Goal: Information Seeking & Learning: Learn about a topic

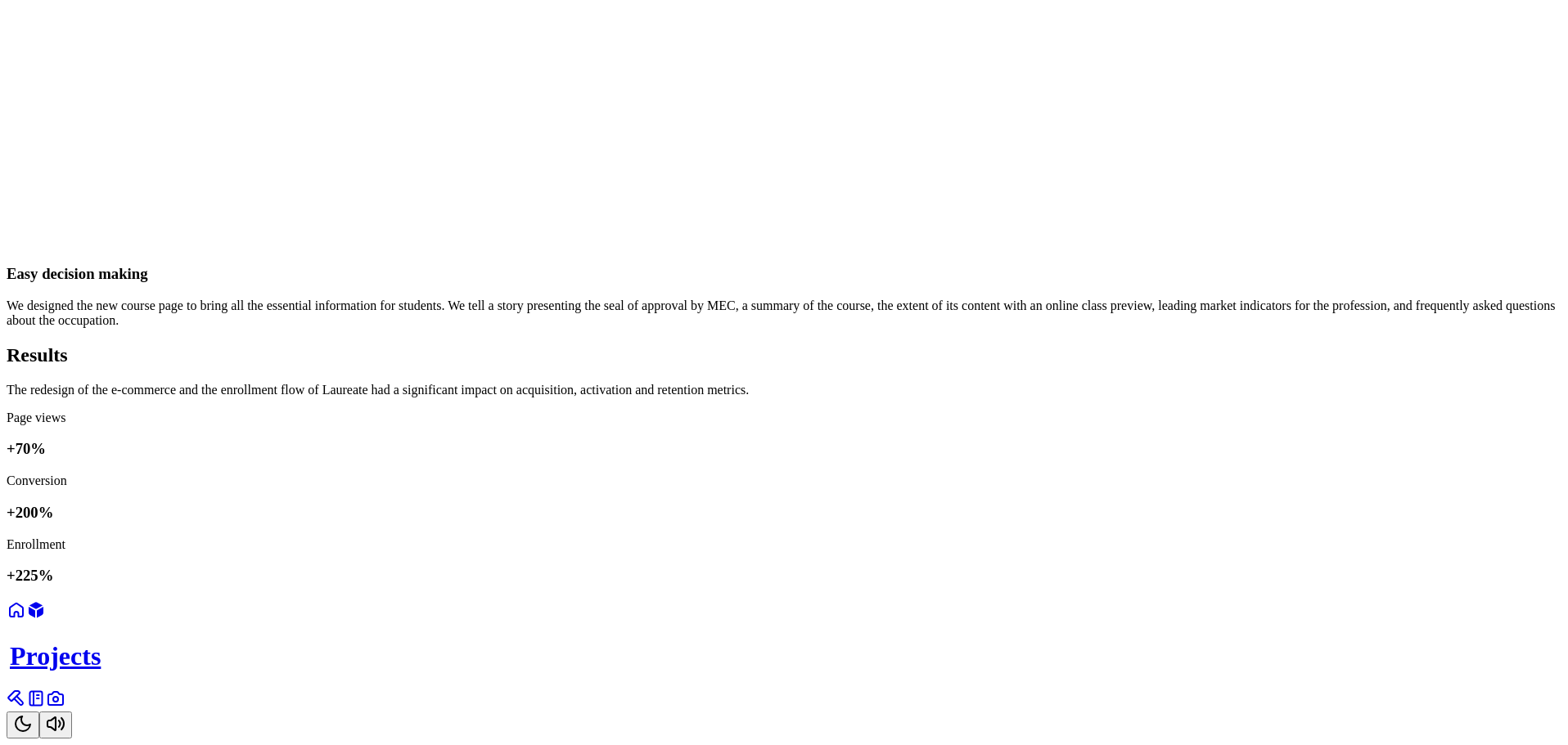
scroll to position [4112, 0]
click at [694, 672] on h1 "Projects" at bounding box center [785, 657] width 1551 height 30
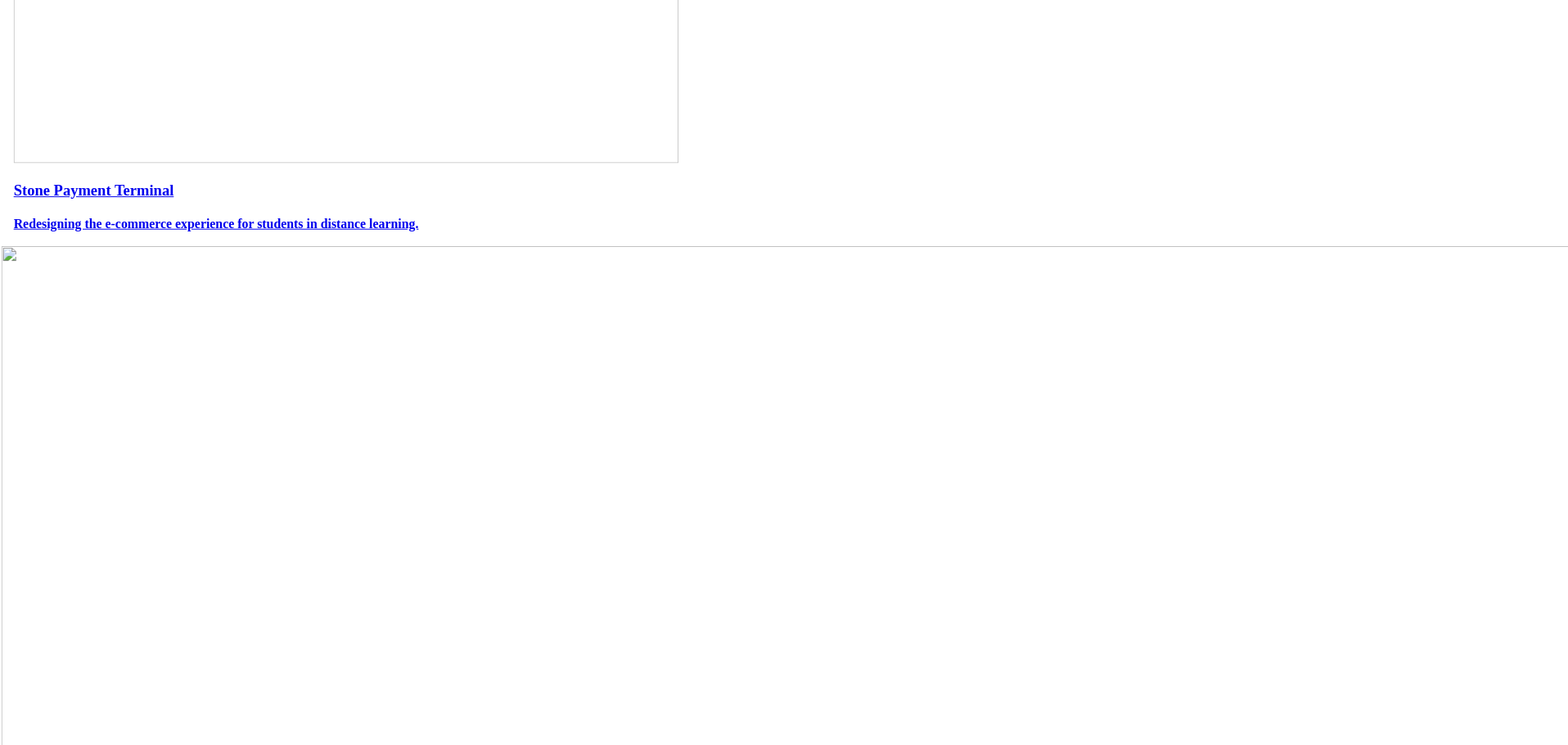
scroll to position [916, 0]
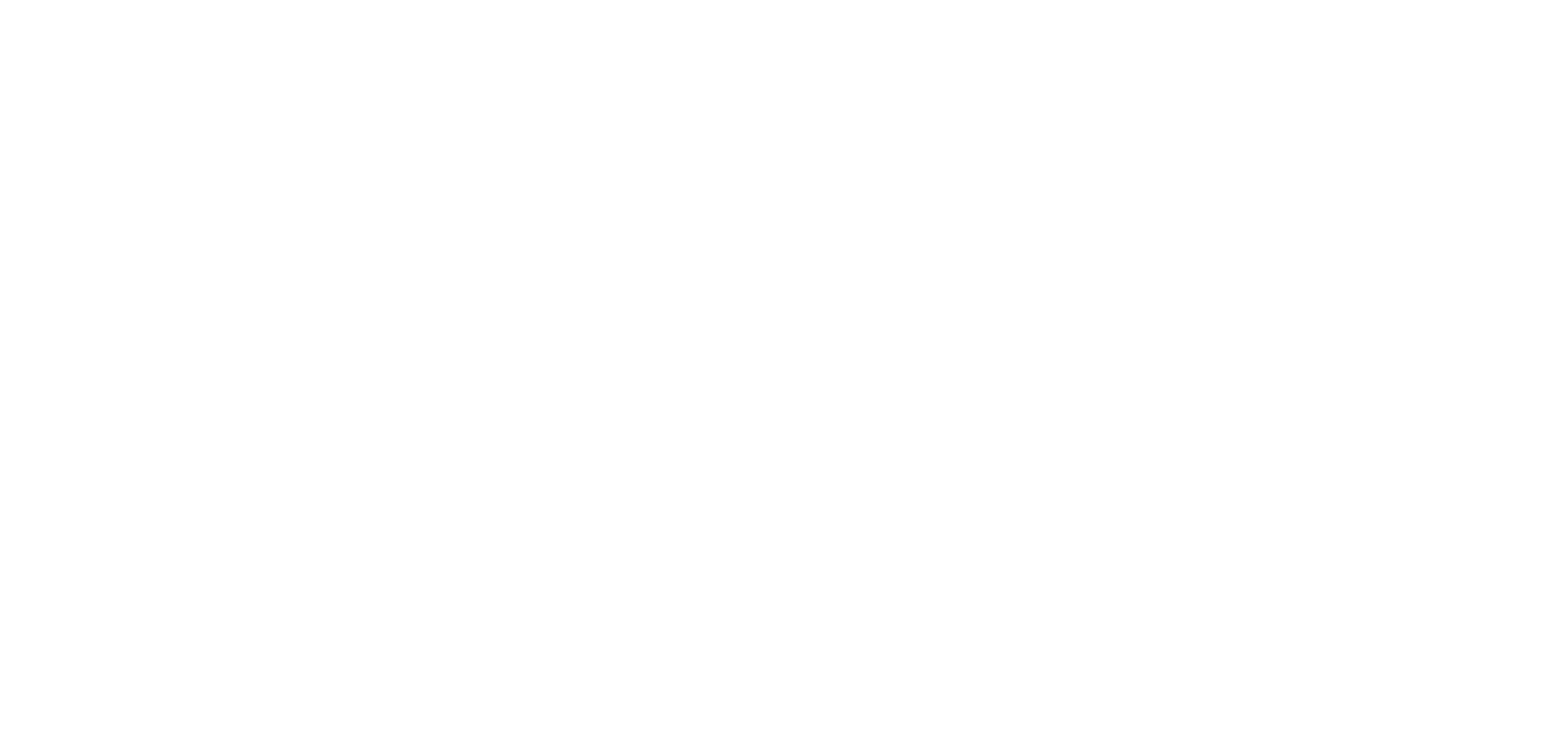
click at [719, 558] on img at bounding box center [827, 583] width 1701 height 1218
drag, startPoint x: 719, startPoint y: 558, endPoint x: 388, endPoint y: 492, distance: 337.5
drag, startPoint x: 510, startPoint y: 200, endPoint x: 767, endPoint y: 292, distance: 273.0
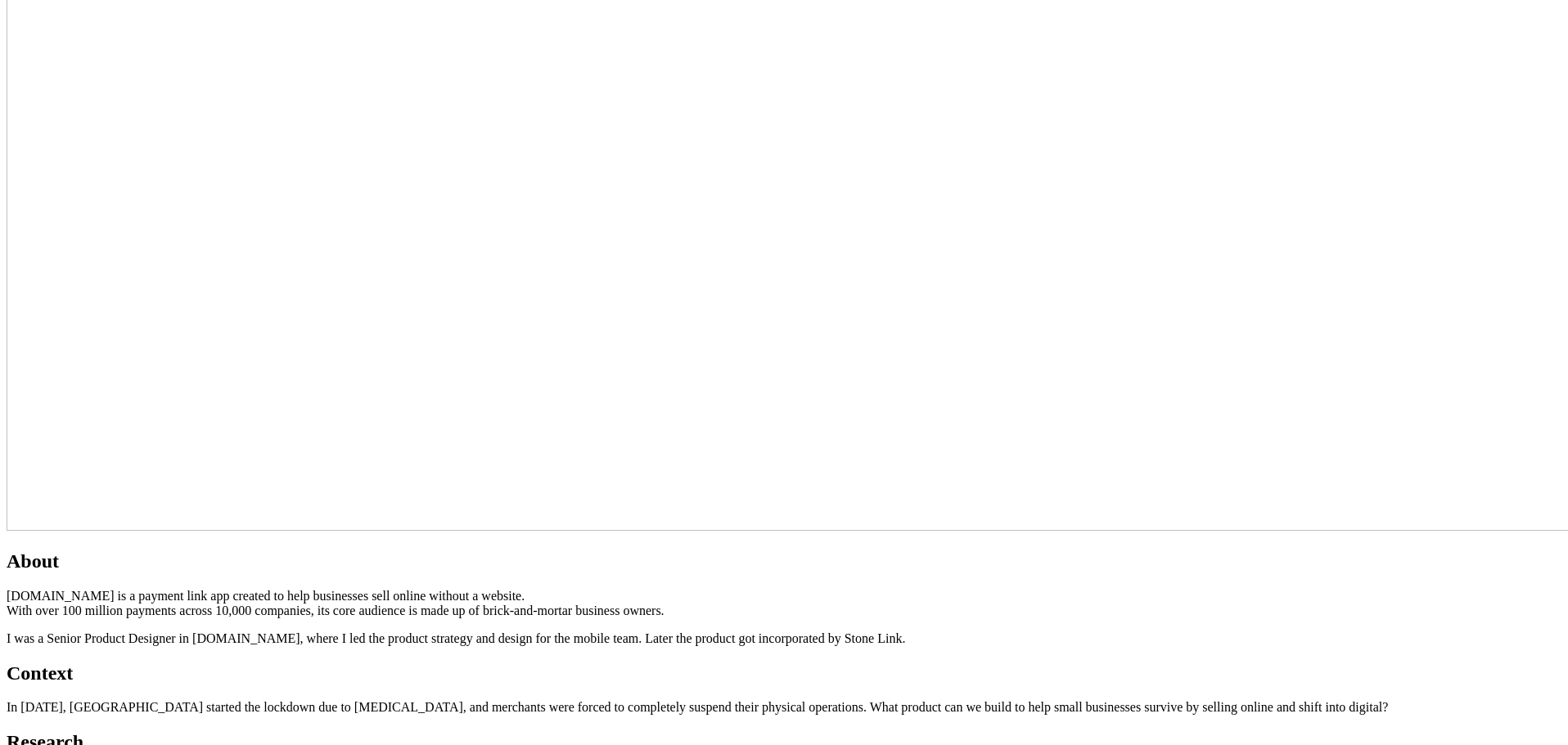
scroll to position [818, 0]
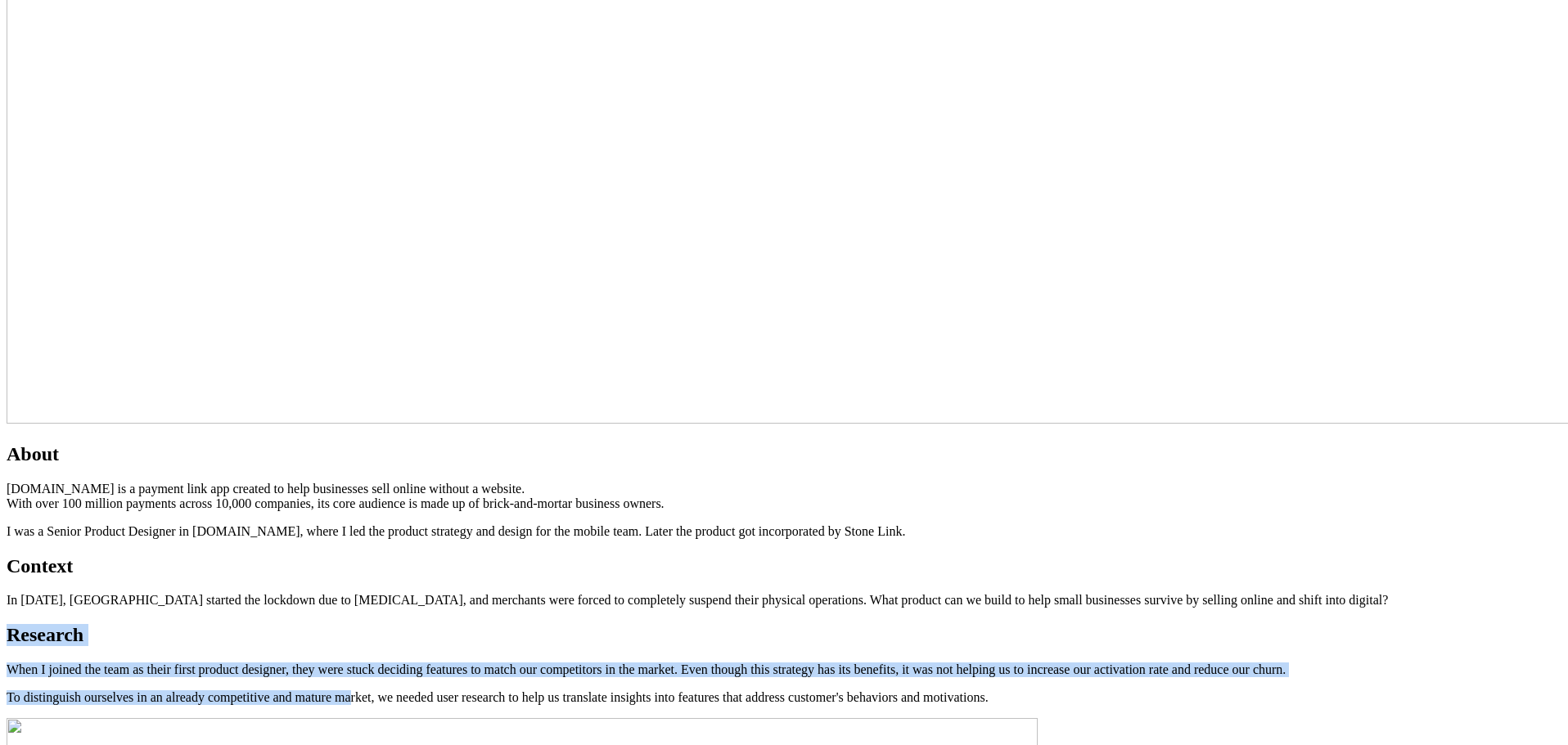
drag, startPoint x: 471, startPoint y: 111, endPoint x: 866, endPoint y: 207, distance: 406.5
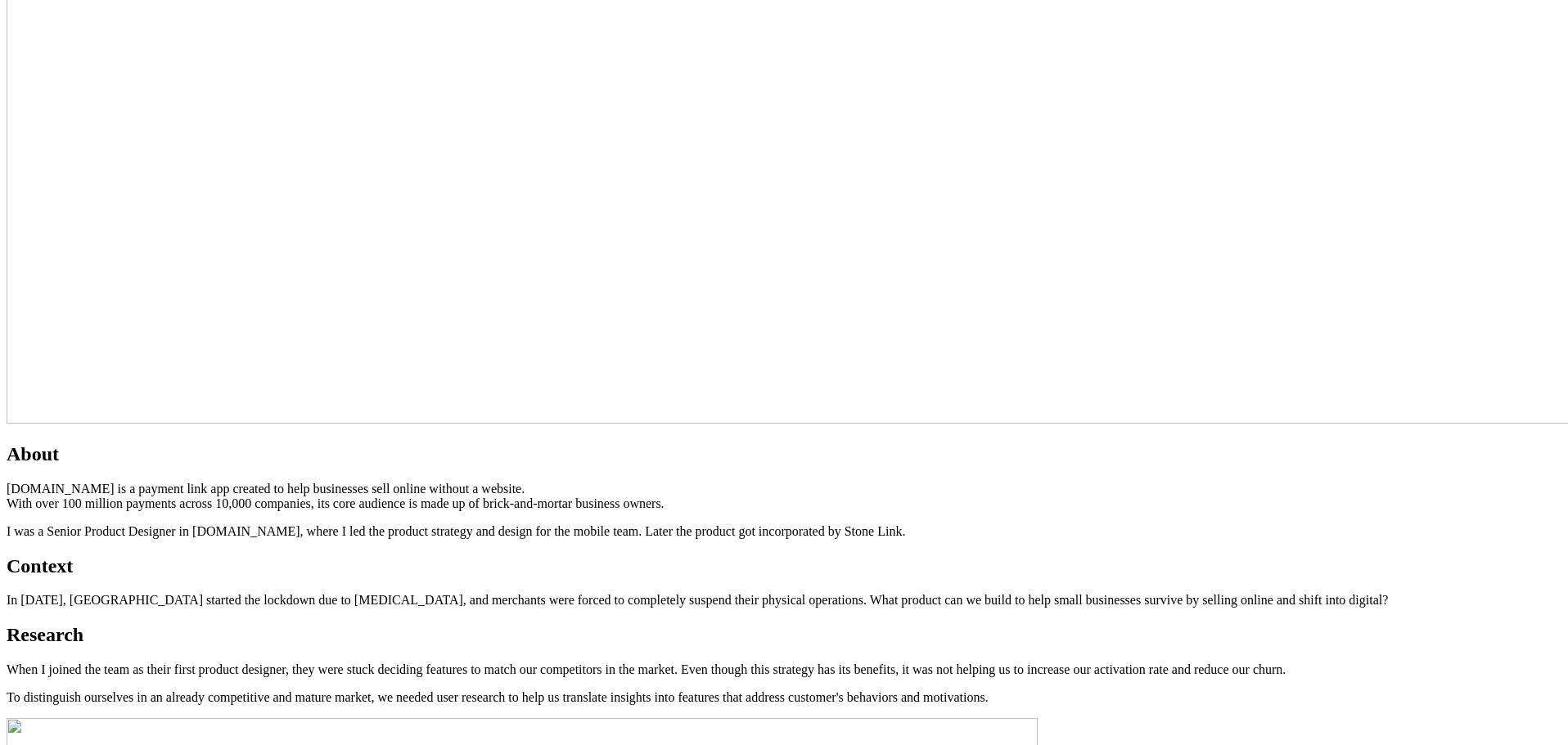
click at [992, 690] on p "To distinguish ourselves in an already competitive and mature market, we needed…" at bounding box center [784, 698] width 1555 height 15
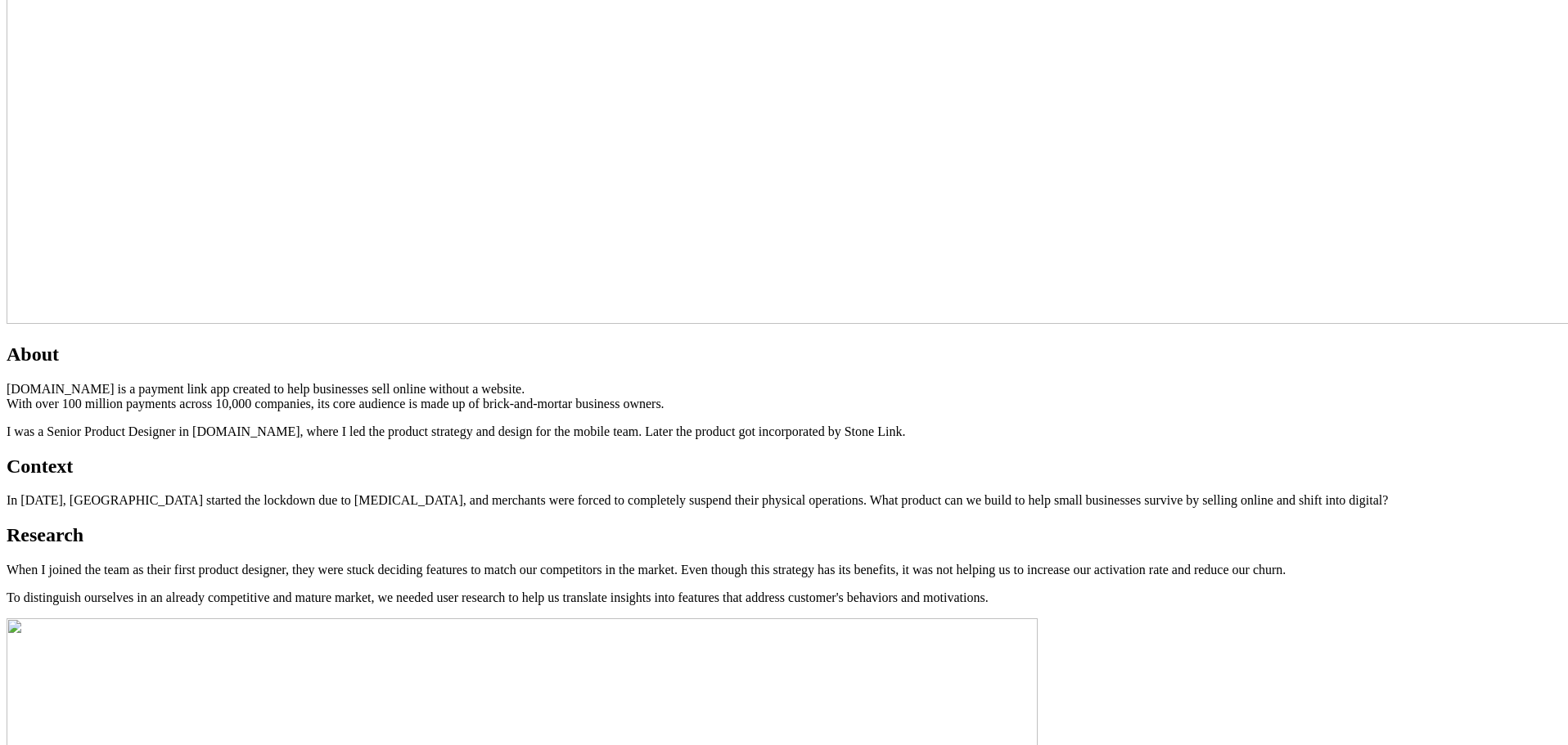
scroll to position [900, 0]
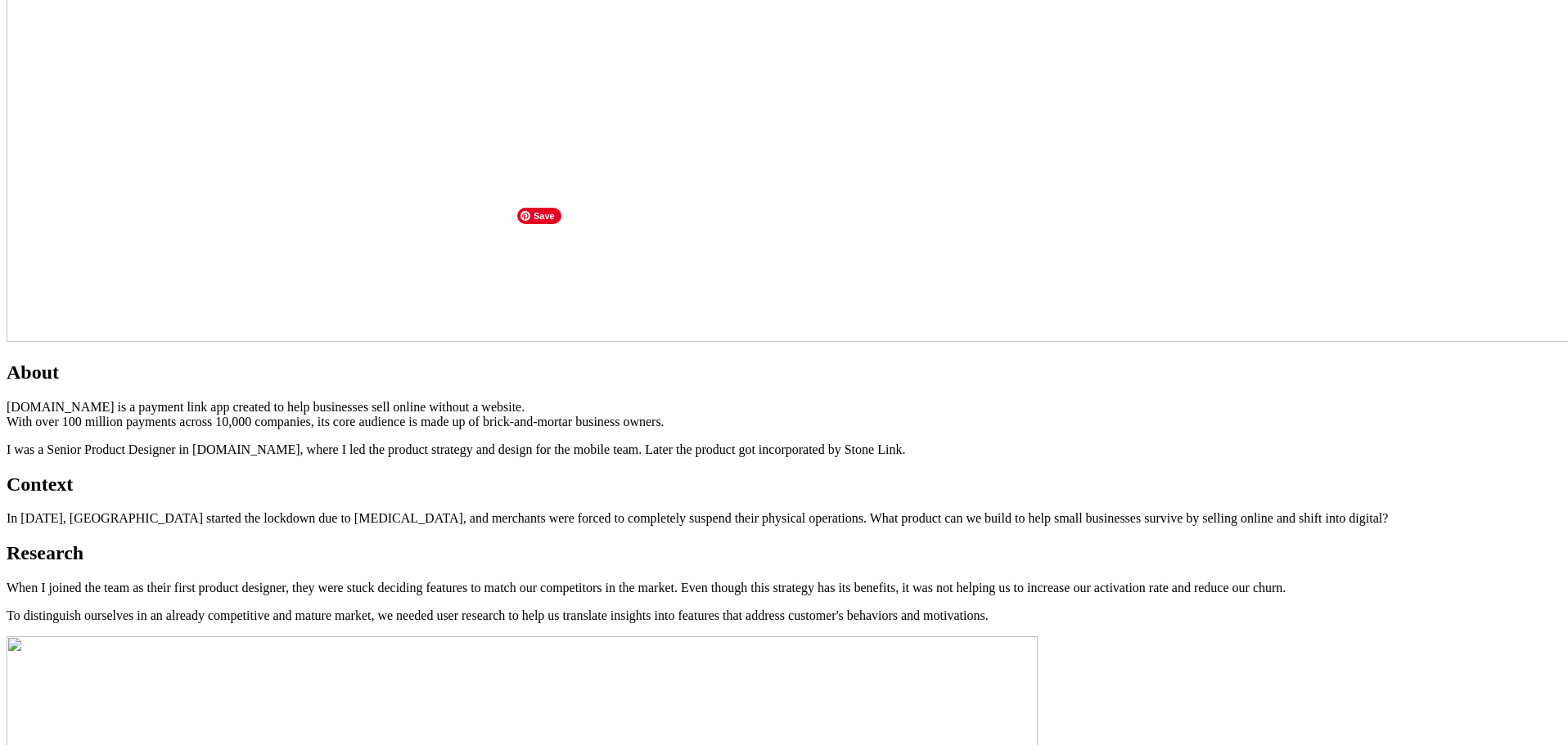
drag, startPoint x: 510, startPoint y: 19, endPoint x: 807, endPoint y: 92, distance: 305.8
click at [807, 581] on p "When I joined the team as their first product designer, they were stuck decidin…" at bounding box center [784, 588] width 1555 height 15
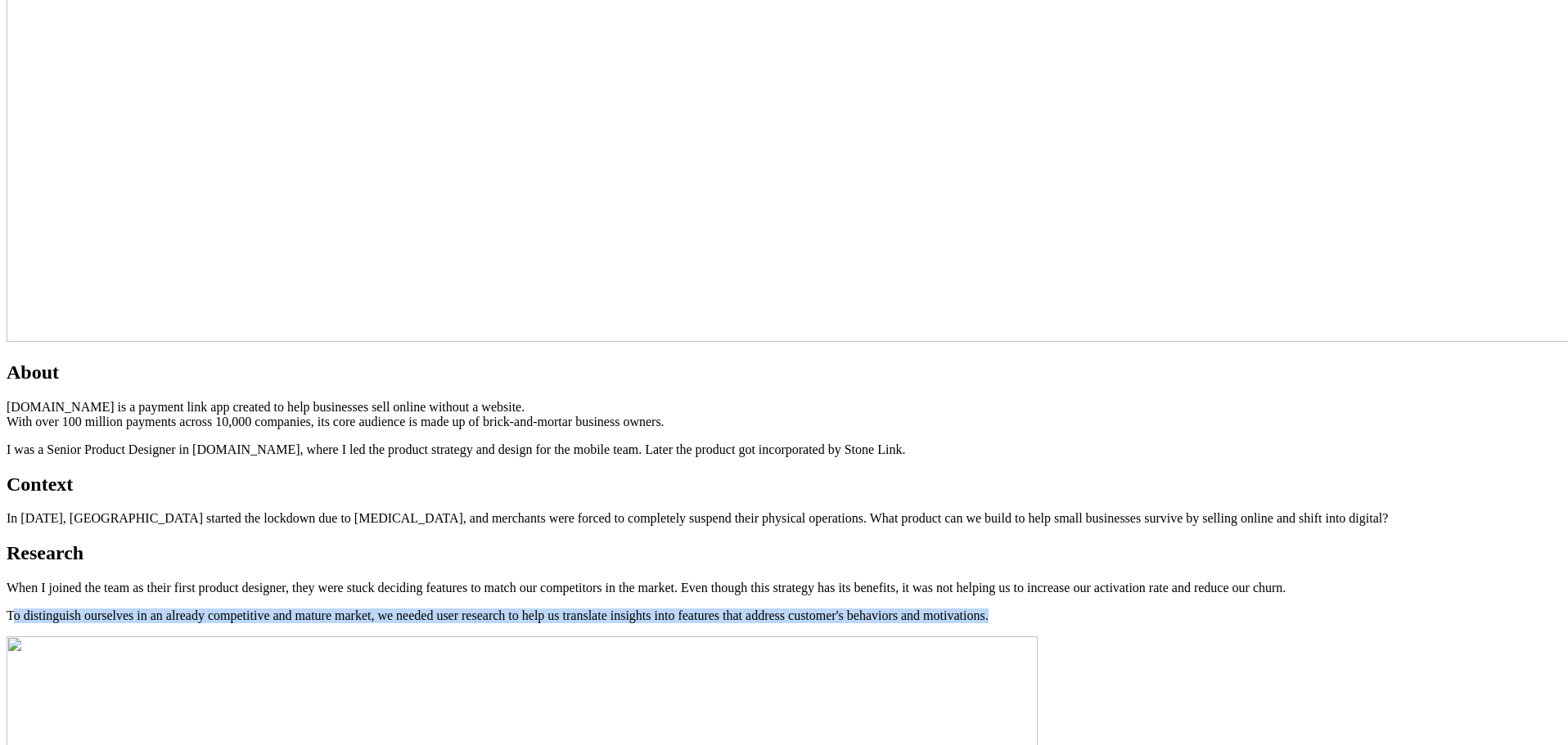
drag, startPoint x: 555, startPoint y: 148, endPoint x: 1109, endPoint y: 193, distance: 555.8
click at [1041, 608] on p "To distinguish ourselves in an already competitive and mature market, we needed…" at bounding box center [784, 616] width 1555 height 15
drag, startPoint x: 1041, startPoint y: 172, endPoint x: 459, endPoint y: 138, distance: 583.0
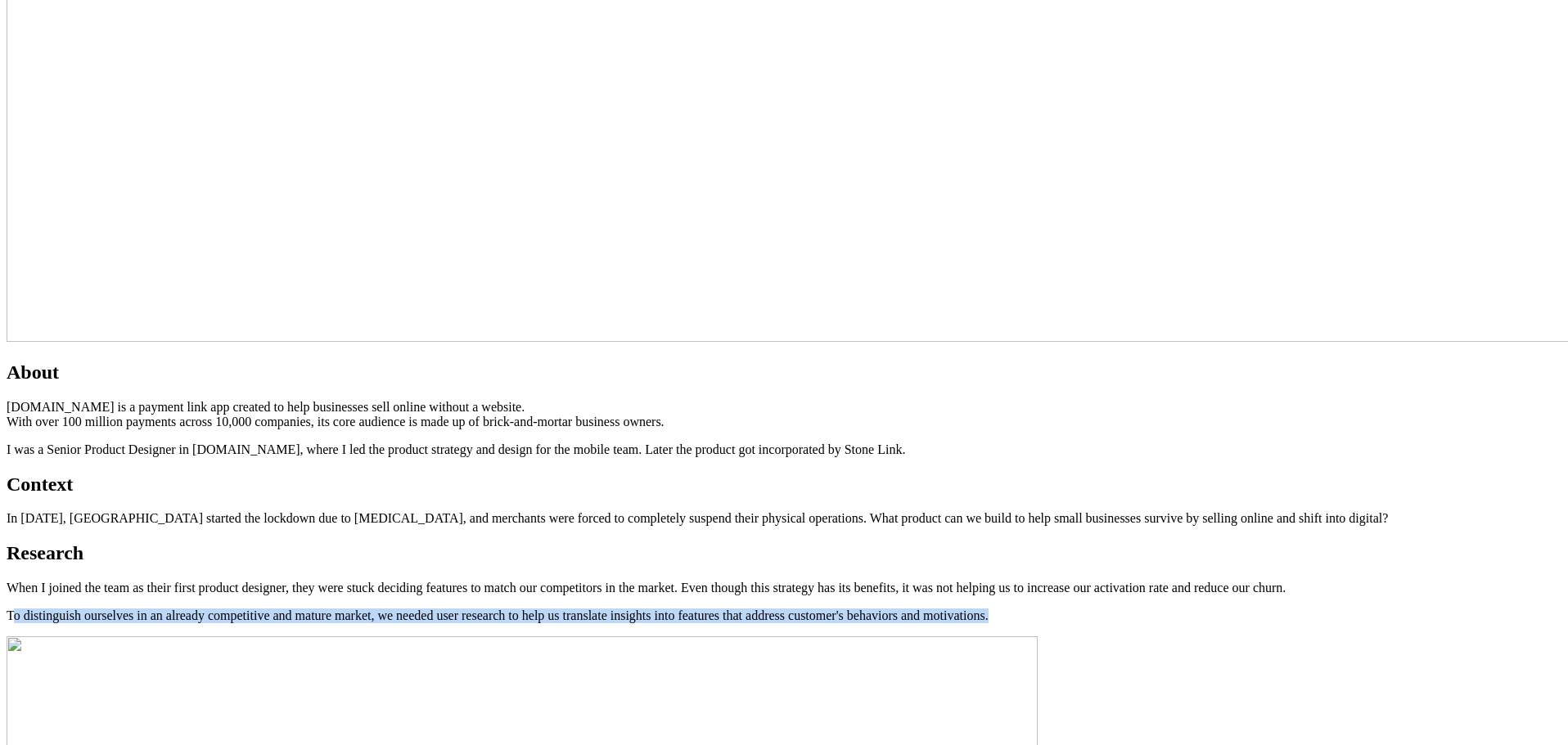
drag, startPoint x: 498, startPoint y: 142, endPoint x: 1042, endPoint y: 162, distance: 544.4
click at [1047, 608] on p "To distinguish ourselves in an already competitive and mature market, we needed…" at bounding box center [784, 616] width 1555 height 15
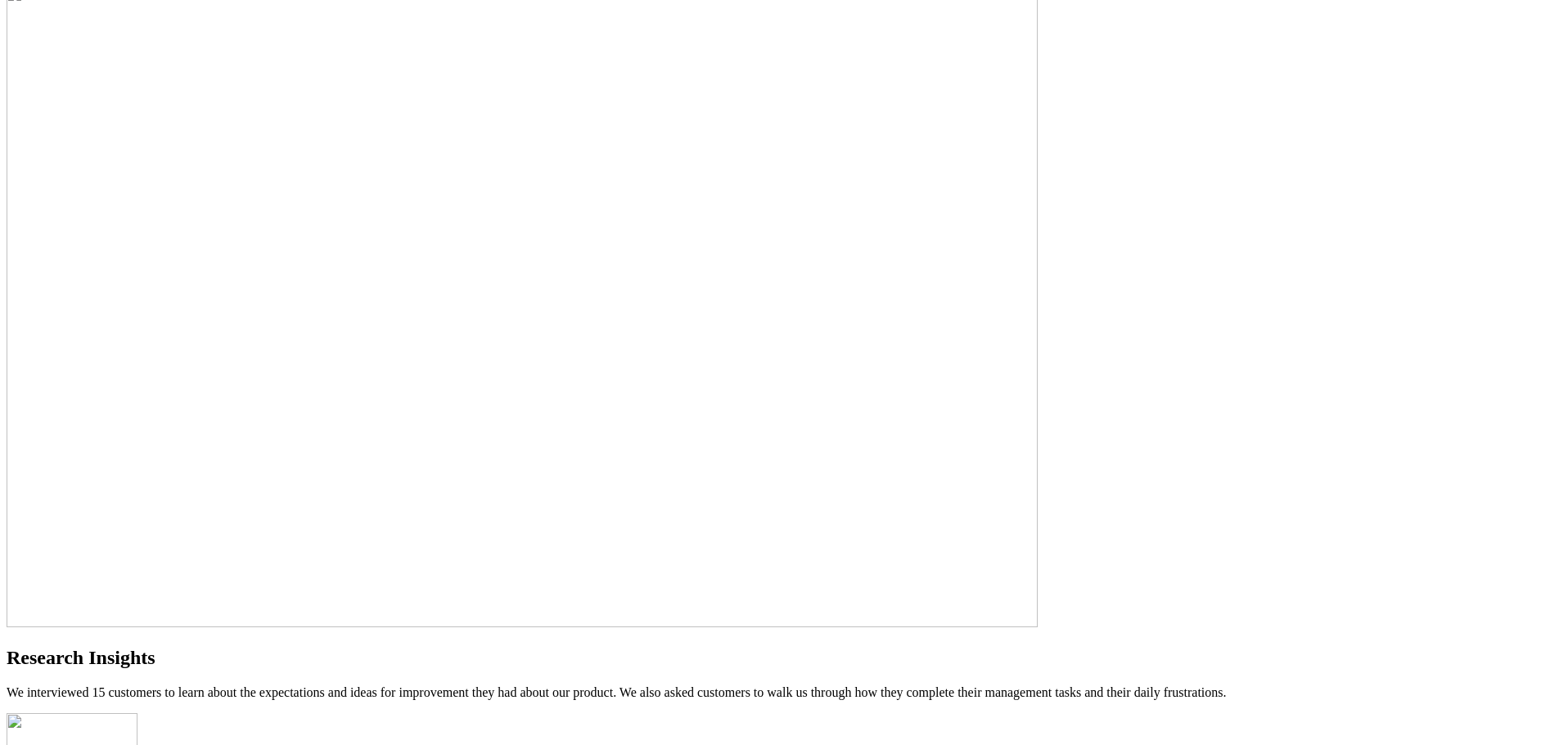
scroll to position [1554, 0]
drag, startPoint x: 1097, startPoint y: 335, endPoint x: 774, endPoint y: 332, distance: 323.0
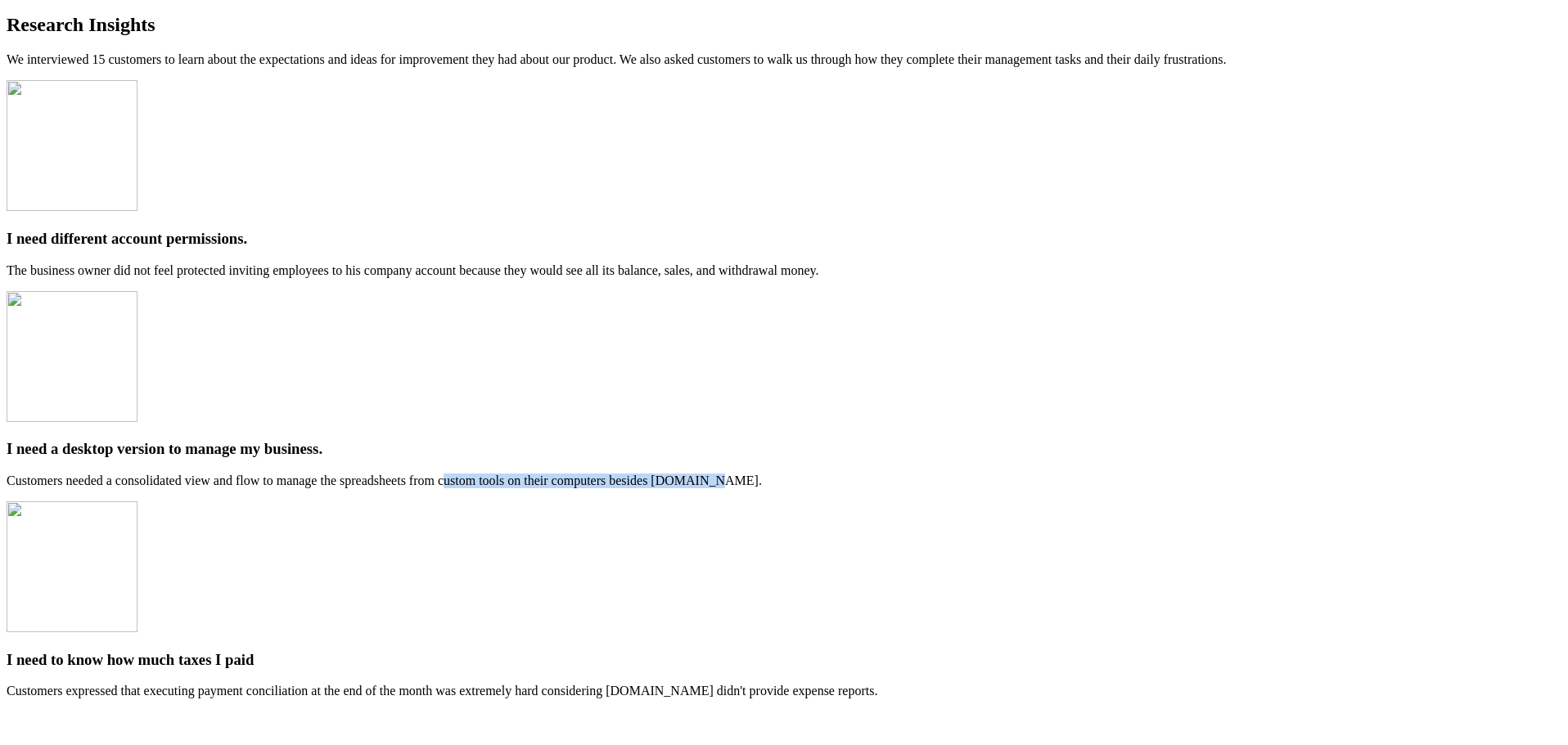
scroll to position [2290, 0]
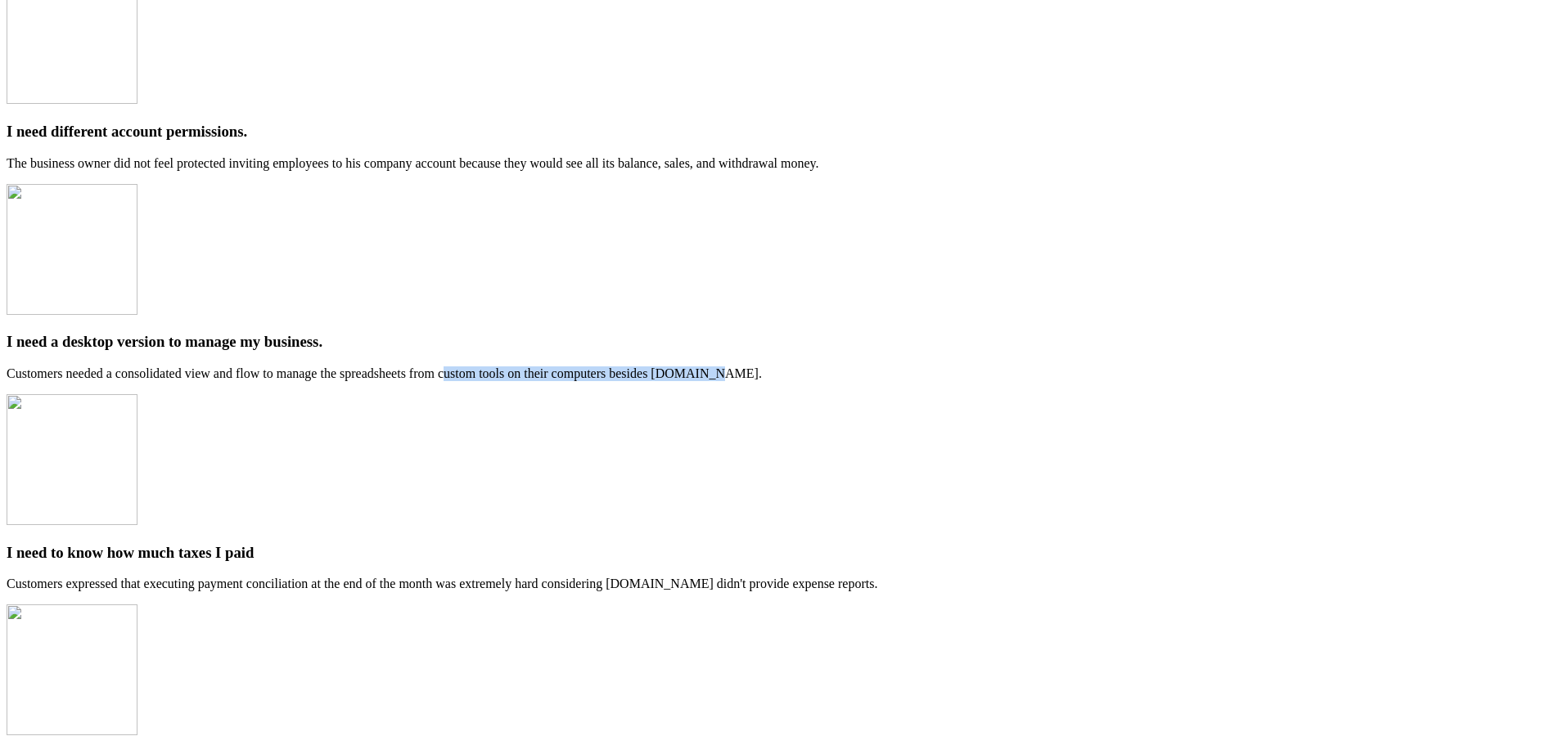
drag, startPoint x: 488, startPoint y: 158, endPoint x: 903, endPoint y: 285, distance: 434.0
drag, startPoint x: 885, startPoint y: 347, endPoint x: 501, endPoint y: 298, distance: 387.1
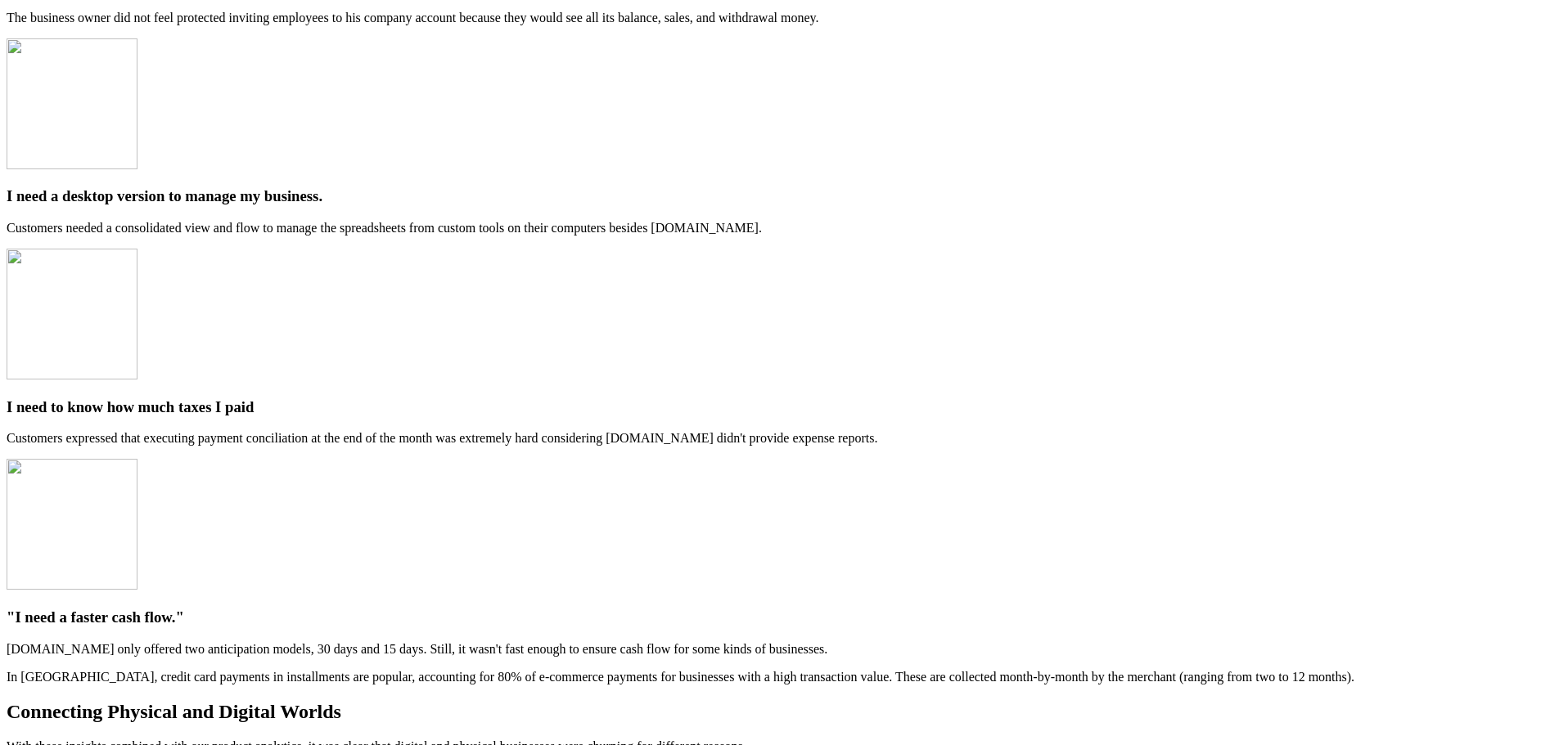
scroll to position [2454, 0]
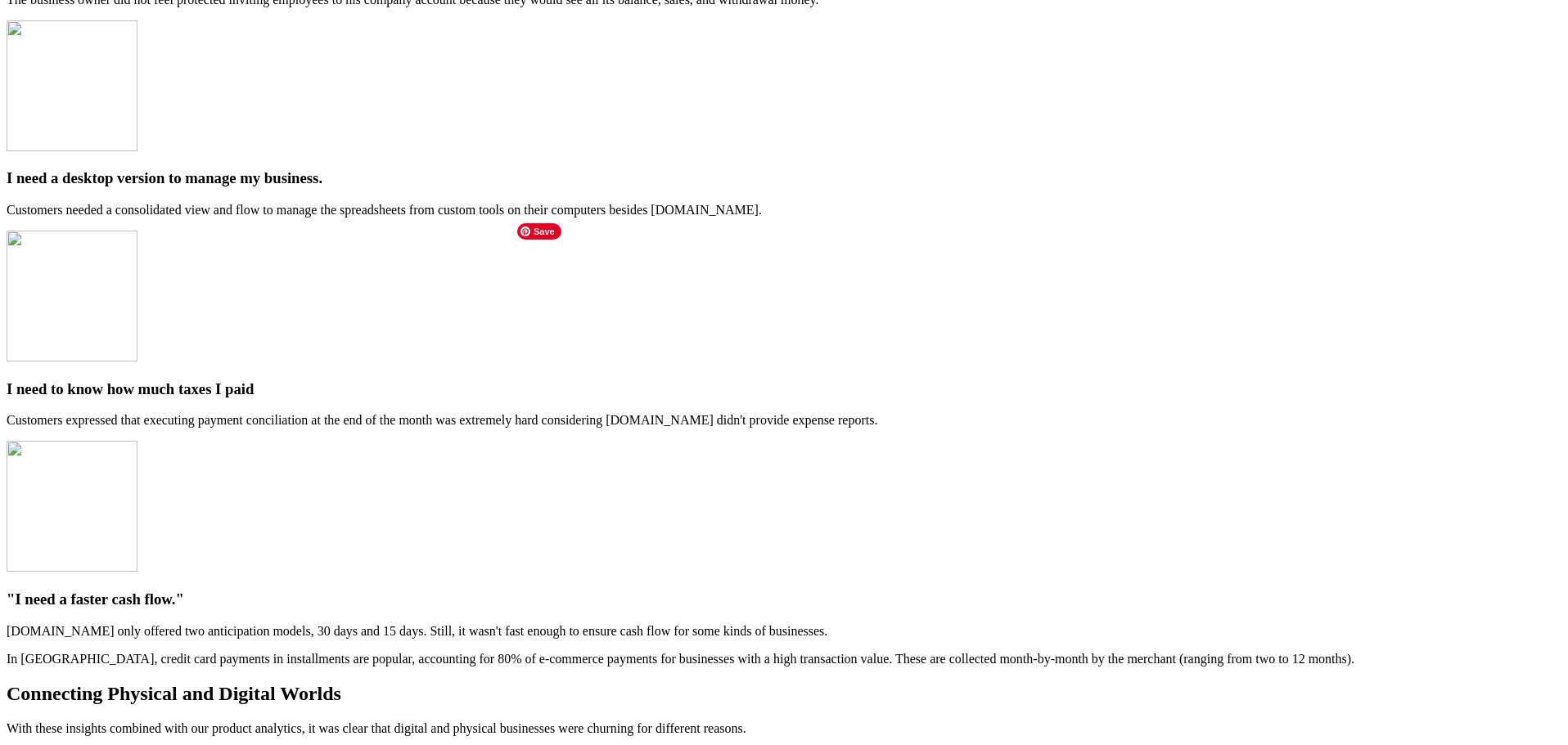
drag, startPoint x: 759, startPoint y: 548, endPoint x: 453, endPoint y: 500, distance: 309.7
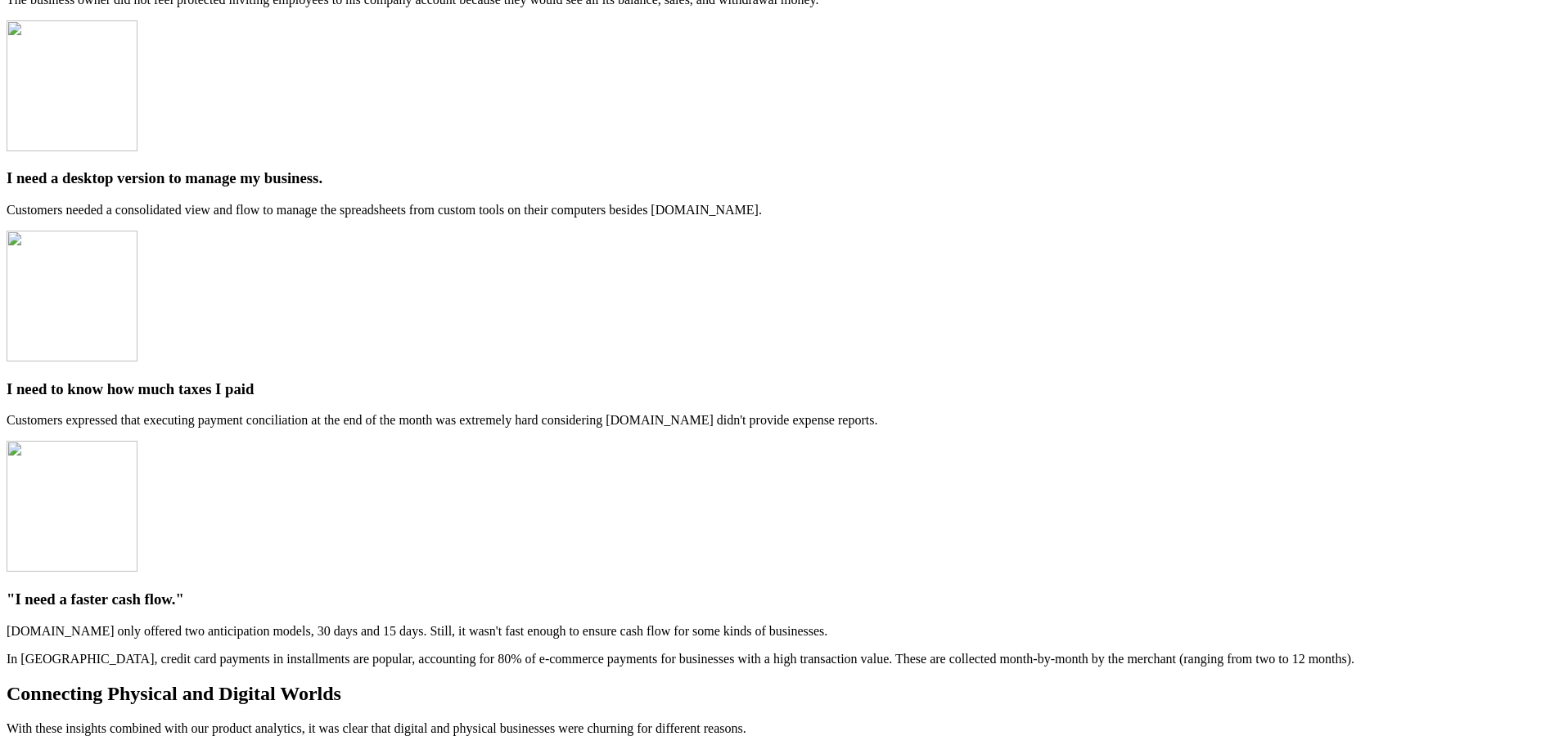
drag, startPoint x: 486, startPoint y: 481, endPoint x: 794, endPoint y: 539, distance: 313.4
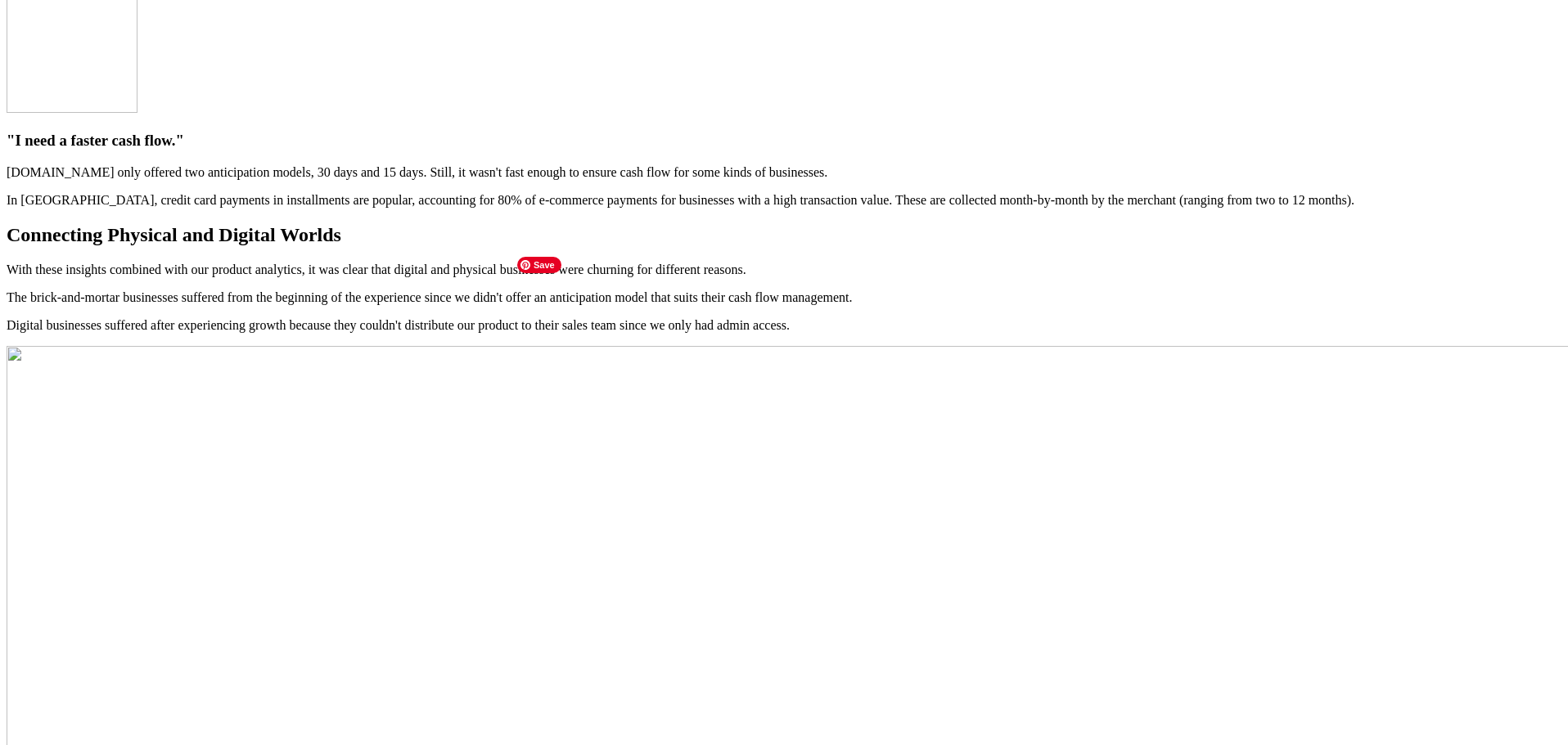
scroll to position [2945, 0]
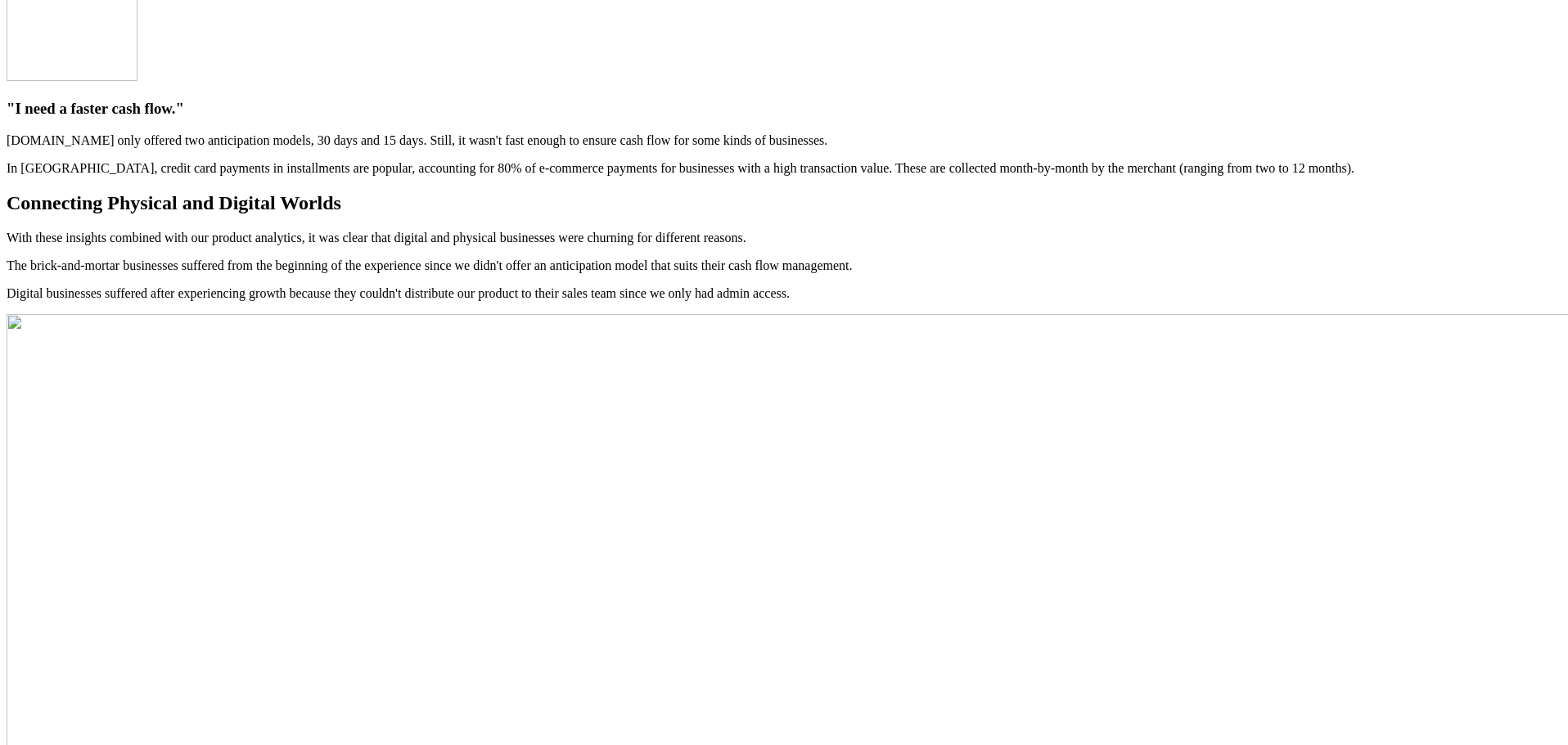
drag, startPoint x: 947, startPoint y: 144, endPoint x: 457, endPoint y: 130, distance: 490.2
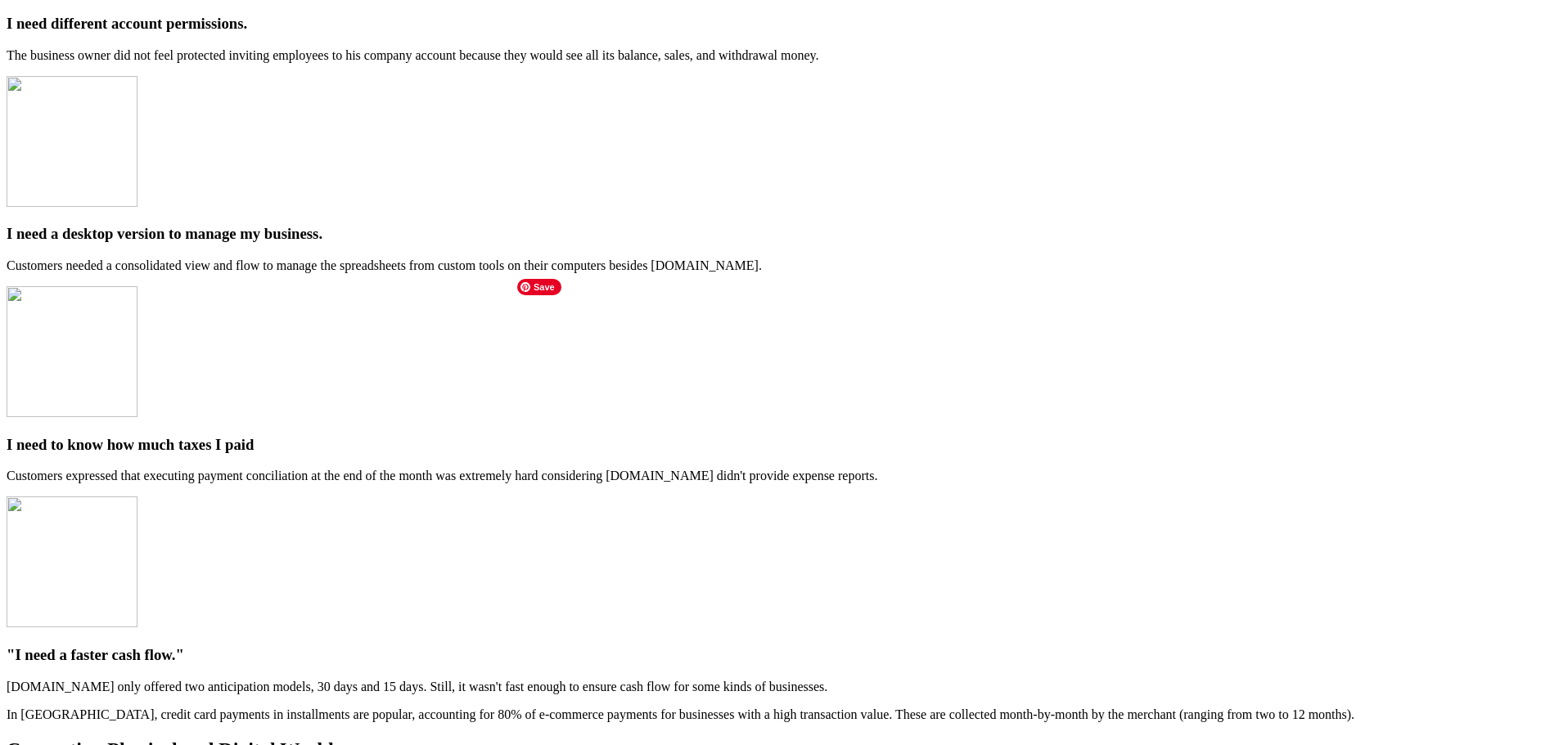
scroll to position [2401, 0]
drag, startPoint x: 774, startPoint y: 593, endPoint x: 462, endPoint y: 208, distance: 495.5
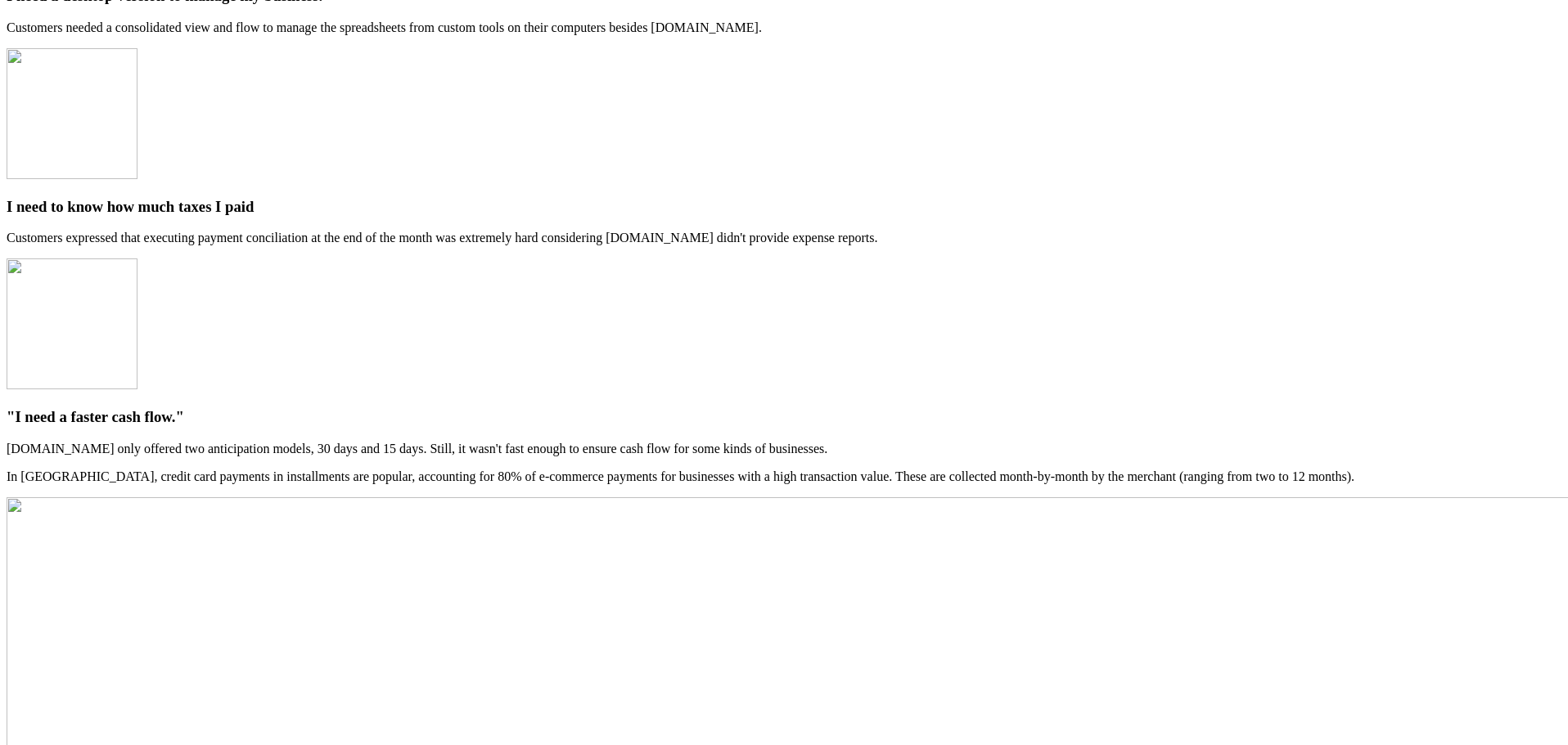
scroll to position [3174, 0]
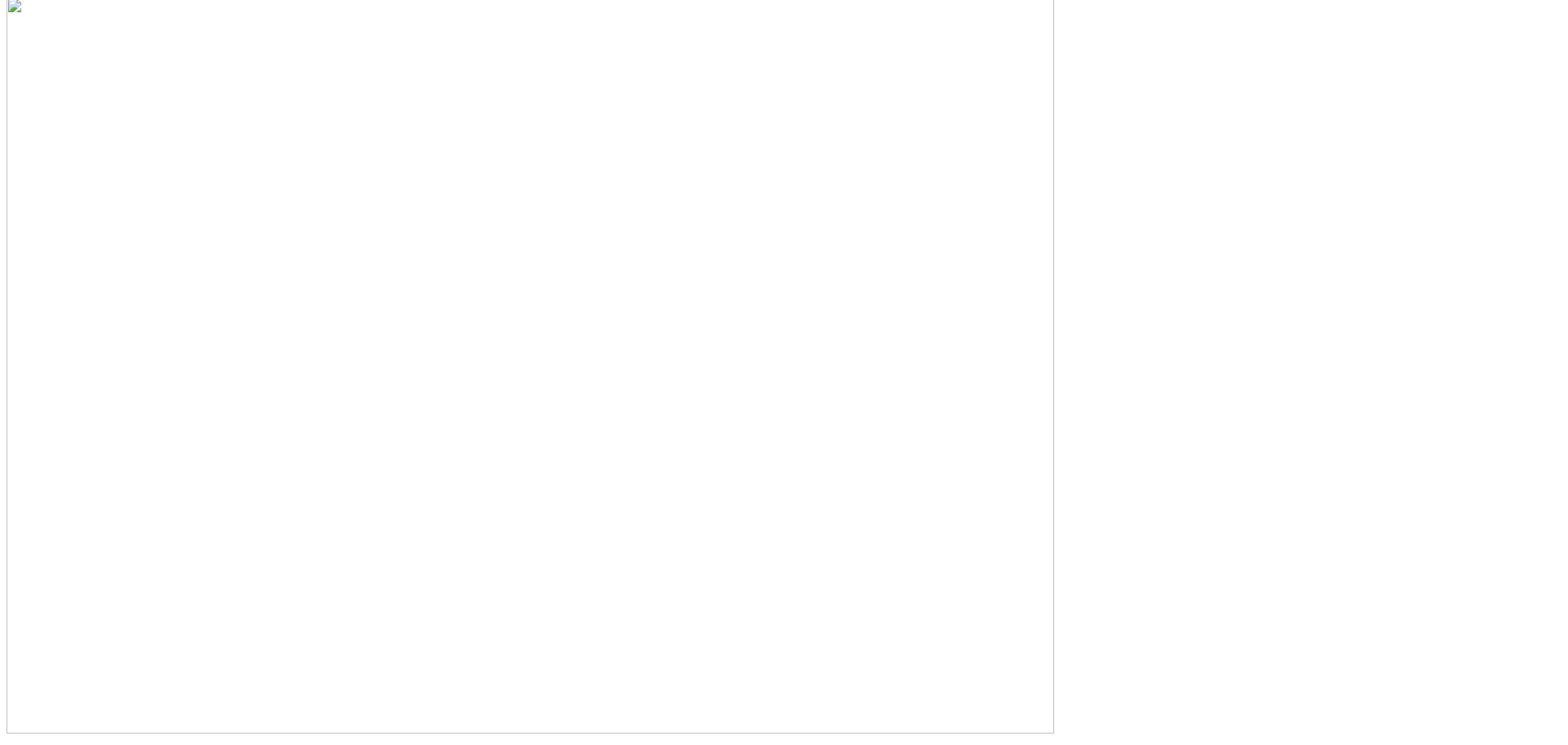
scroll to position [6462, 0]
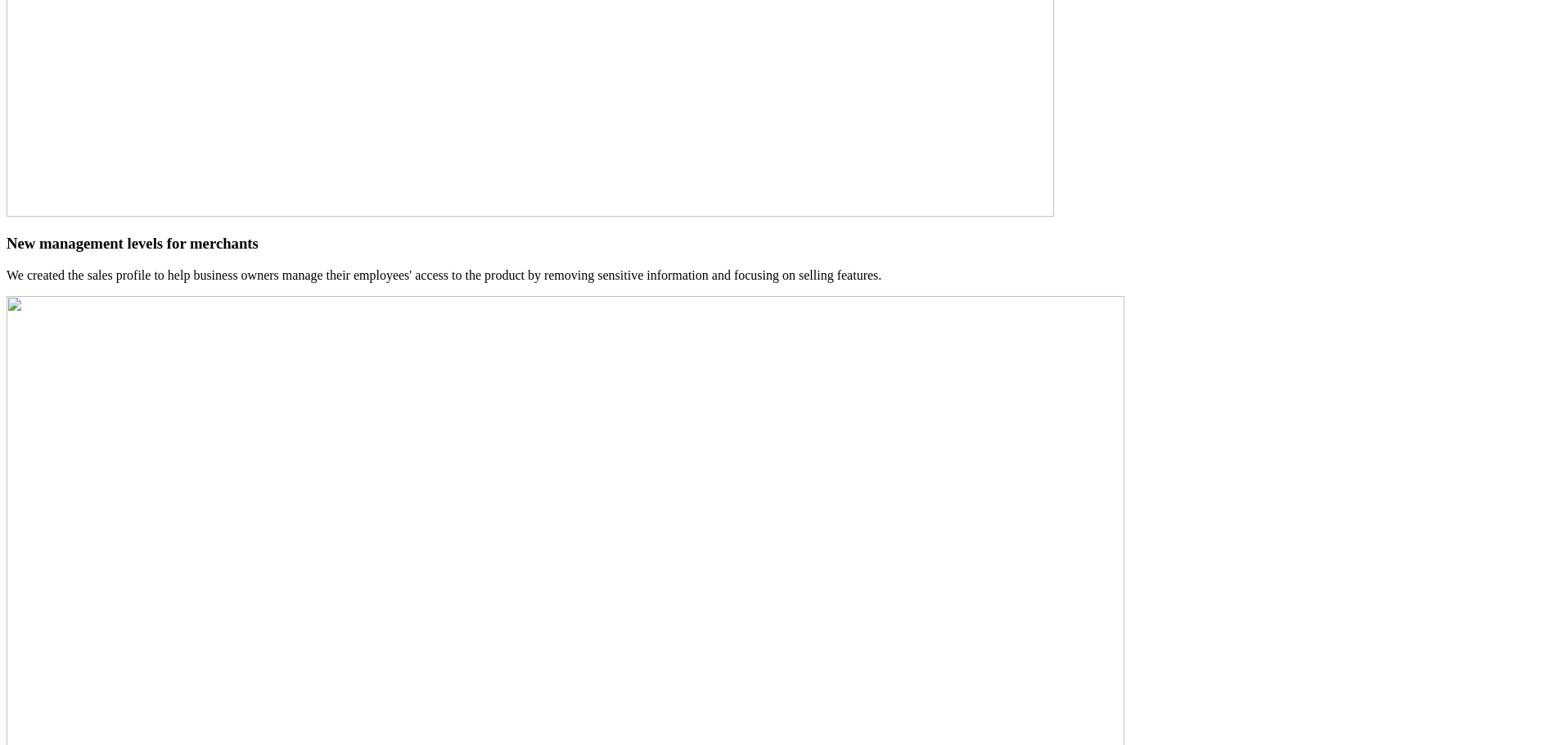
scroll to position [6712, 0]
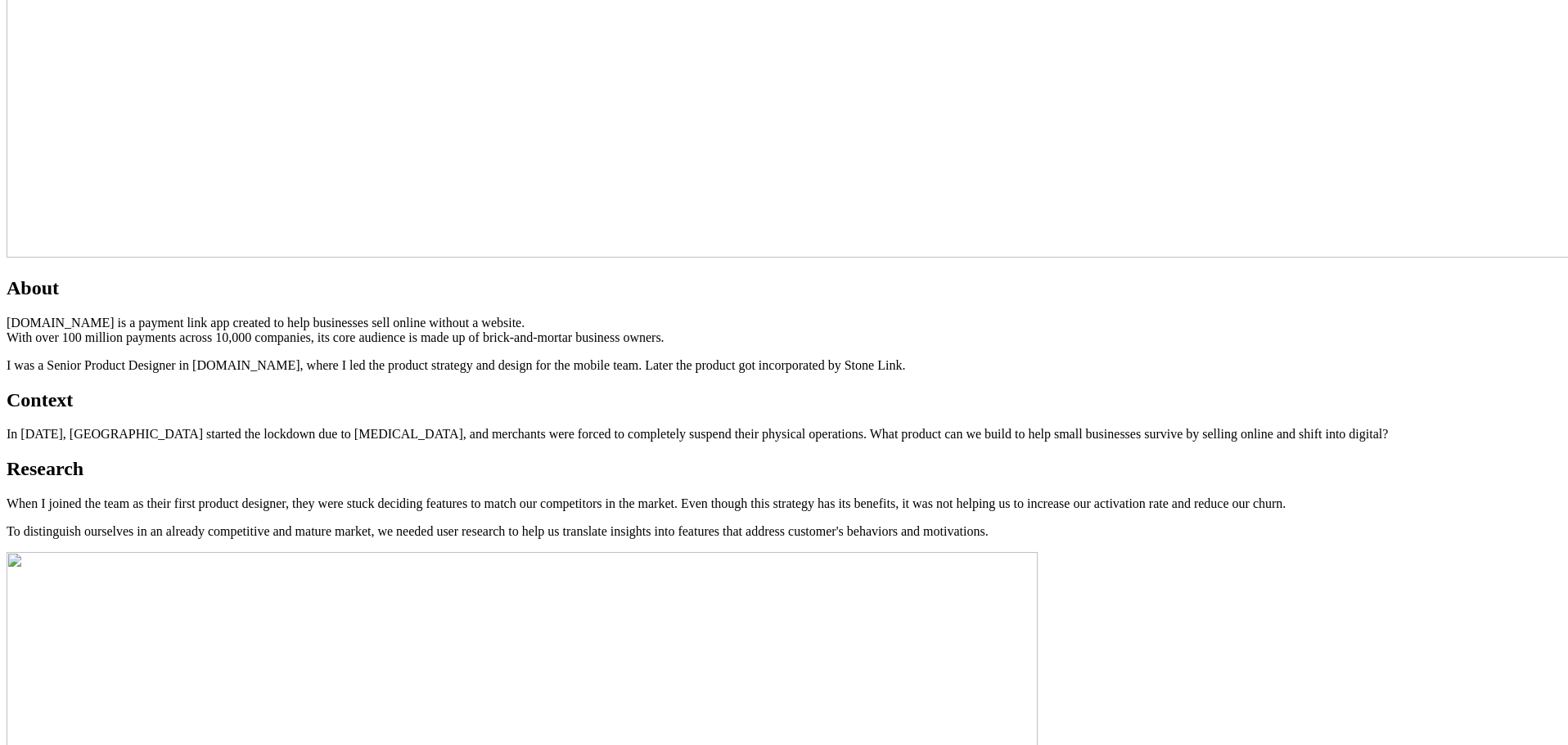
scroll to position [900, 0]
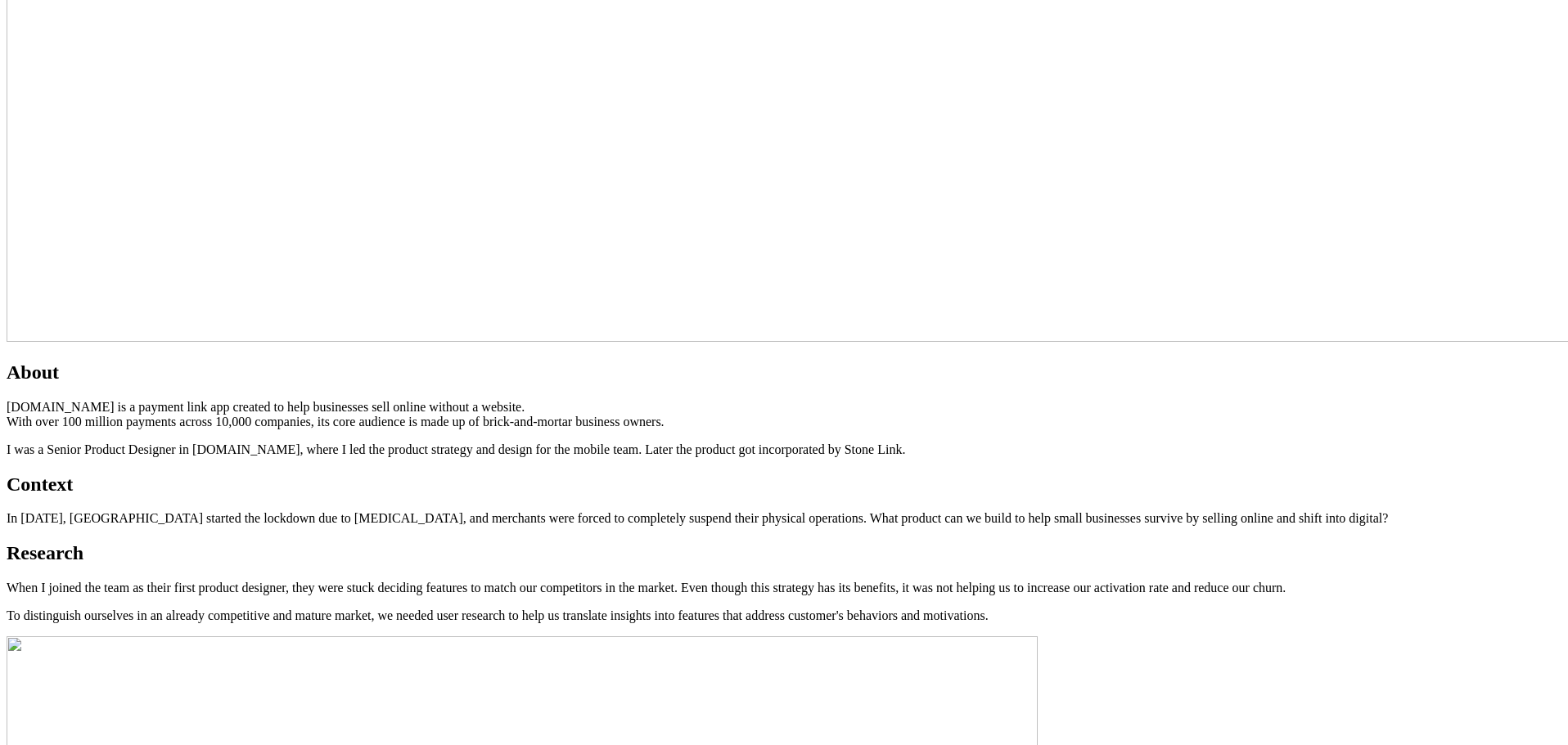
drag, startPoint x: 769, startPoint y: 378, endPoint x: 1298, endPoint y: 380, distance: 529.0
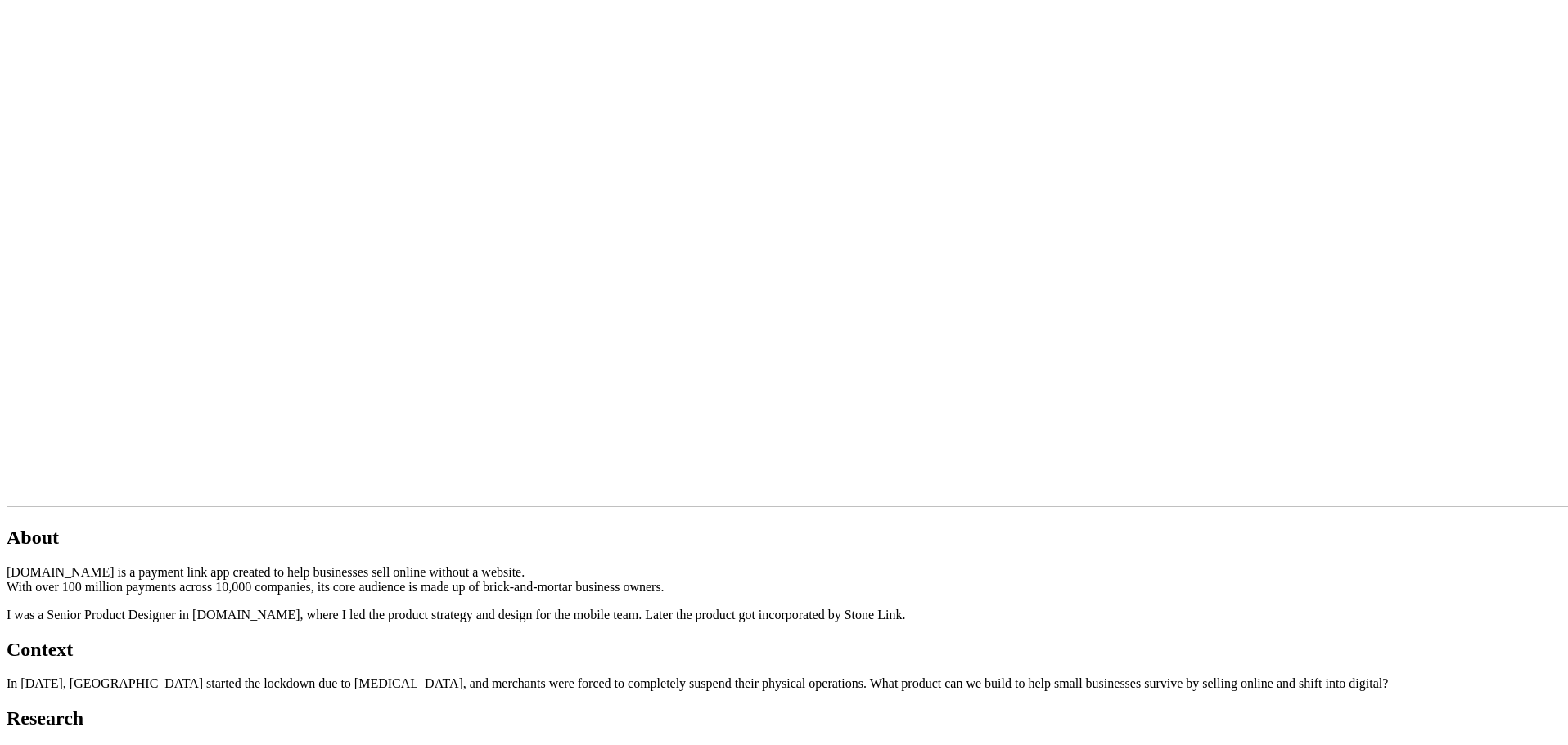
scroll to position [740, 0]
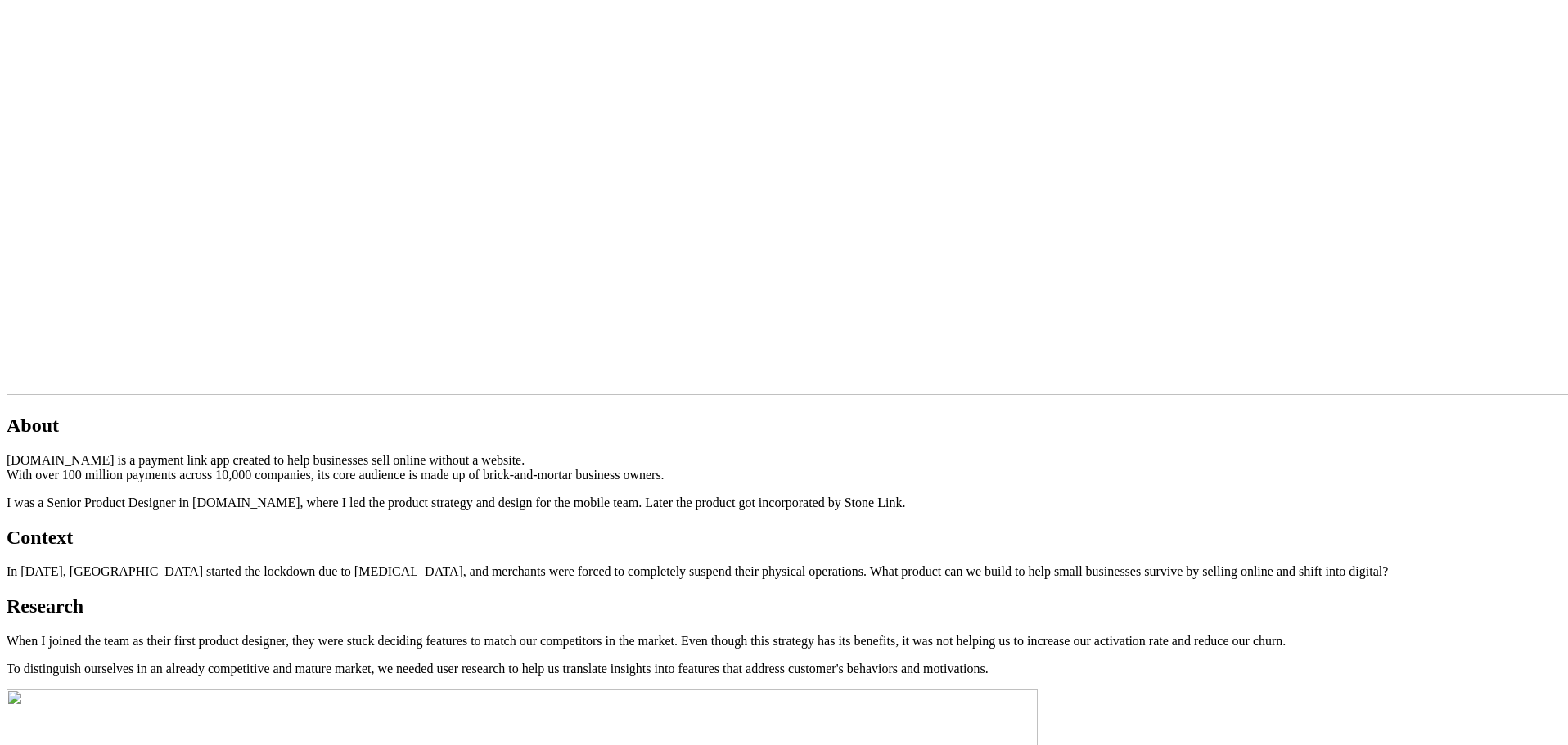
scroll to position [904, 0]
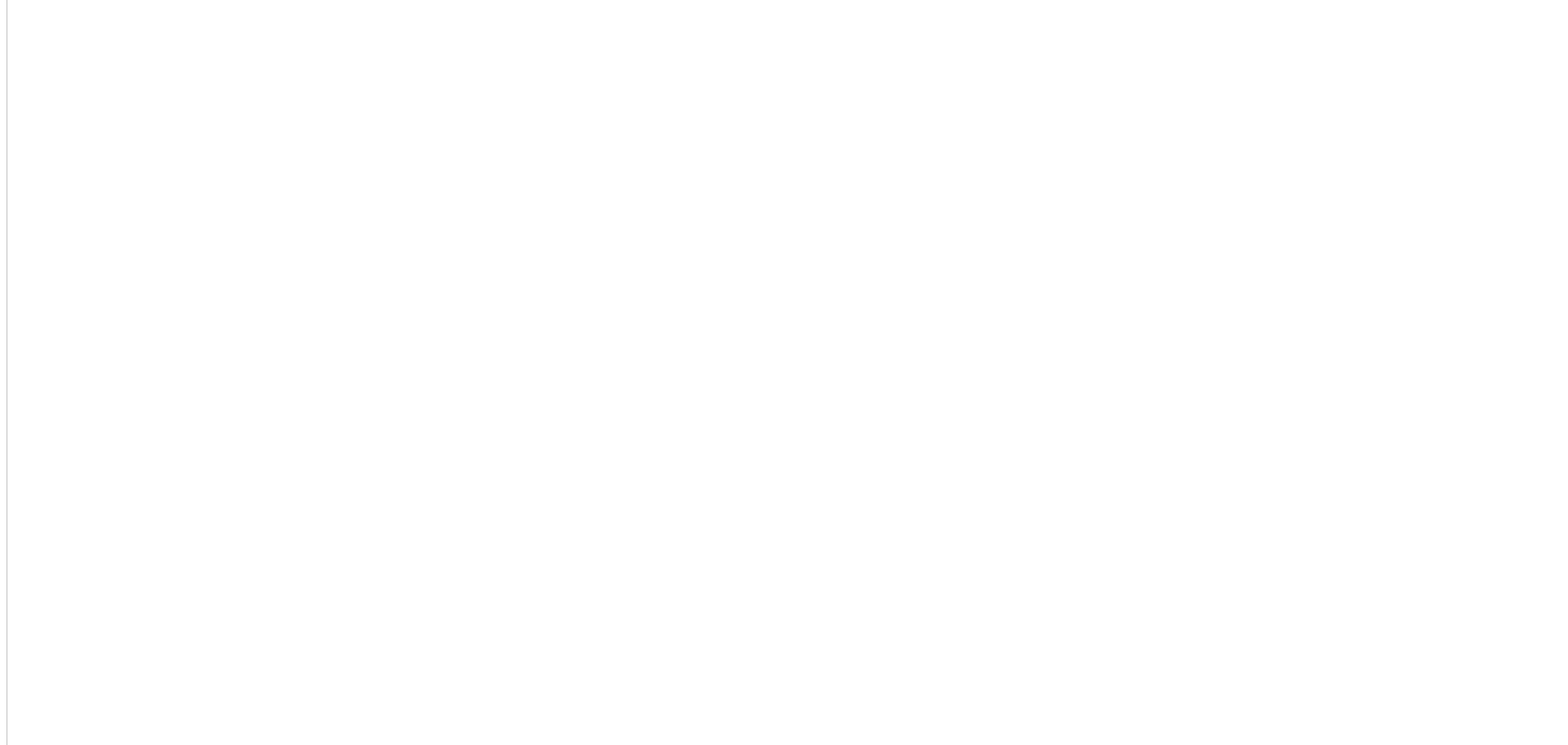
scroll to position [577, 0]
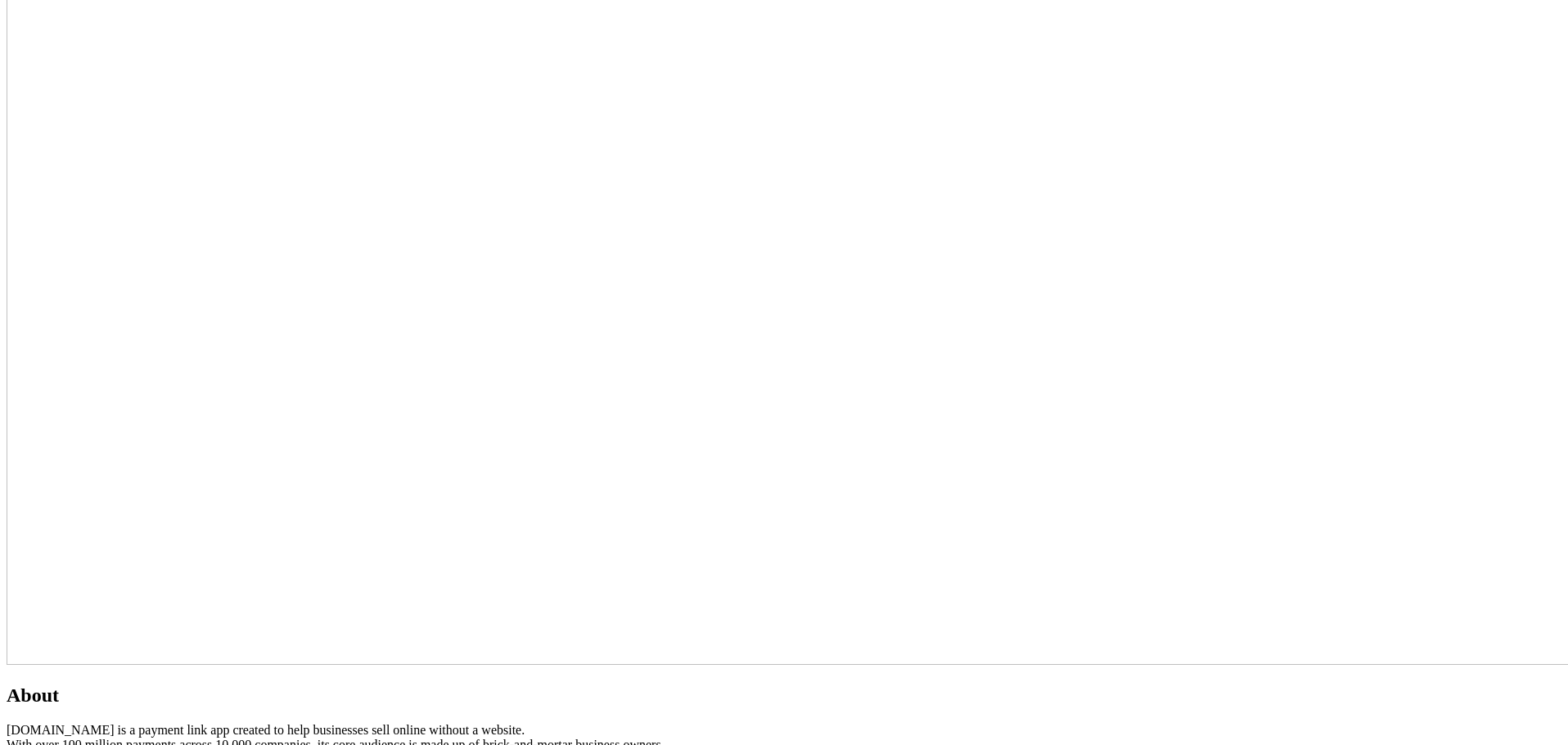
drag, startPoint x: 790, startPoint y: 430, endPoint x: 490, endPoint y: 389, distance: 302.8
drag, startPoint x: 493, startPoint y: 466, endPoint x: 1125, endPoint y: 468, distance: 632.0
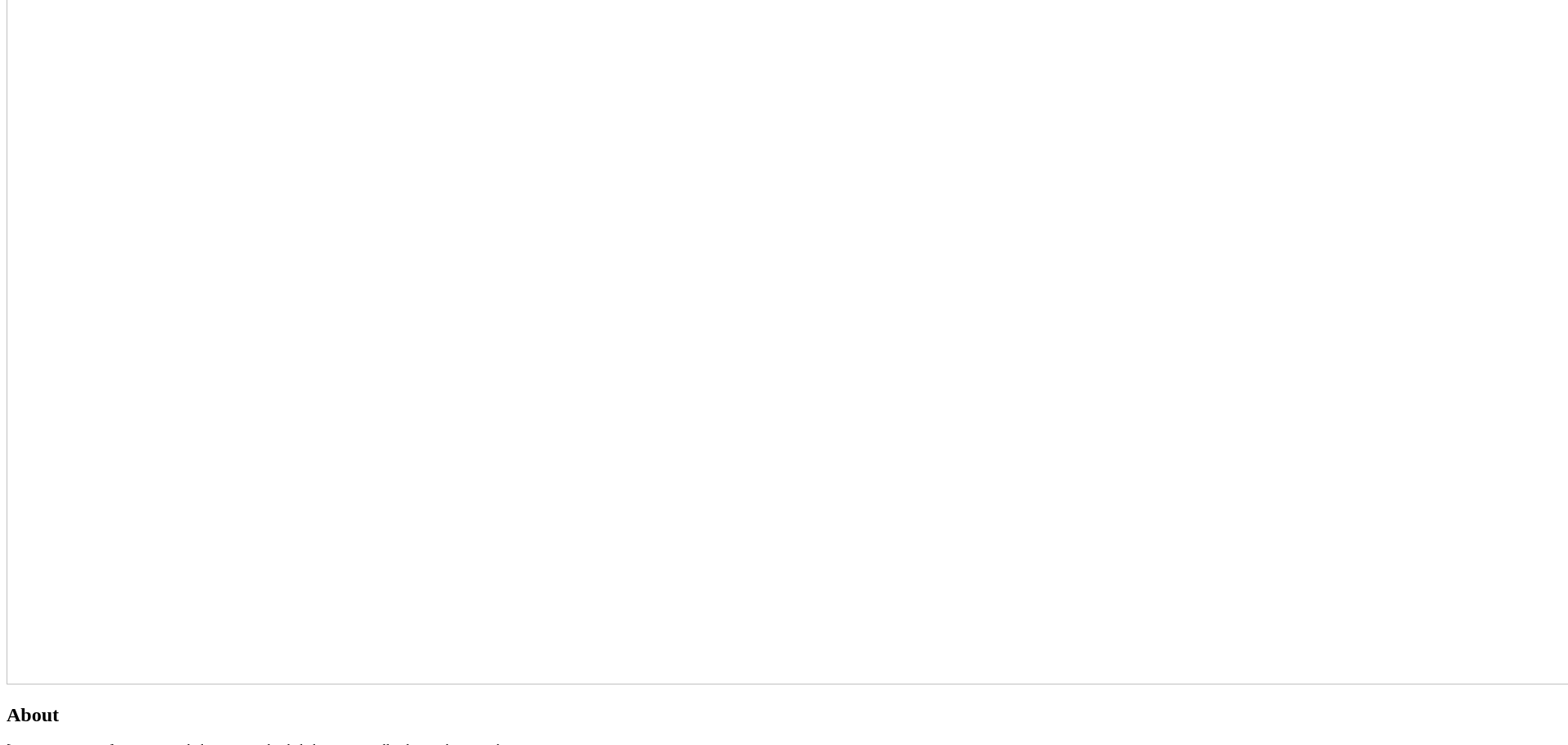
scroll to position [654, 0]
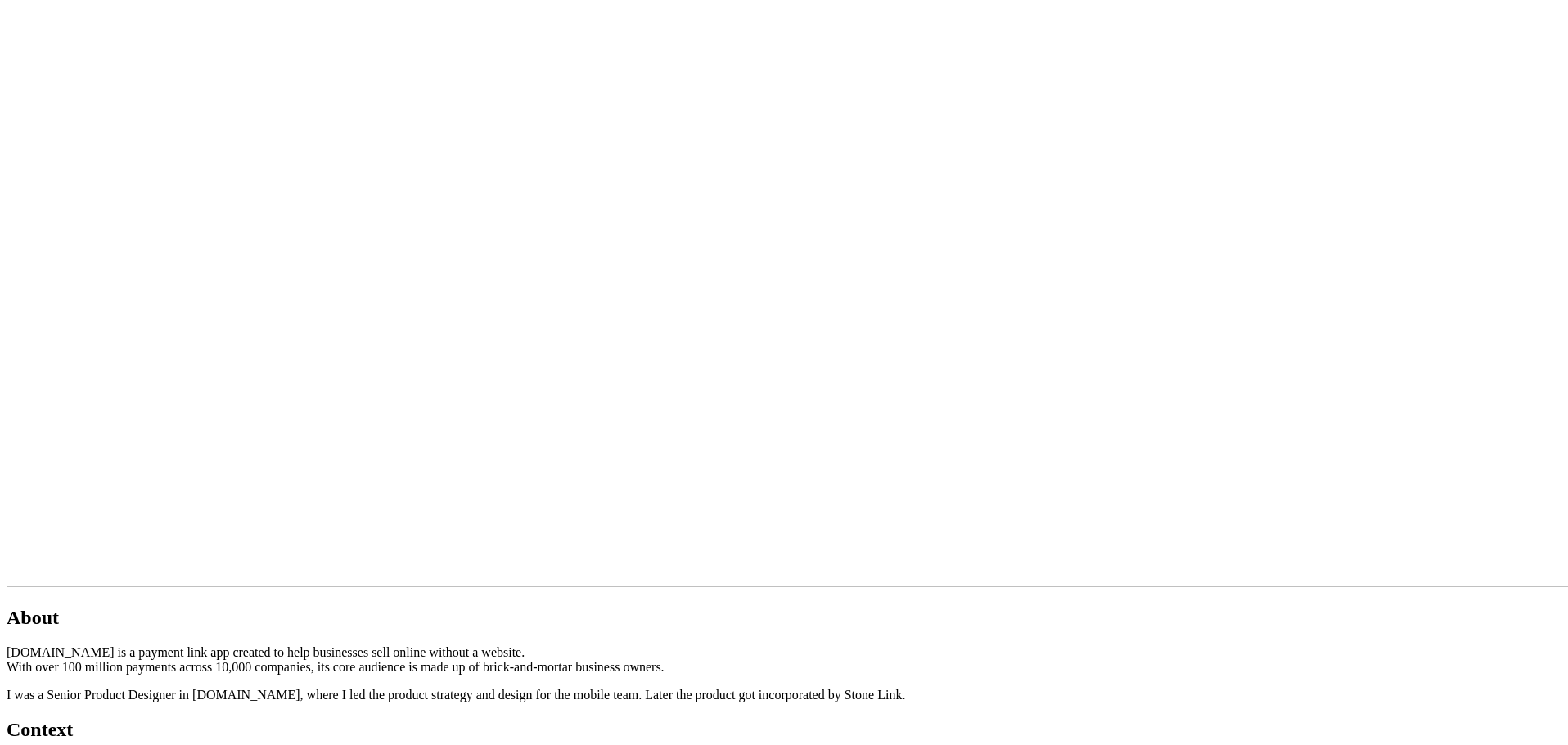
drag, startPoint x: 728, startPoint y: 208, endPoint x: 708, endPoint y: 182, distance: 32.8
drag, startPoint x: 709, startPoint y: 205, endPoint x: 704, endPoint y: 178, distance: 27.5
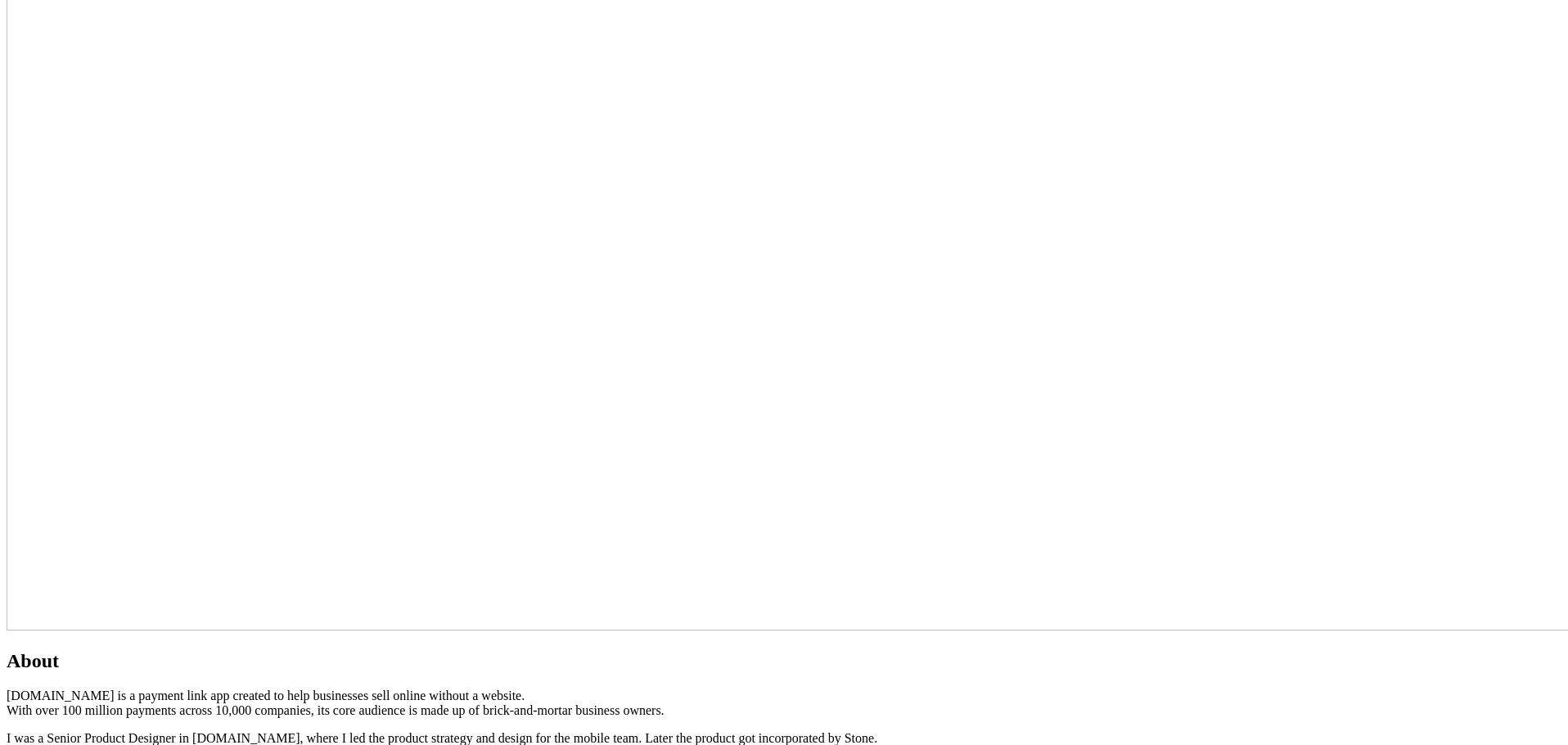
scroll to position [491, 0]
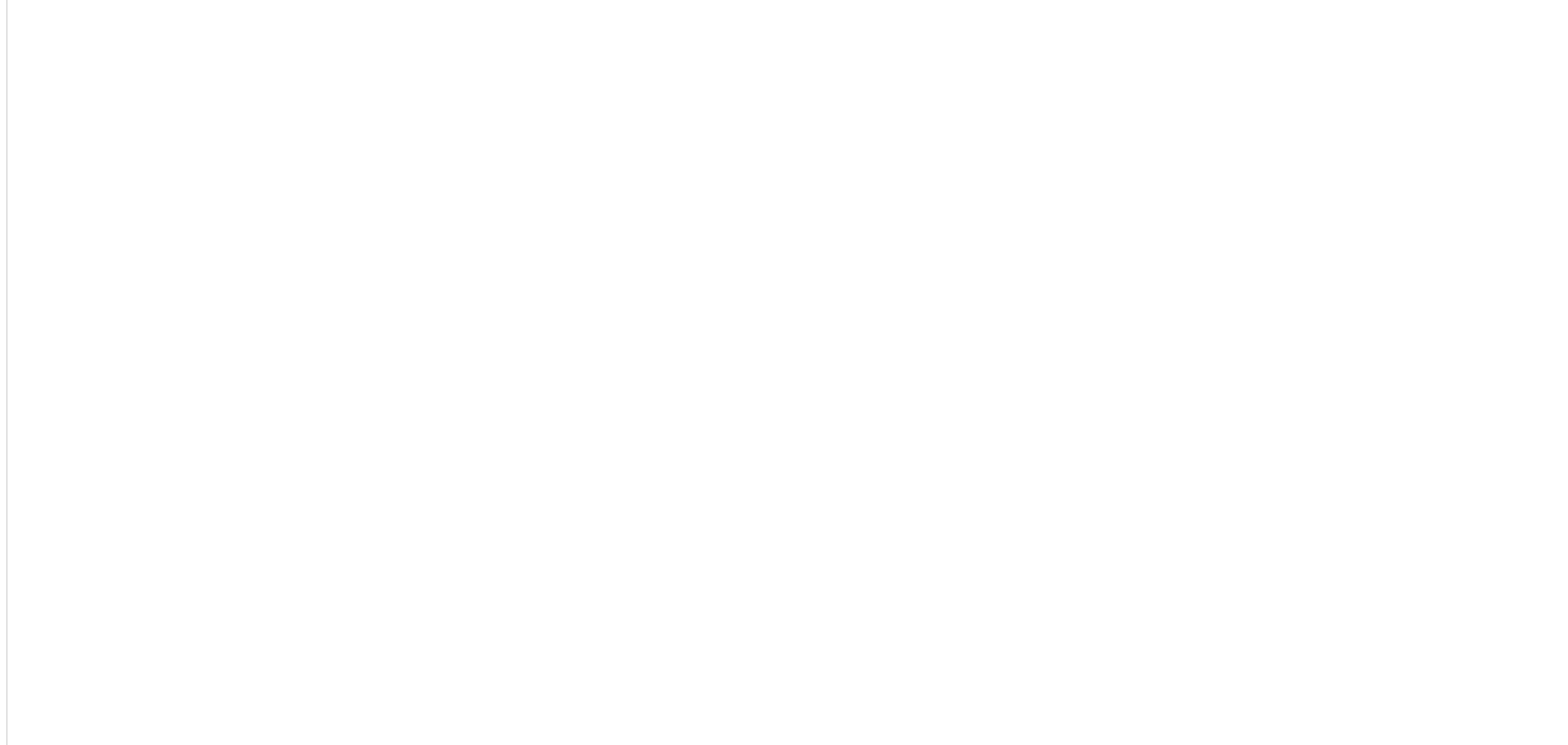
drag, startPoint x: 744, startPoint y: 359, endPoint x: 711, endPoint y: 348, distance: 34.8
drag, startPoint x: 734, startPoint y: 362, endPoint x: 708, endPoint y: 338, distance: 35.4
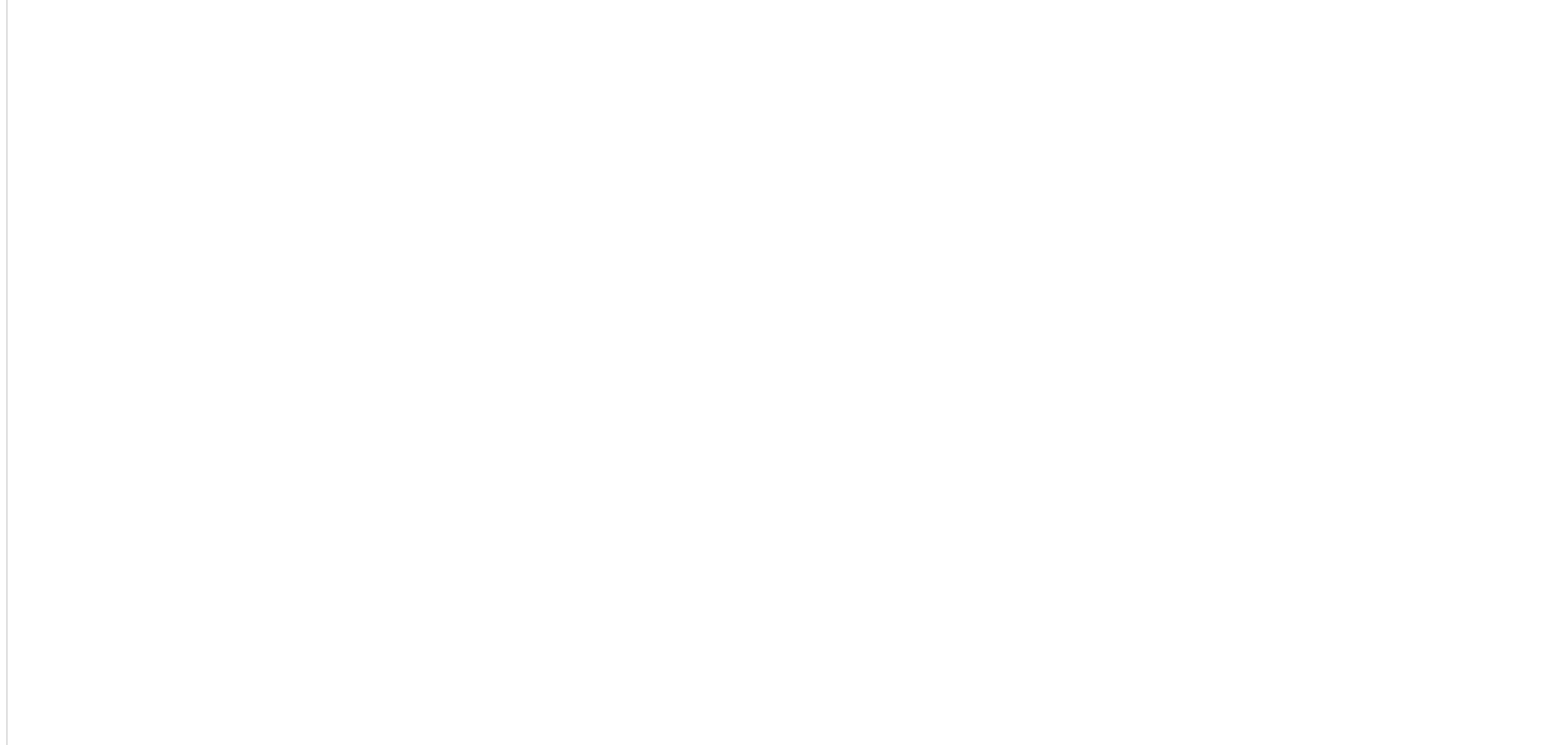
drag, startPoint x: 700, startPoint y: 375, endPoint x: 708, endPoint y: 342, distance: 34.0
drag, startPoint x: 708, startPoint y: 342, endPoint x: 713, endPoint y: 360, distance: 18.7
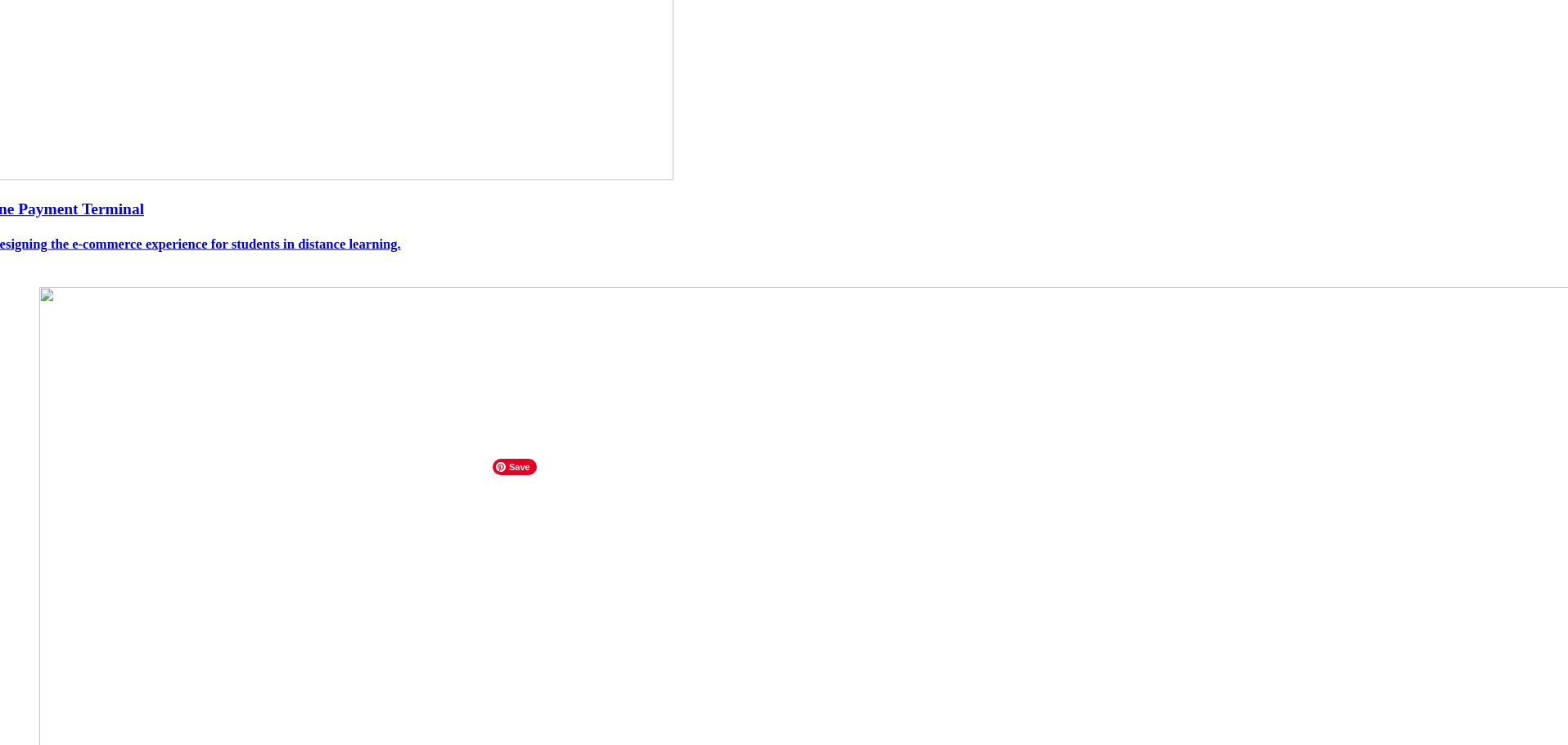
scroll to position [508, 0]
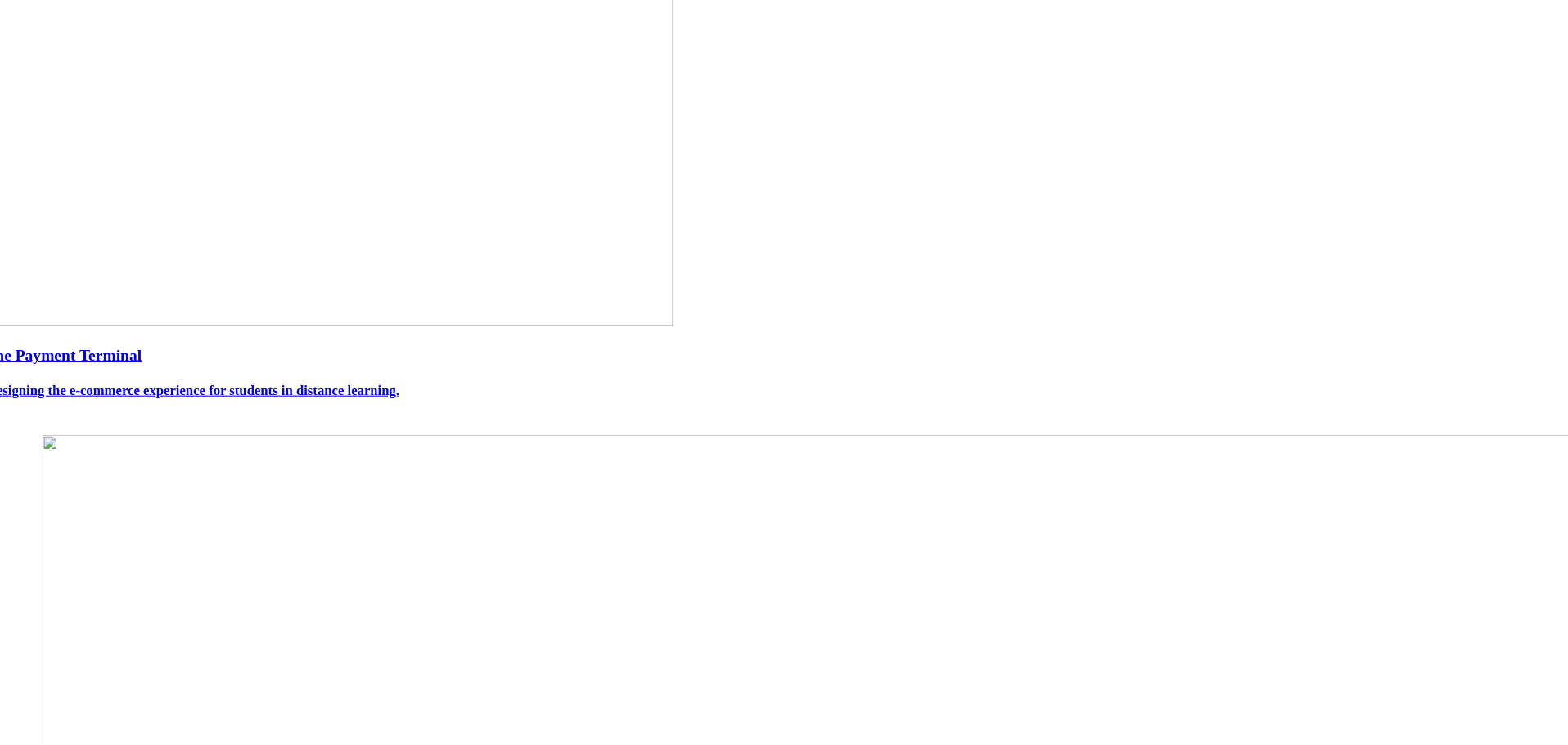
click at [584, 365] on h3 "Stone Payment Terminal" at bounding box center [784, 355] width 1621 height 19
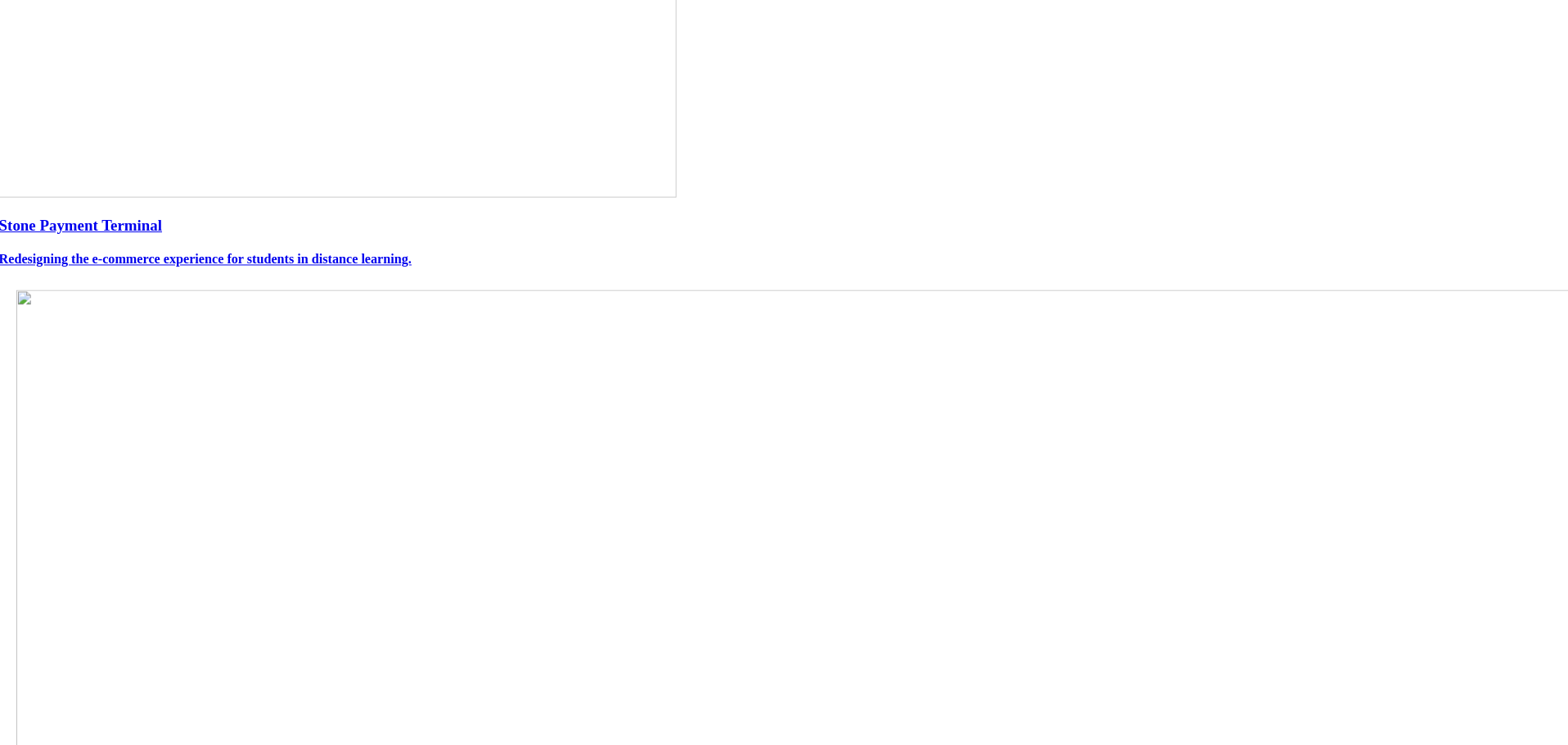
scroll to position [671, 0]
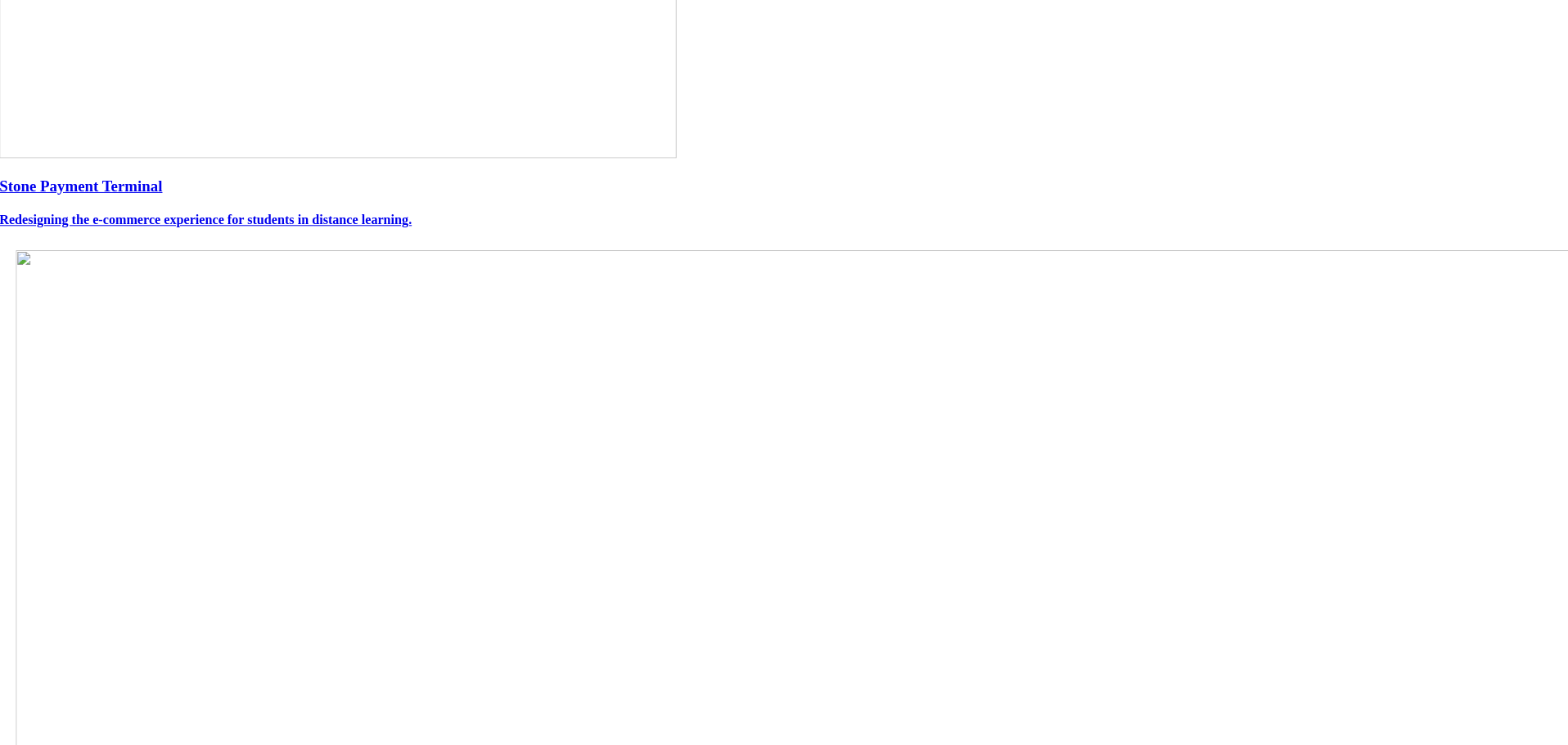
click at [719, 228] on h4 "Redesigning the e-commerce experience for students in distance learning." at bounding box center [784, 220] width 1570 height 15
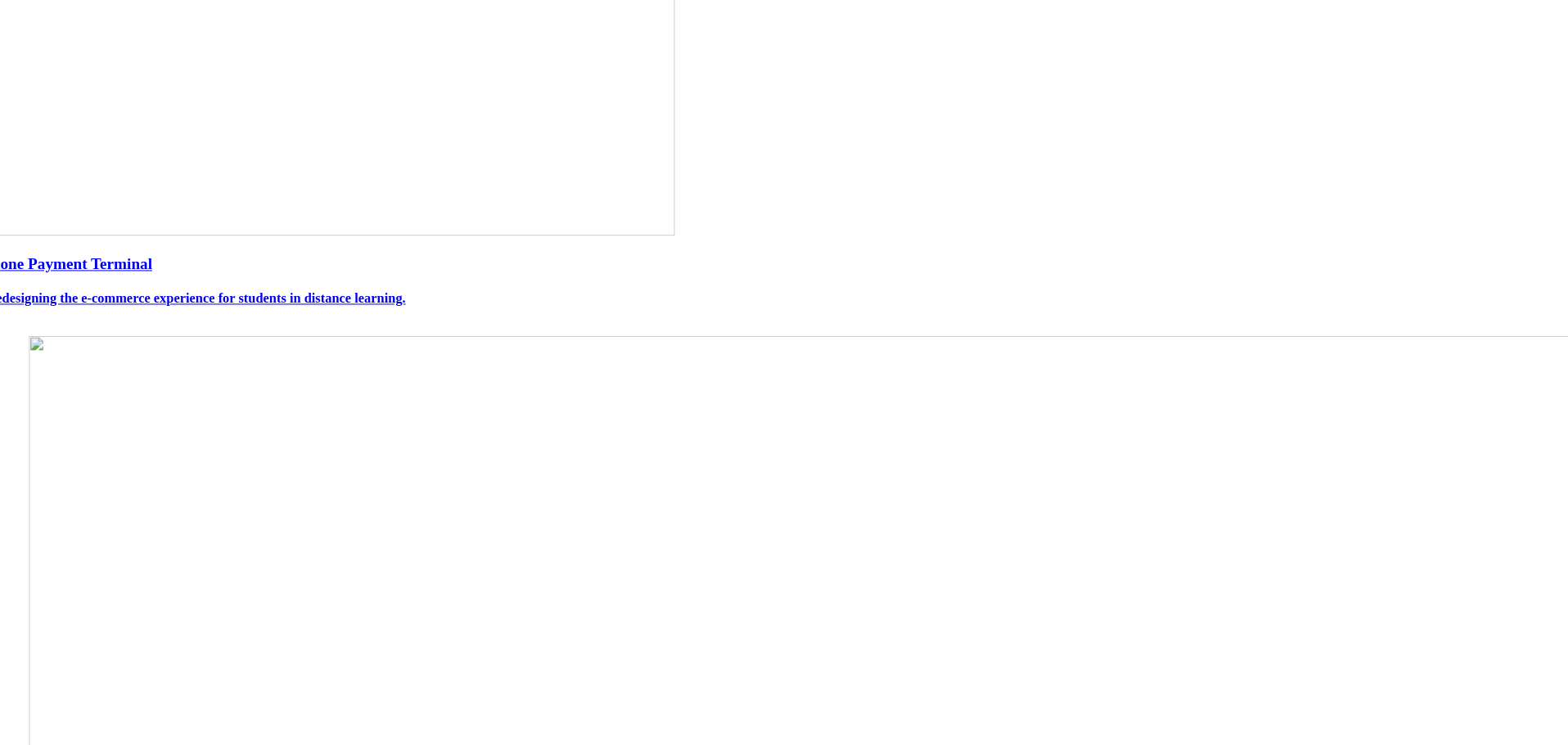
scroll to position [589, 0]
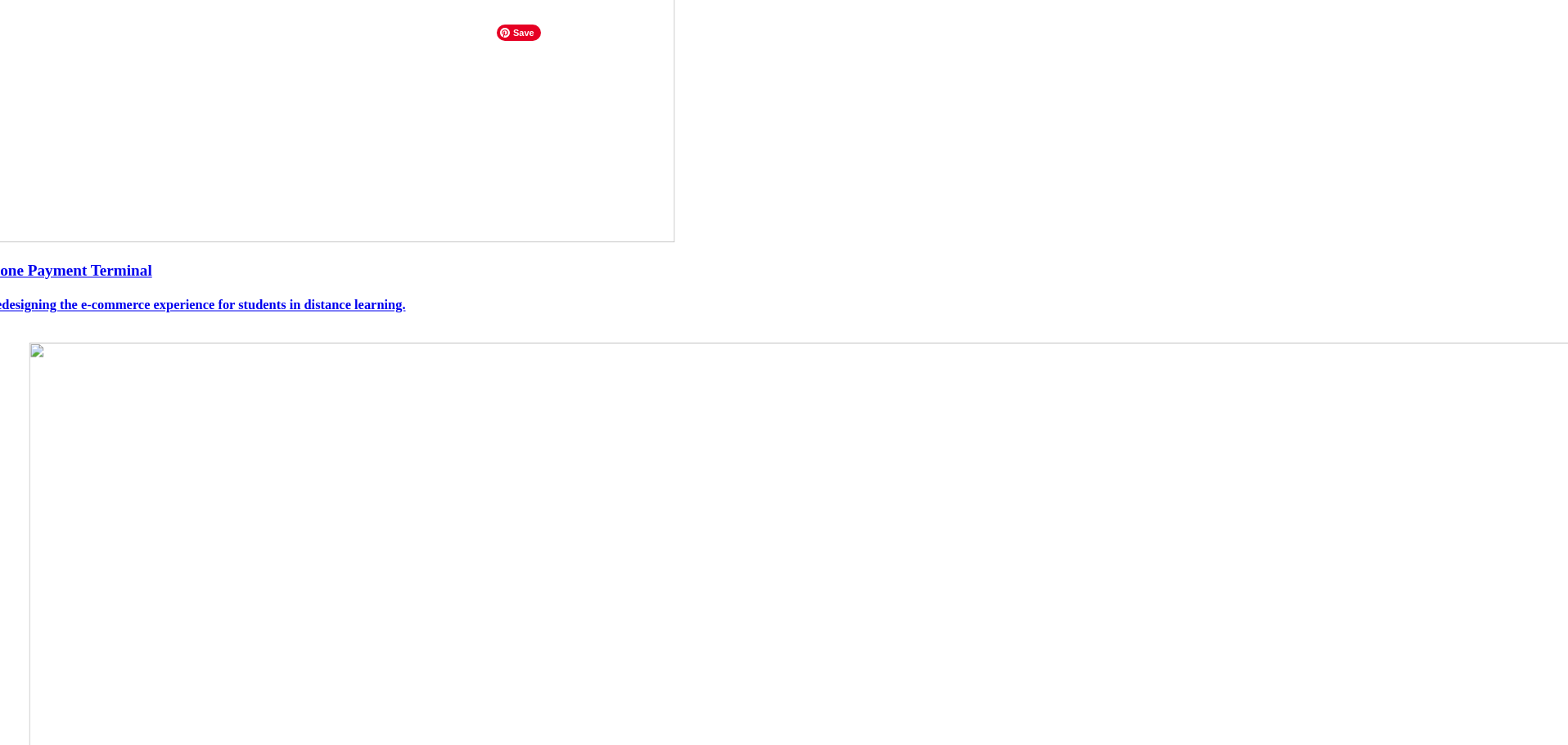
click at [557, 281] on h3 "Stone Payment Terminal" at bounding box center [784, 271] width 1596 height 19
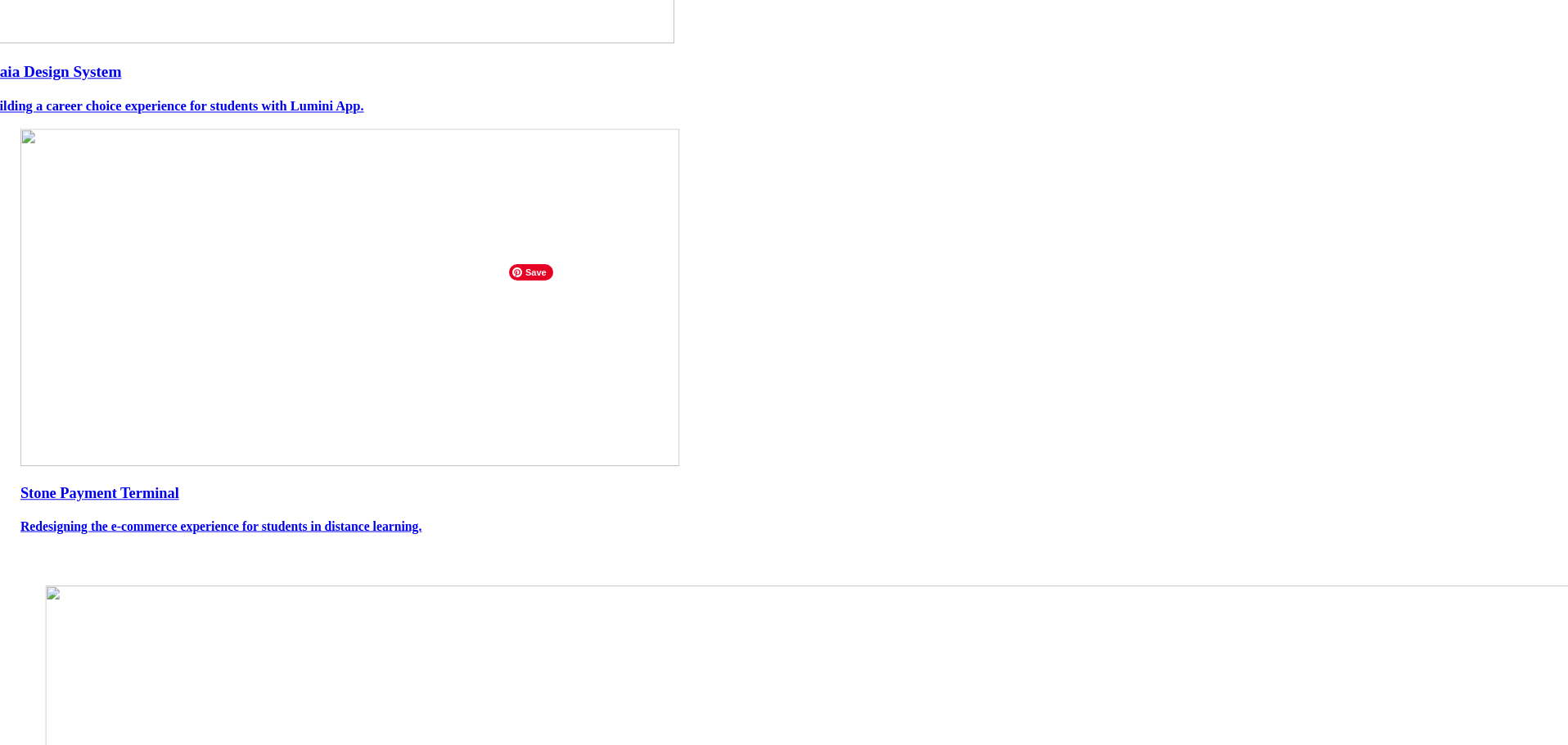
scroll to position [491, 0]
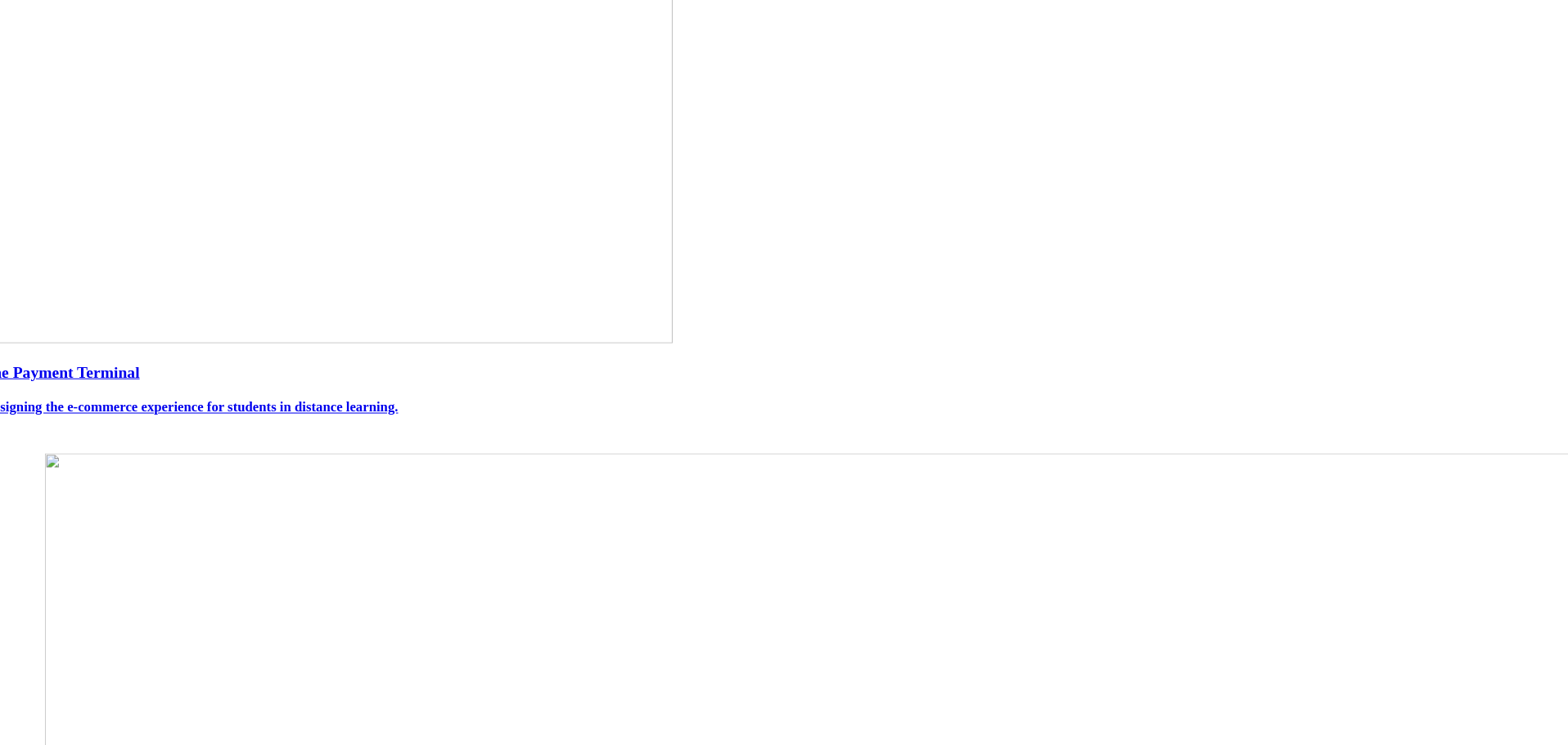
click at [553, 416] on h4 "Redesigning the e-commerce experience for students in distance learning." at bounding box center [784, 408] width 1626 height 16
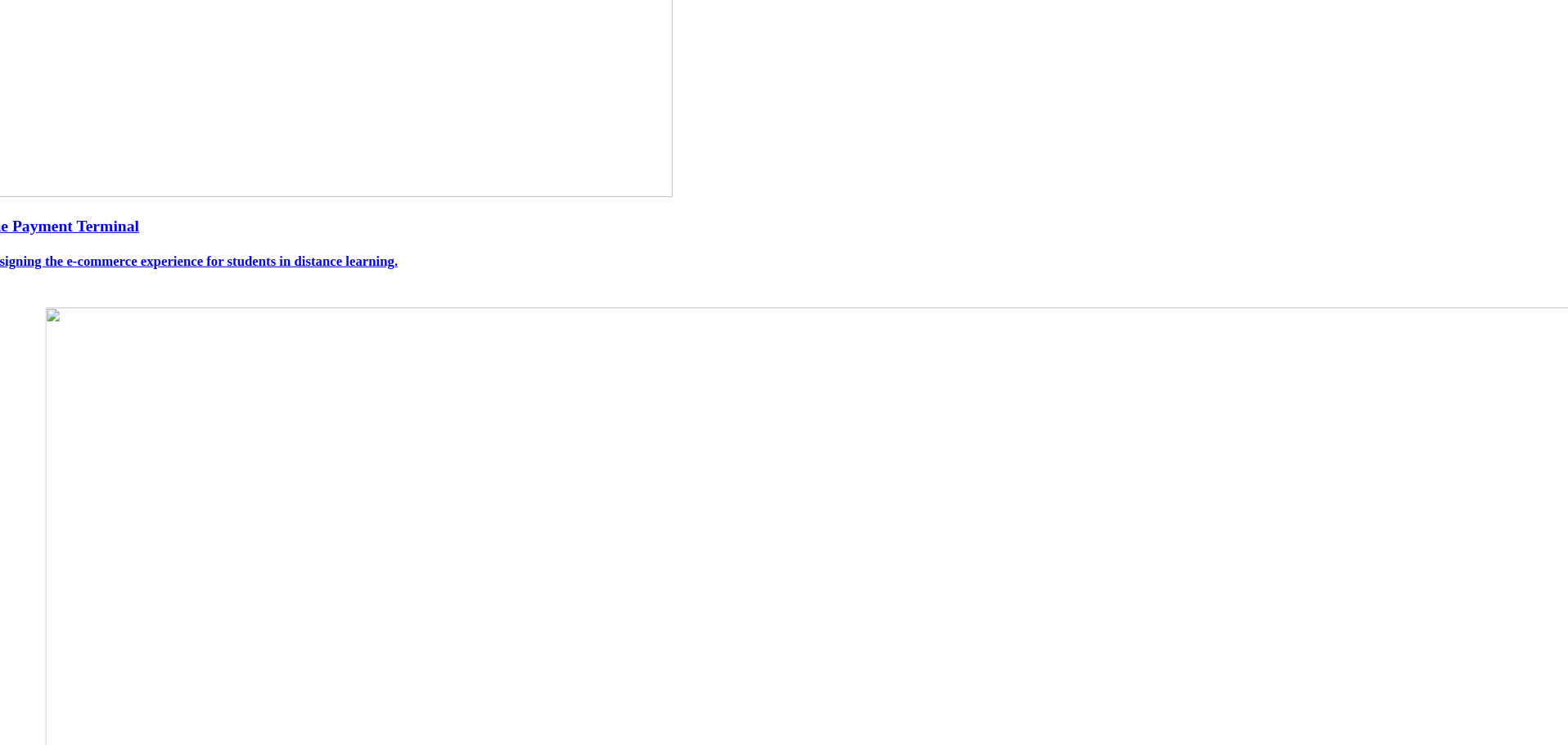
scroll to position [654, 0]
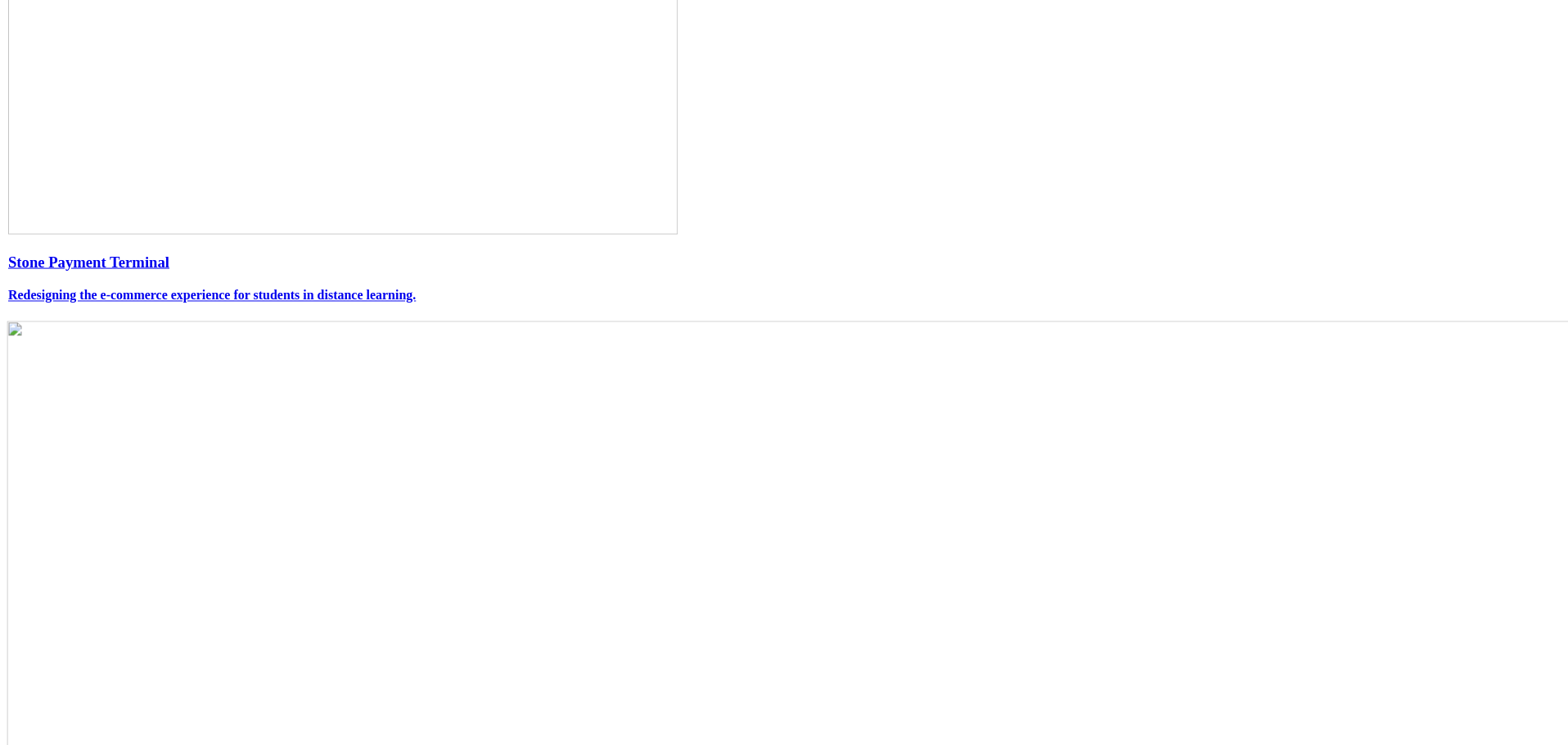
scroll to position [508, 0]
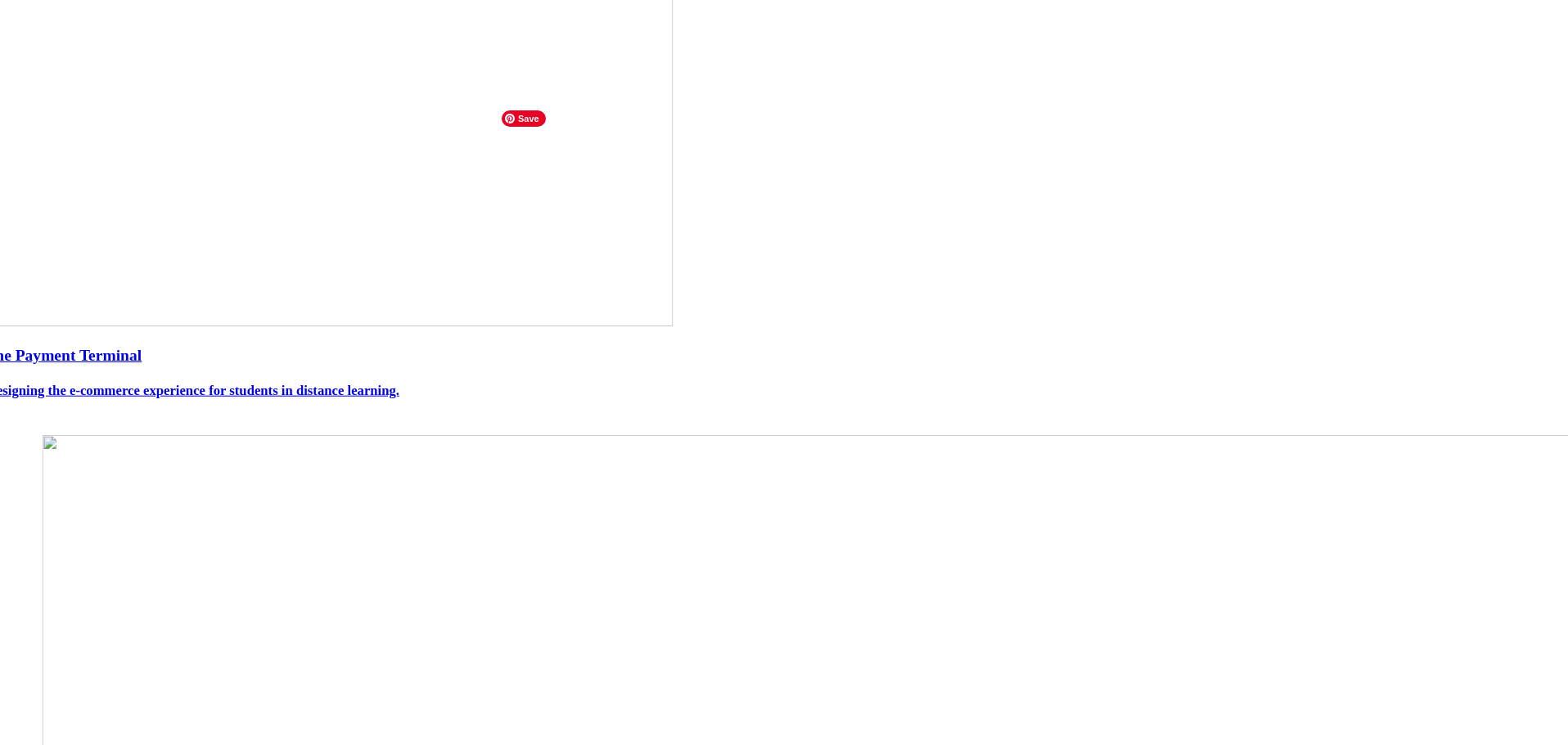
click at [559, 365] on h3 "Stone Payment Terminal" at bounding box center [784, 355] width 1621 height 19
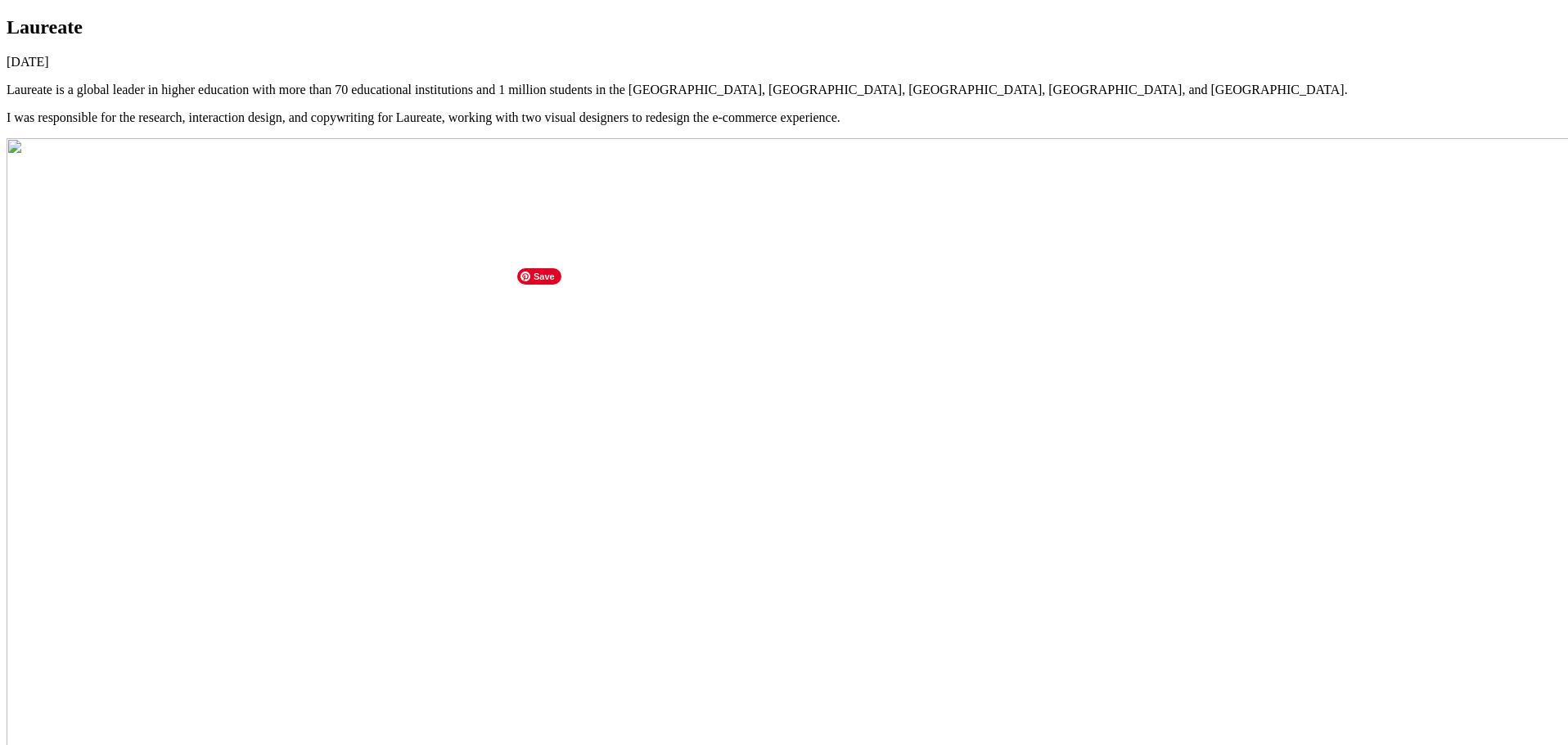
click at [776, 422] on img at bounding box center [824, 724] width 1636 height 1172
click at [539, 38] on h1 "Laureate" at bounding box center [784, 28] width 1555 height 22
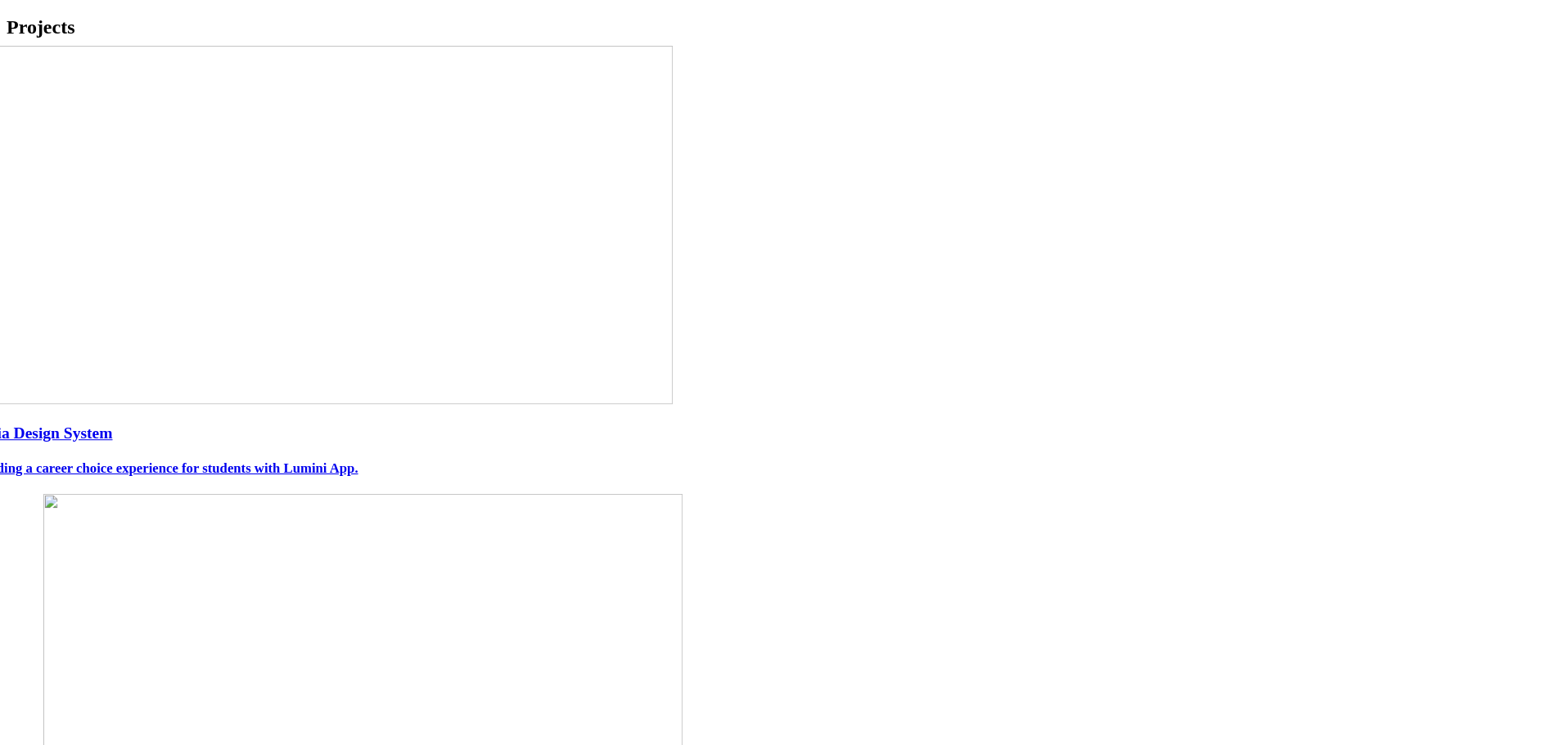
click at [537, 442] on h3 "Praia Design System" at bounding box center [784, 432] width 1623 height 19
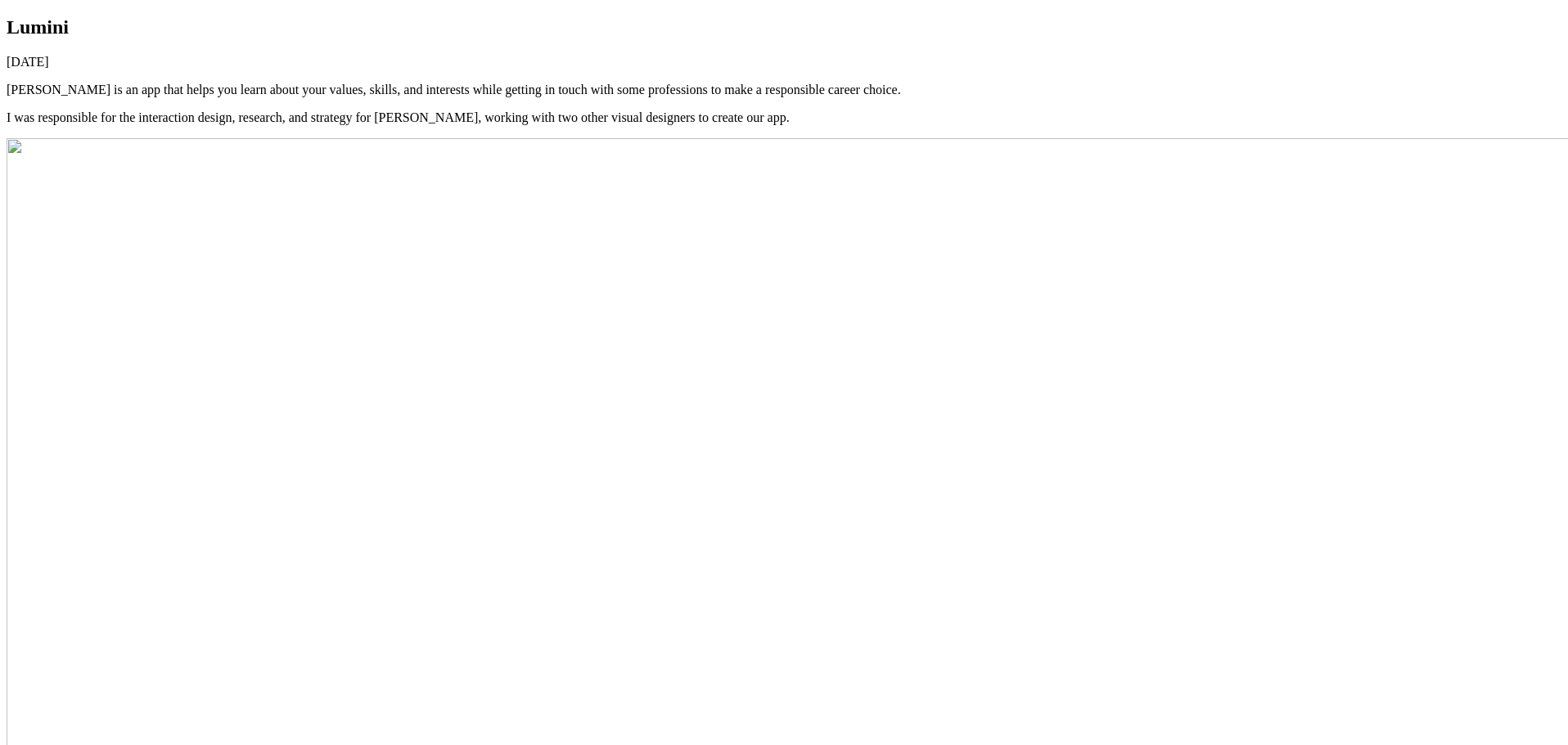
click at [535, 558] on img at bounding box center [824, 724] width 1636 height 1172
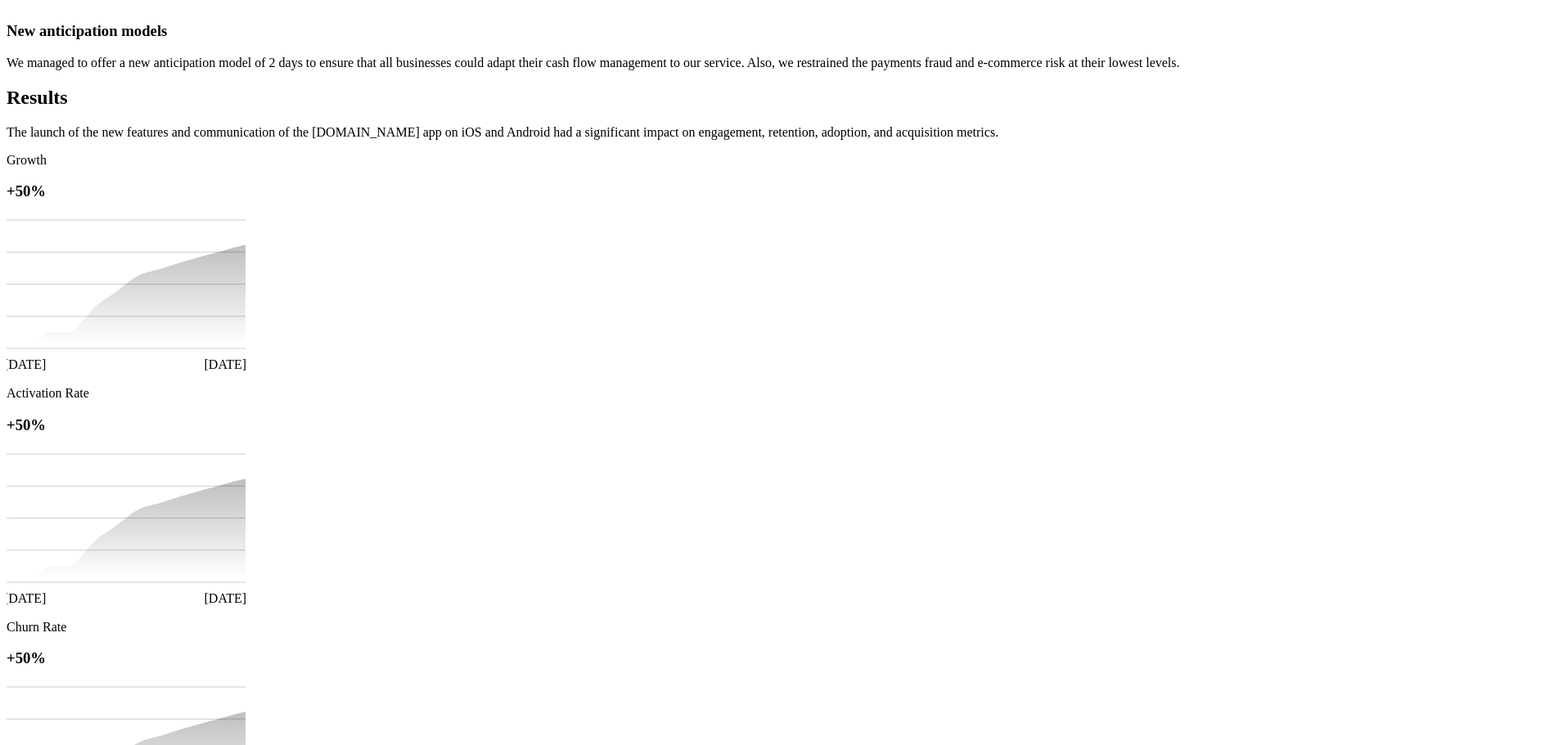
scroll to position [1145, 0]
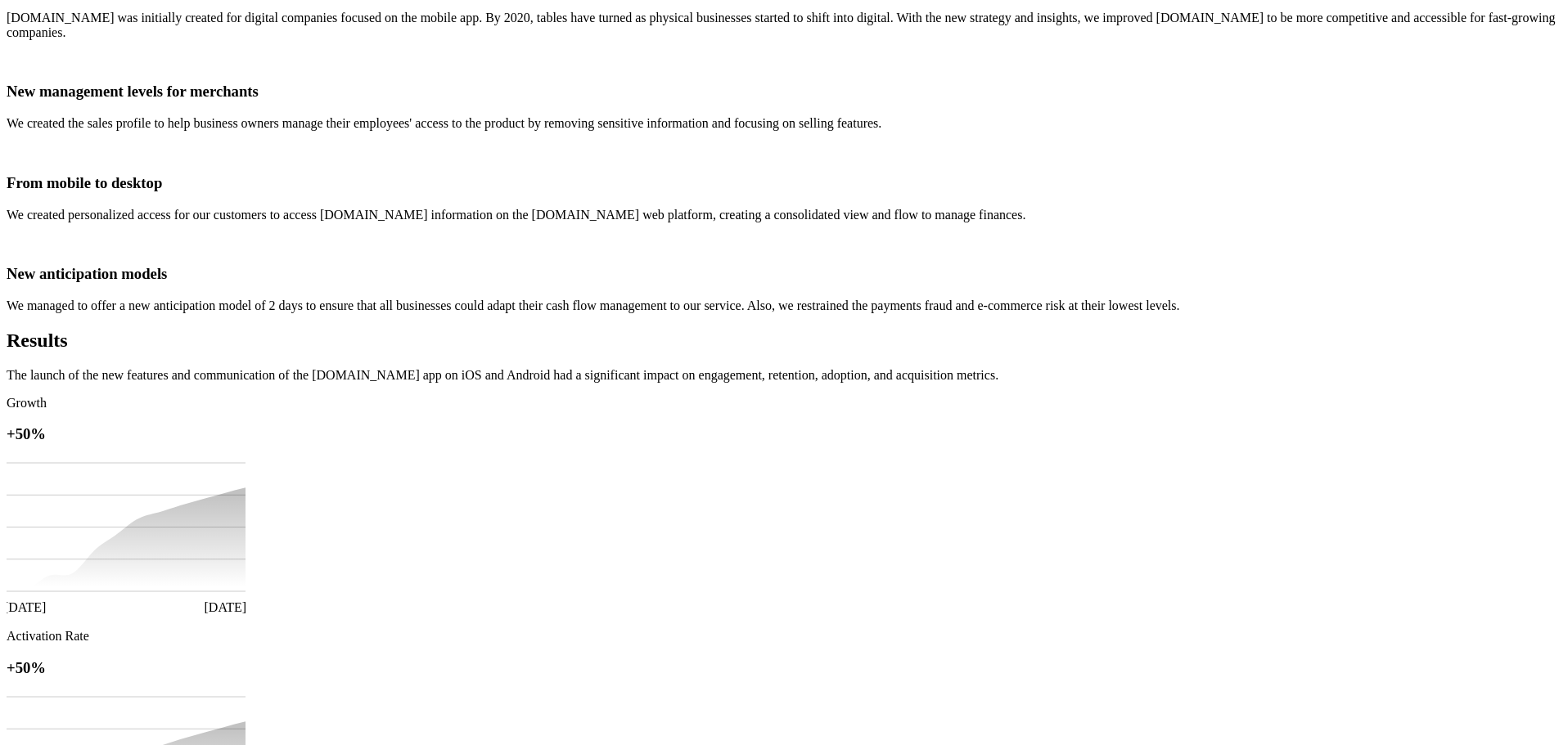
drag, startPoint x: 263, startPoint y: 280, endPoint x: 624, endPoint y: 286, distance: 361.0
click at [624, 286] on div "Linkme Link.me is a payment link app that empowers digital and brick-and-mortar…" at bounding box center [784, 93] width 1555 height 2446
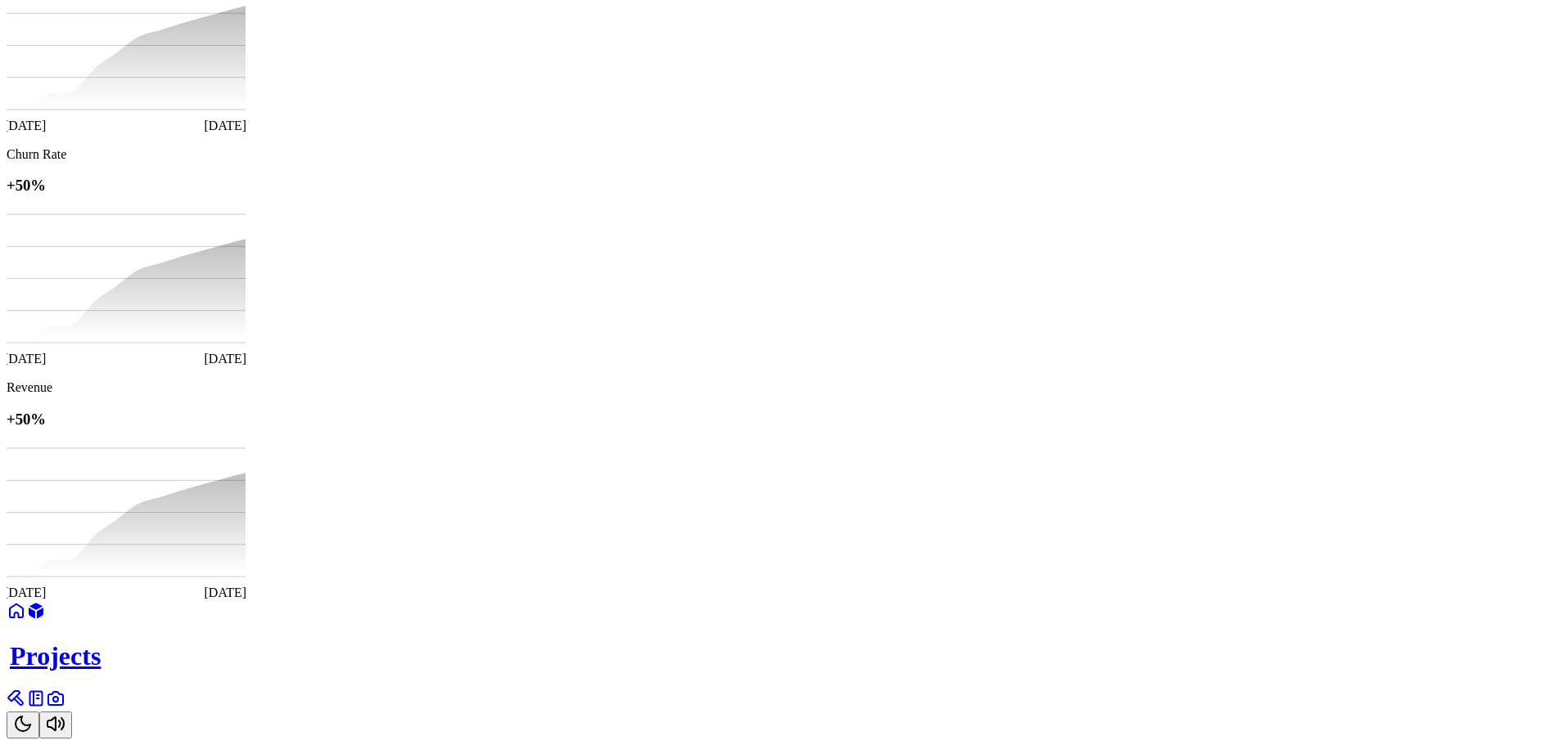
scroll to position [3076, 0]
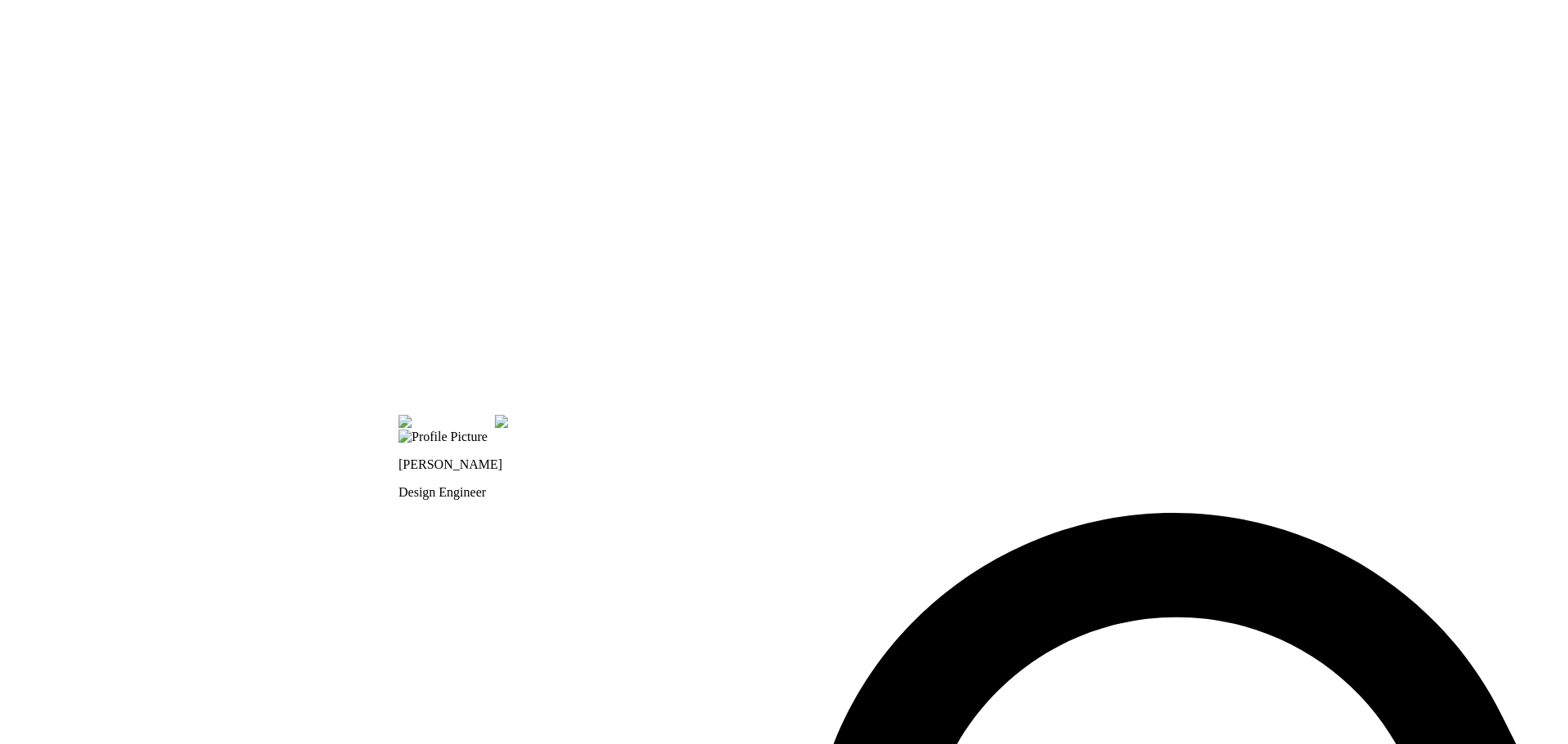
drag, startPoint x: 622, startPoint y: 294, endPoint x: 673, endPoint y: 417, distance: 133.2
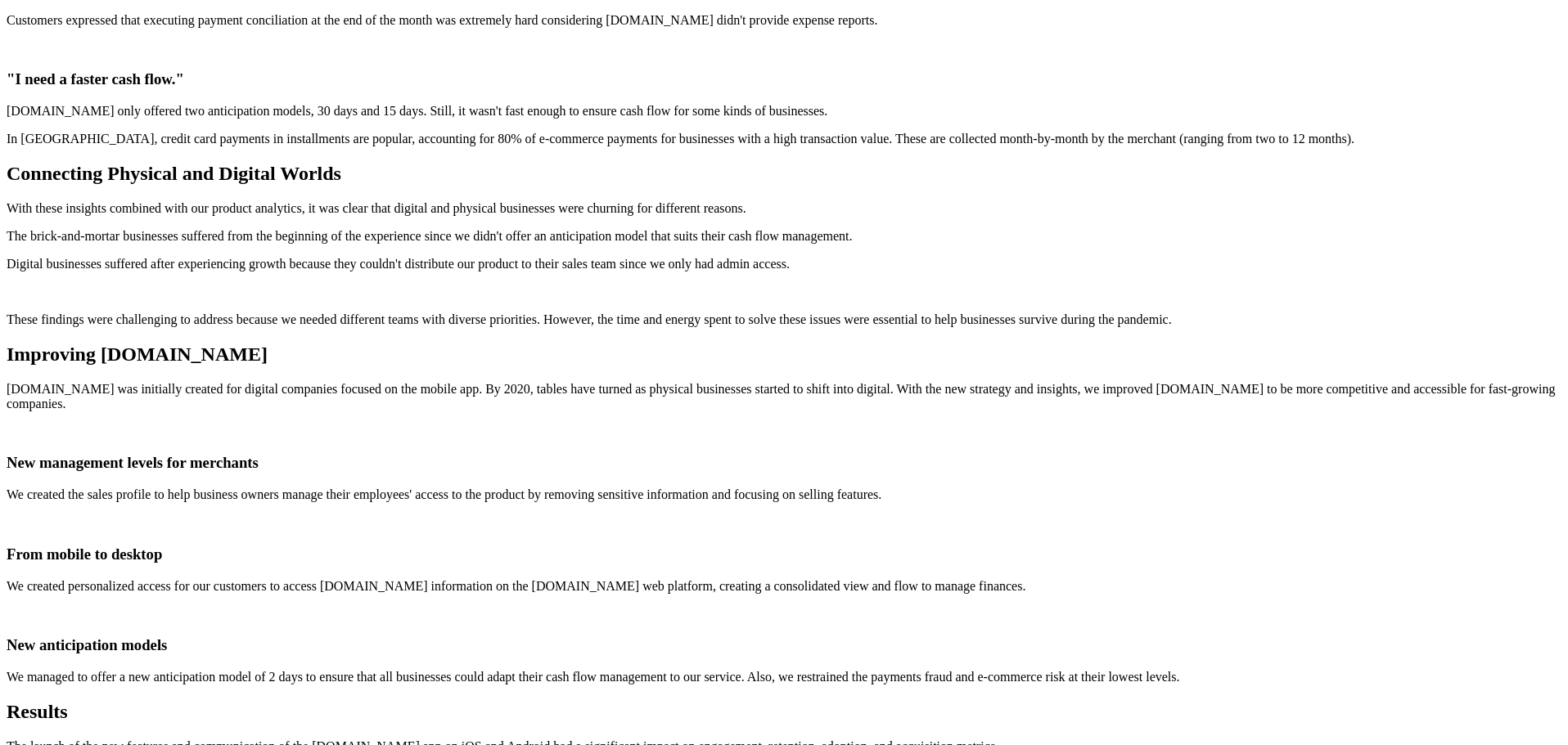
scroll to position [654, 0]
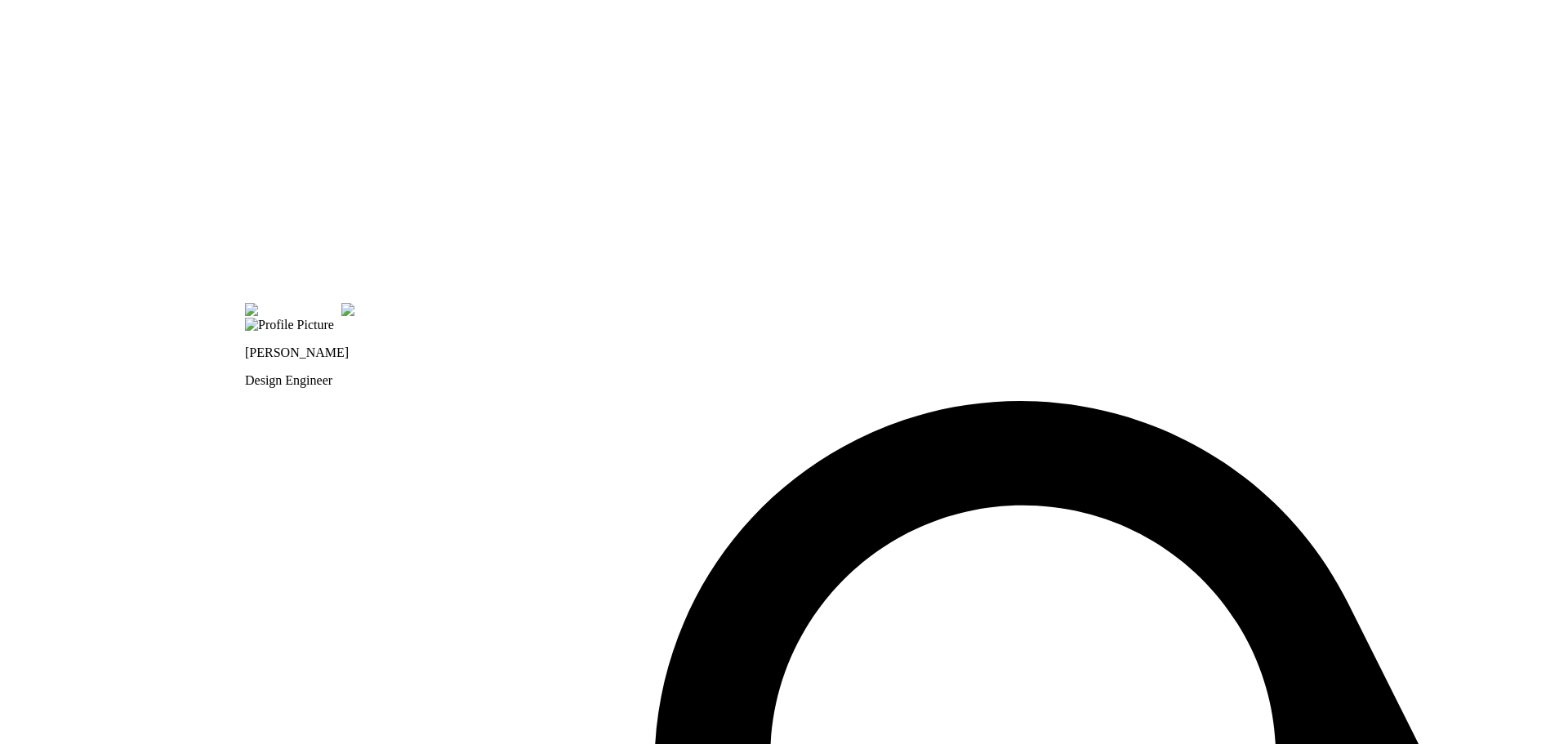
drag, startPoint x: 0, startPoint y: 0, endPoint x: 764, endPoint y: 514, distance: 920.8
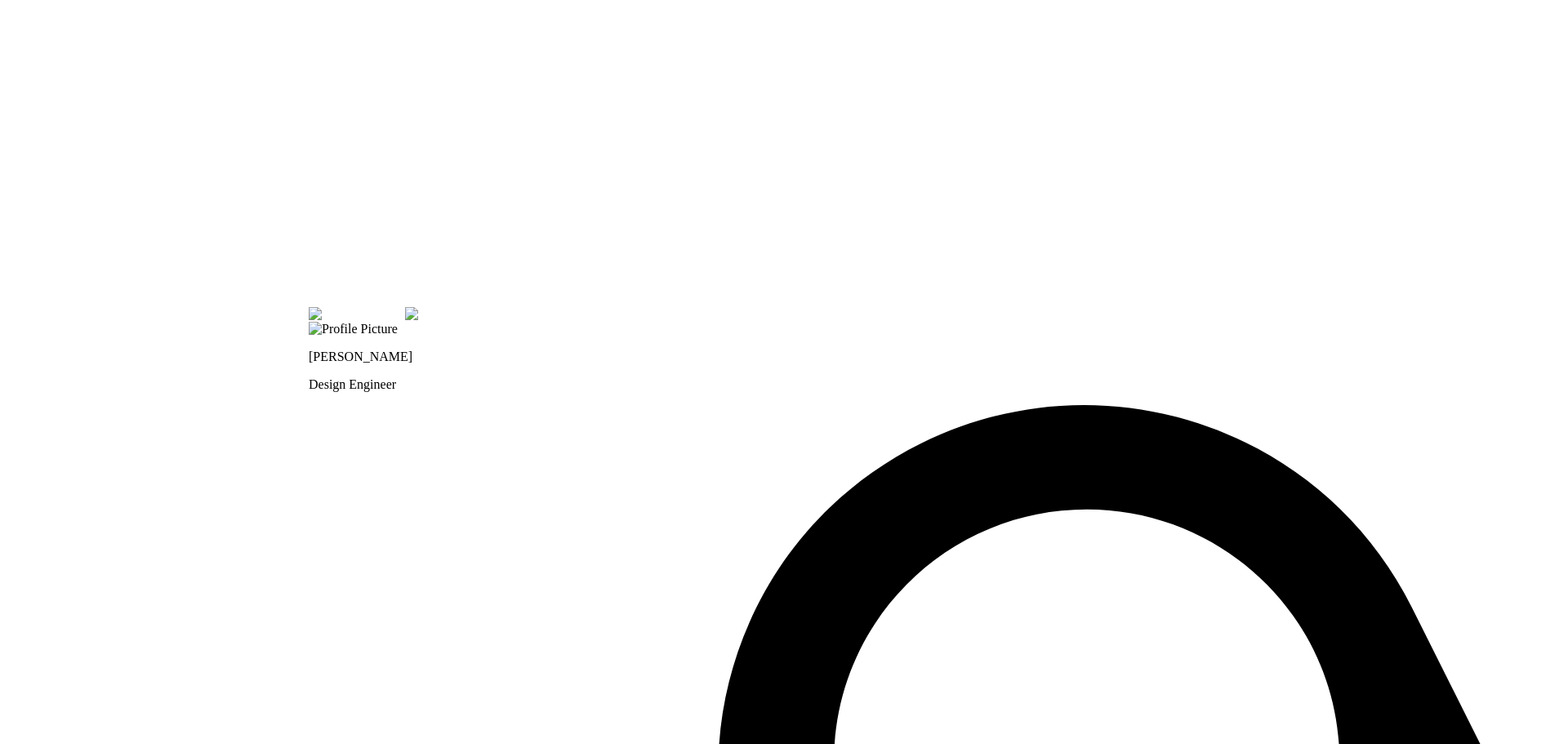
drag, startPoint x: 364, startPoint y: 435, endPoint x: 754, endPoint y: 388, distance: 392.8
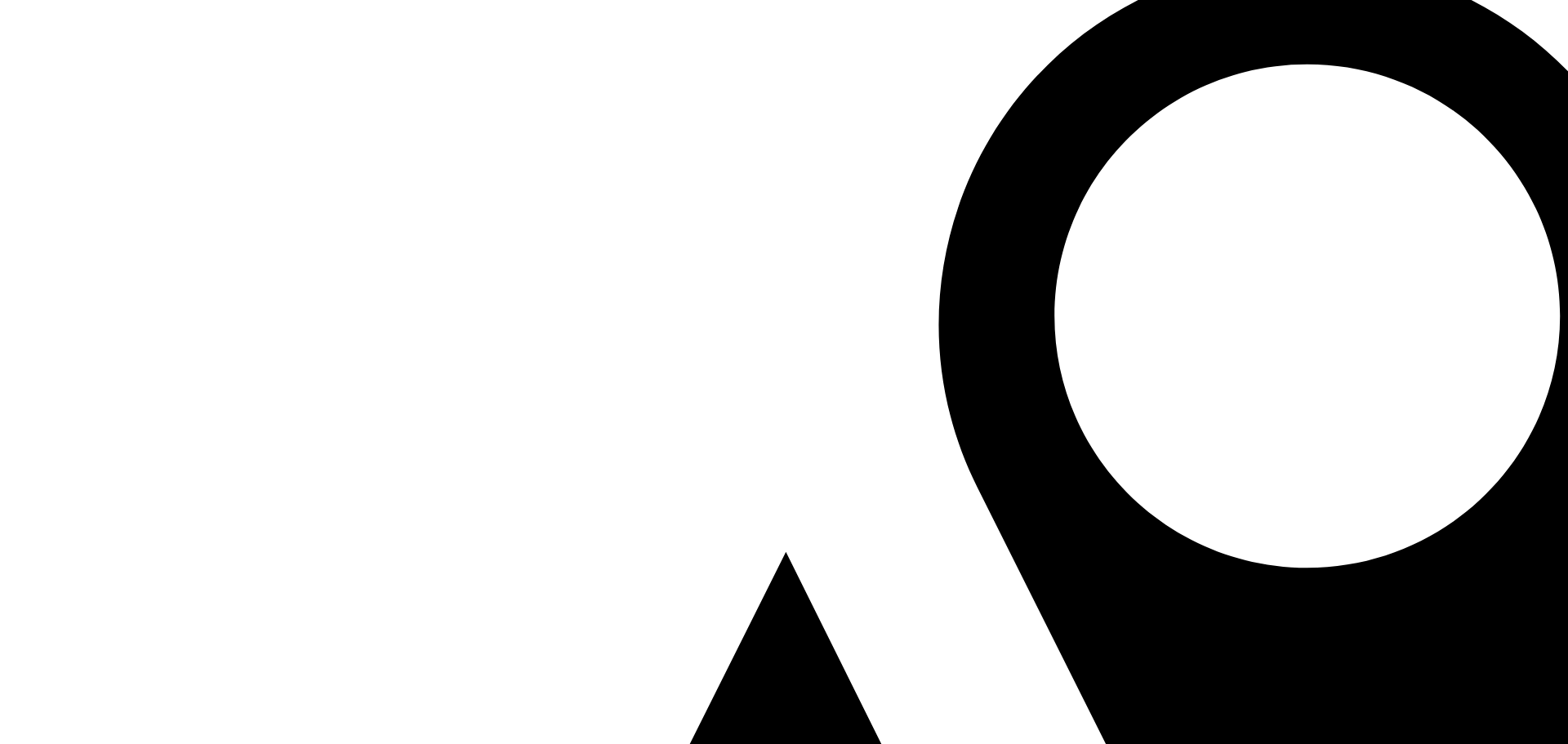
drag, startPoint x: 682, startPoint y: 500, endPoint x: 715, endPoint y: 101, distance: 400.4
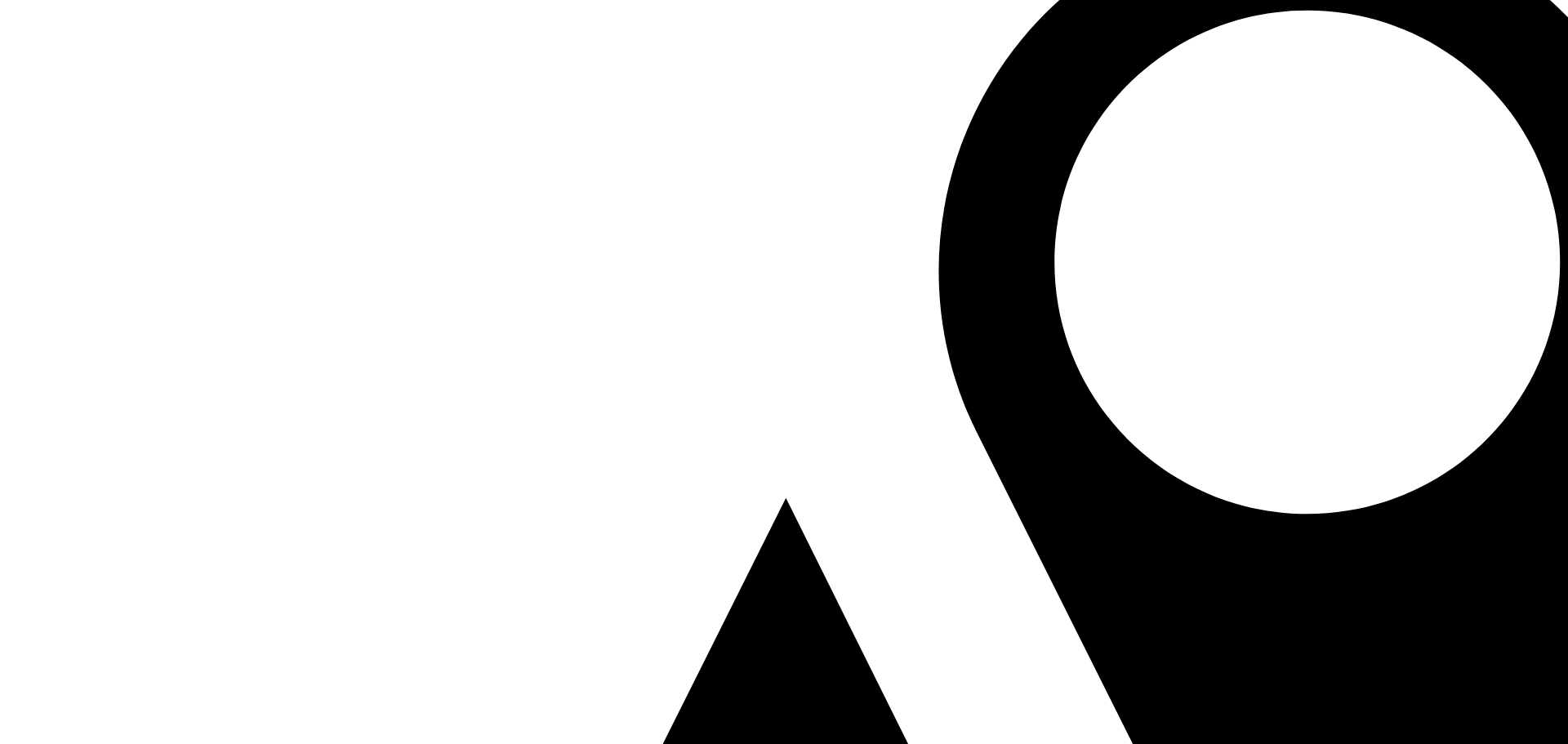
drag, startPoint x: 733, startPoint y: 509, endPoint x: 956, endPoint y: 244, distance: 346.3
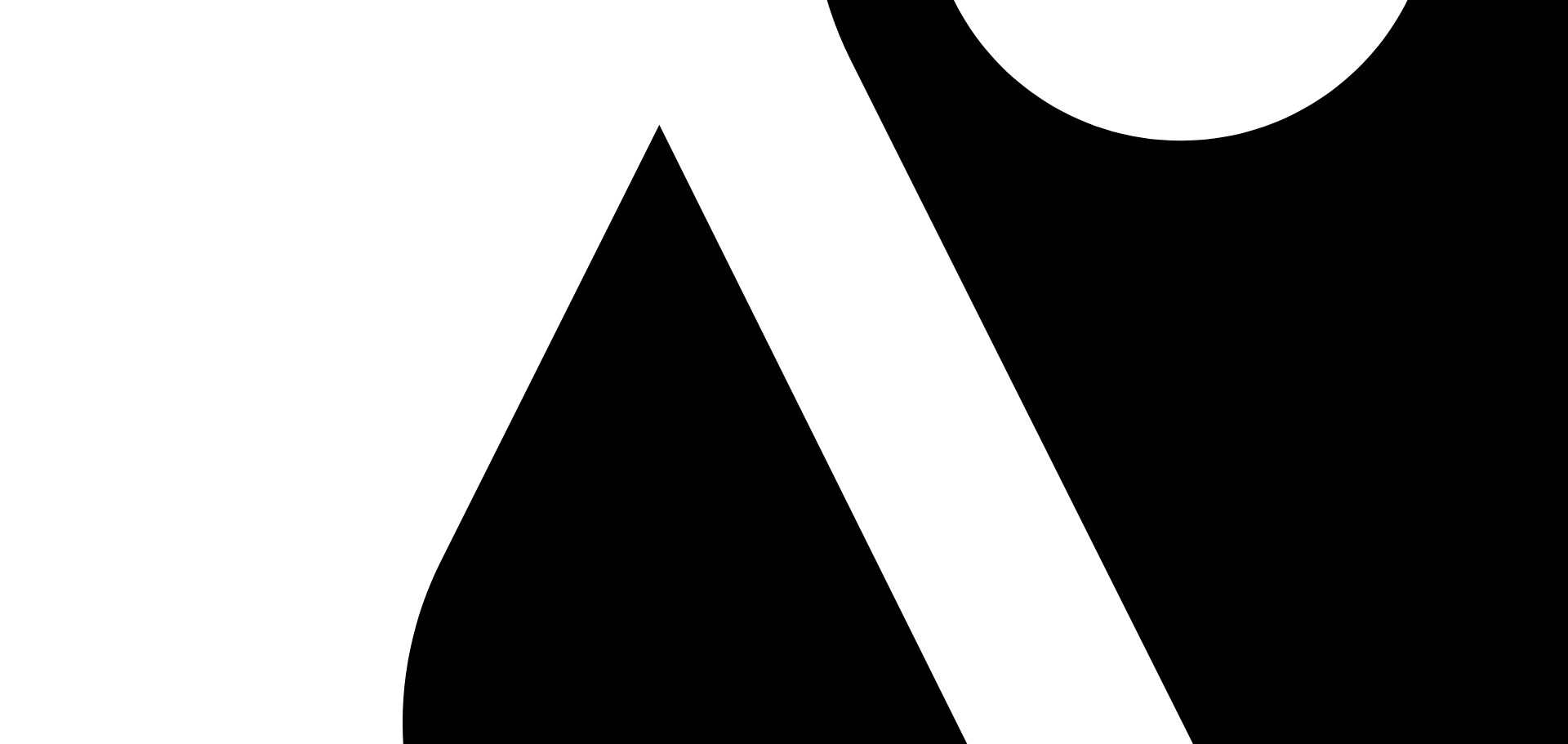
drag, startPoint x: 982, startPoint y: 498, endPoint x: 512, endPoint y: 231, distance: 540.5
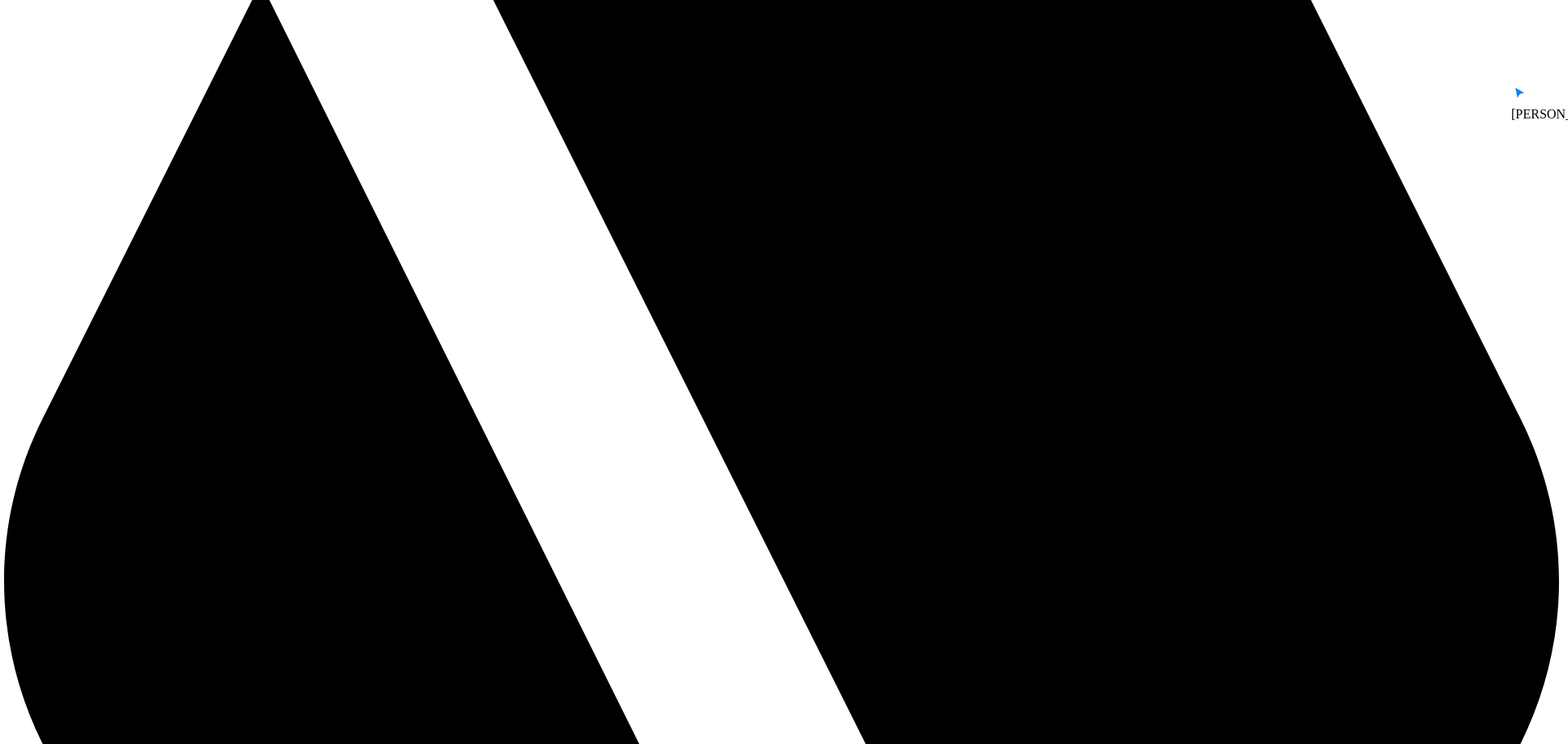
drag, startPoint x: 903, startPoint y: 427, endPoint x: 270, endPoint y: 566, distance: 648.1
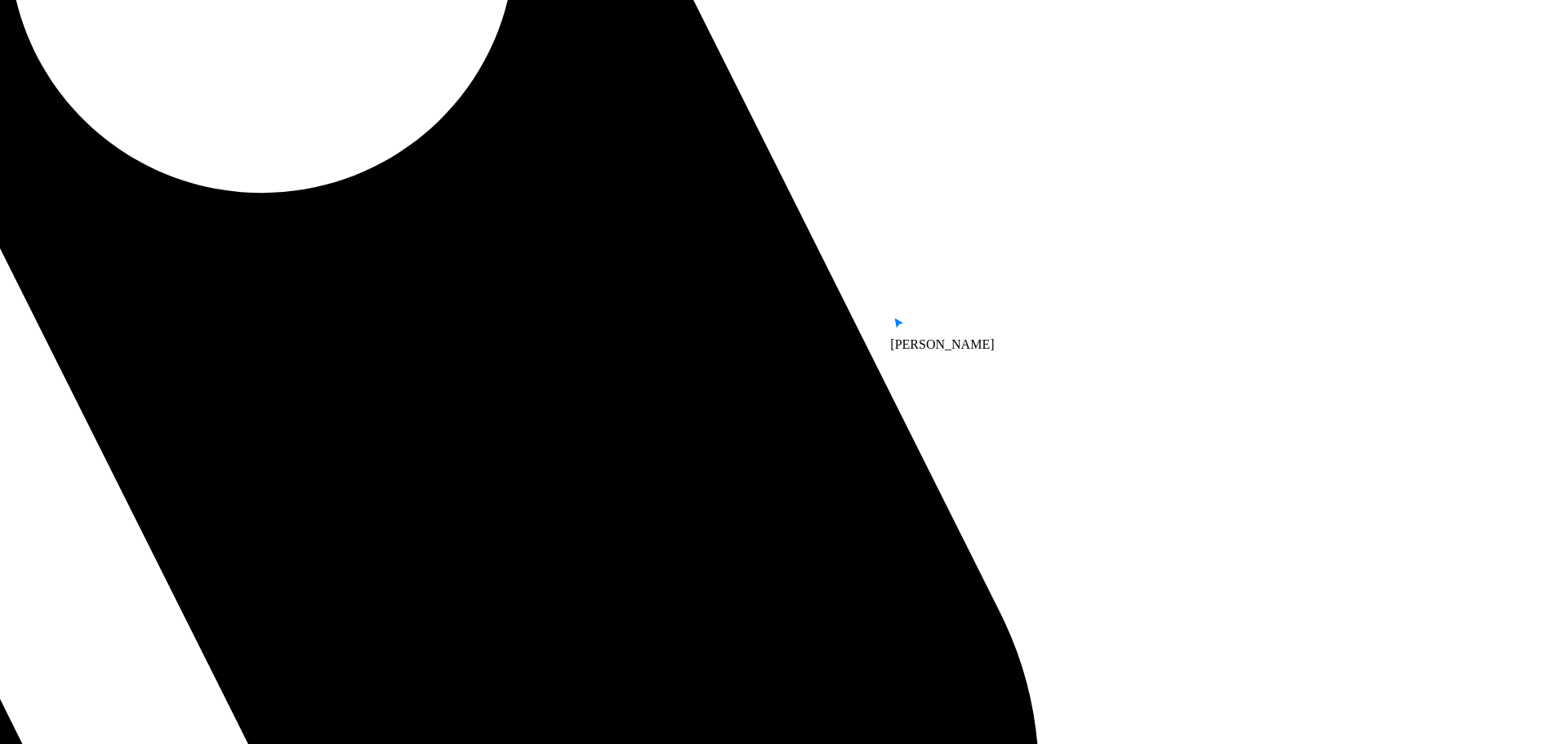
drag, startPoint x: 776, startPoint y: 451, endPoint x: 426, endPoint y: 514, distance: 355.6
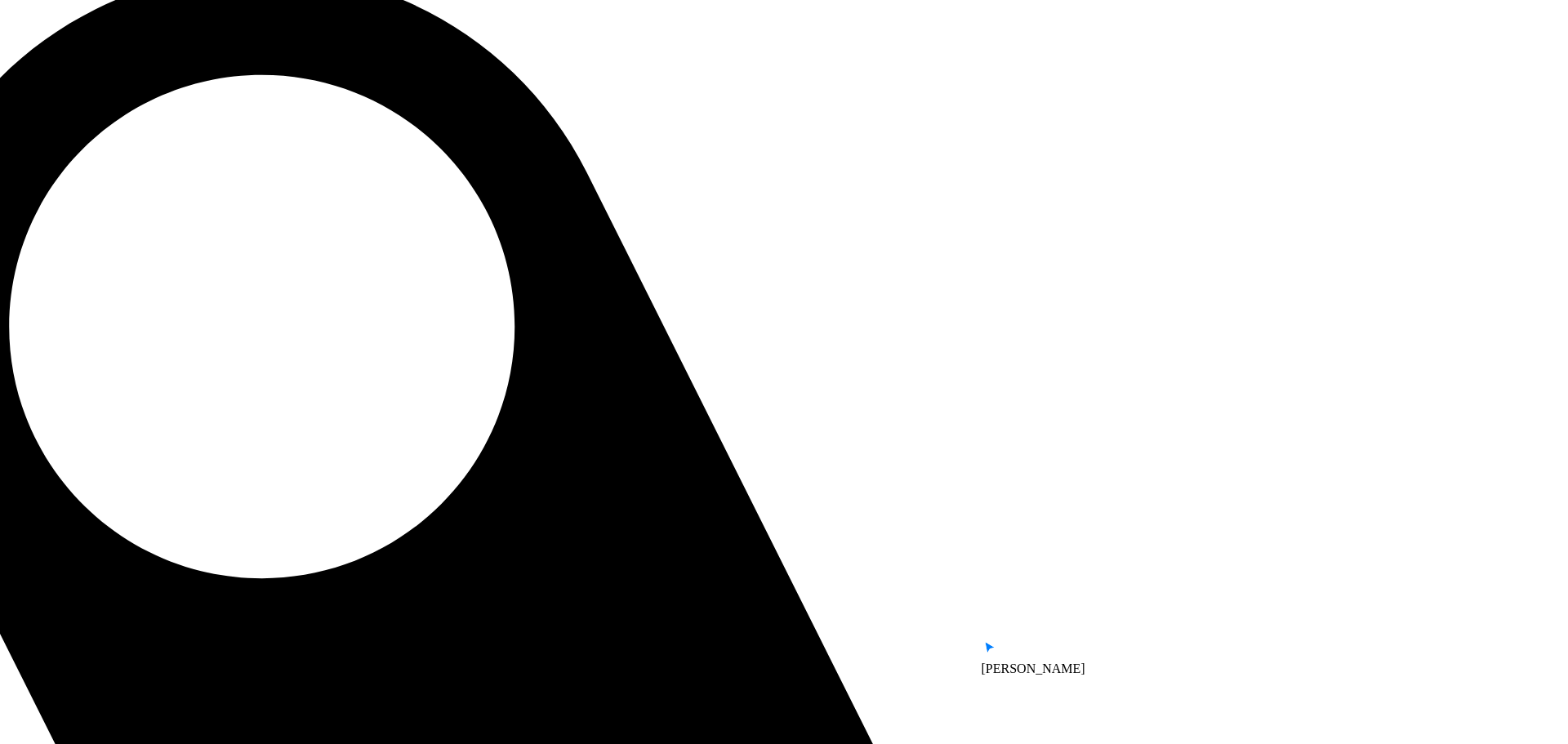
drag, startPoint x: 923, startPoint y: 286, endPoint x: 789, endPoint y: 608, distance: 348.8
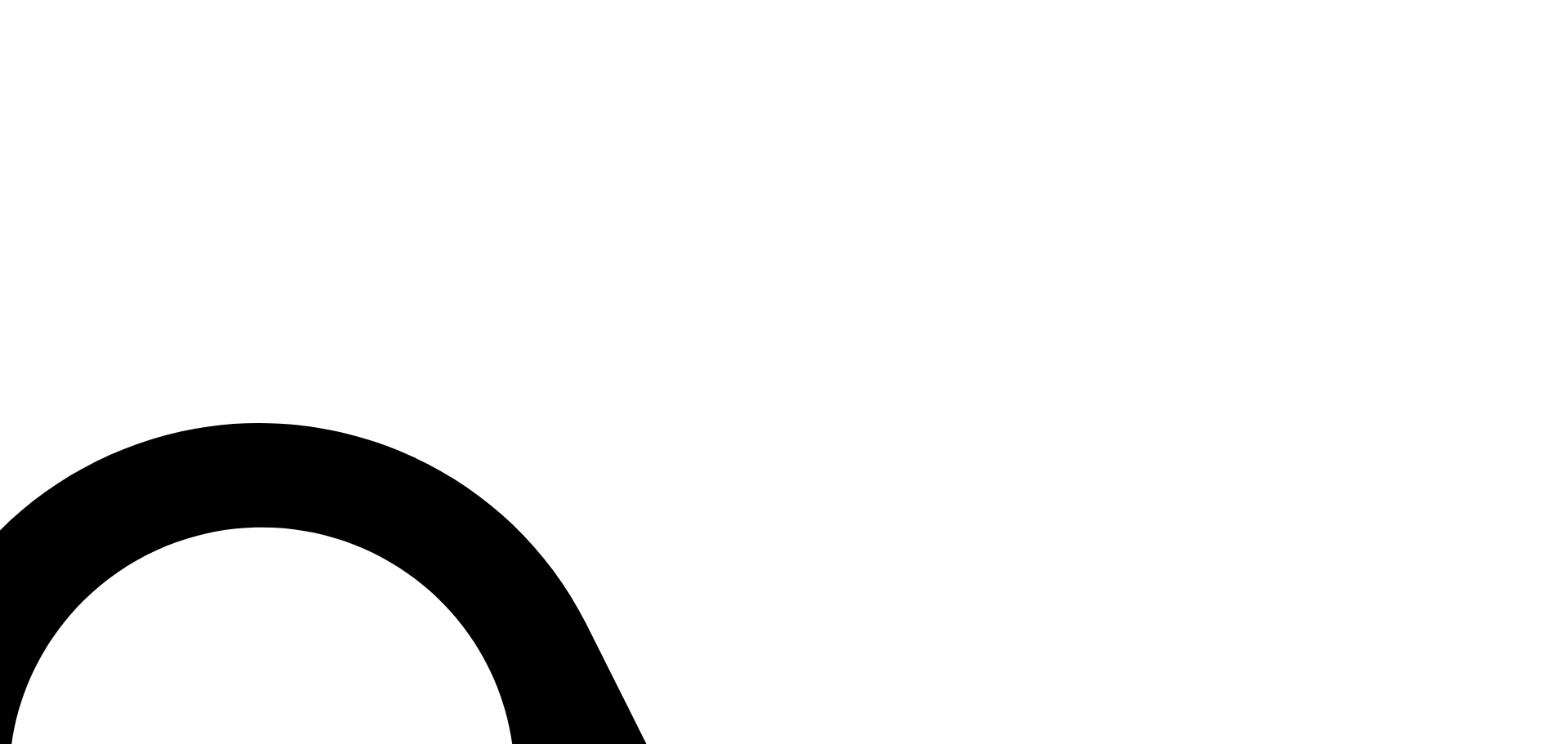
drag, startPoint x: 1146, startPoint y: 450, endPoint x: 1067, endPoint y: 614, distance: 182.0
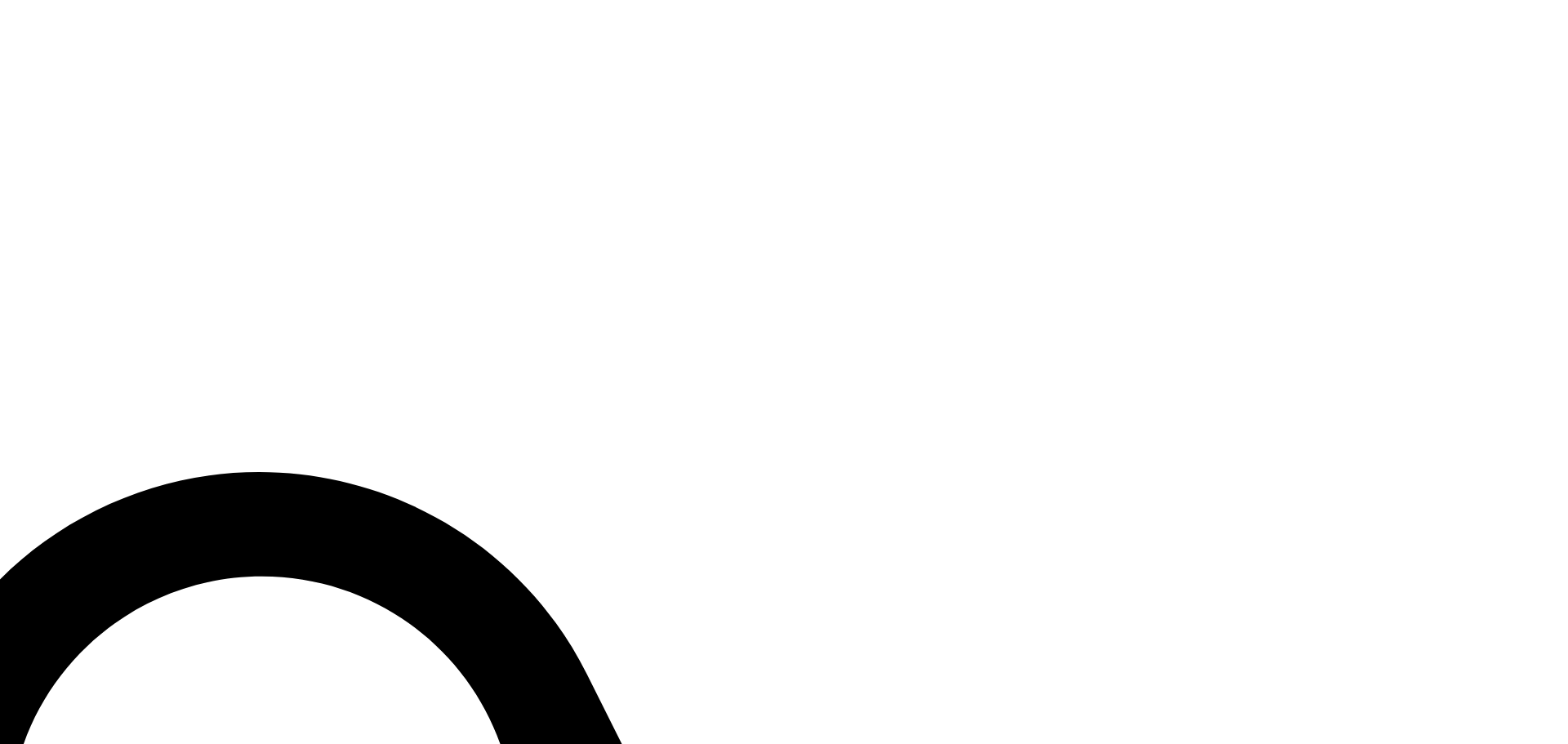
drag, startPoint x: 1223, startPoint y: 303, endPoint x: 1216, endPoint y: 457, distance: 154.2
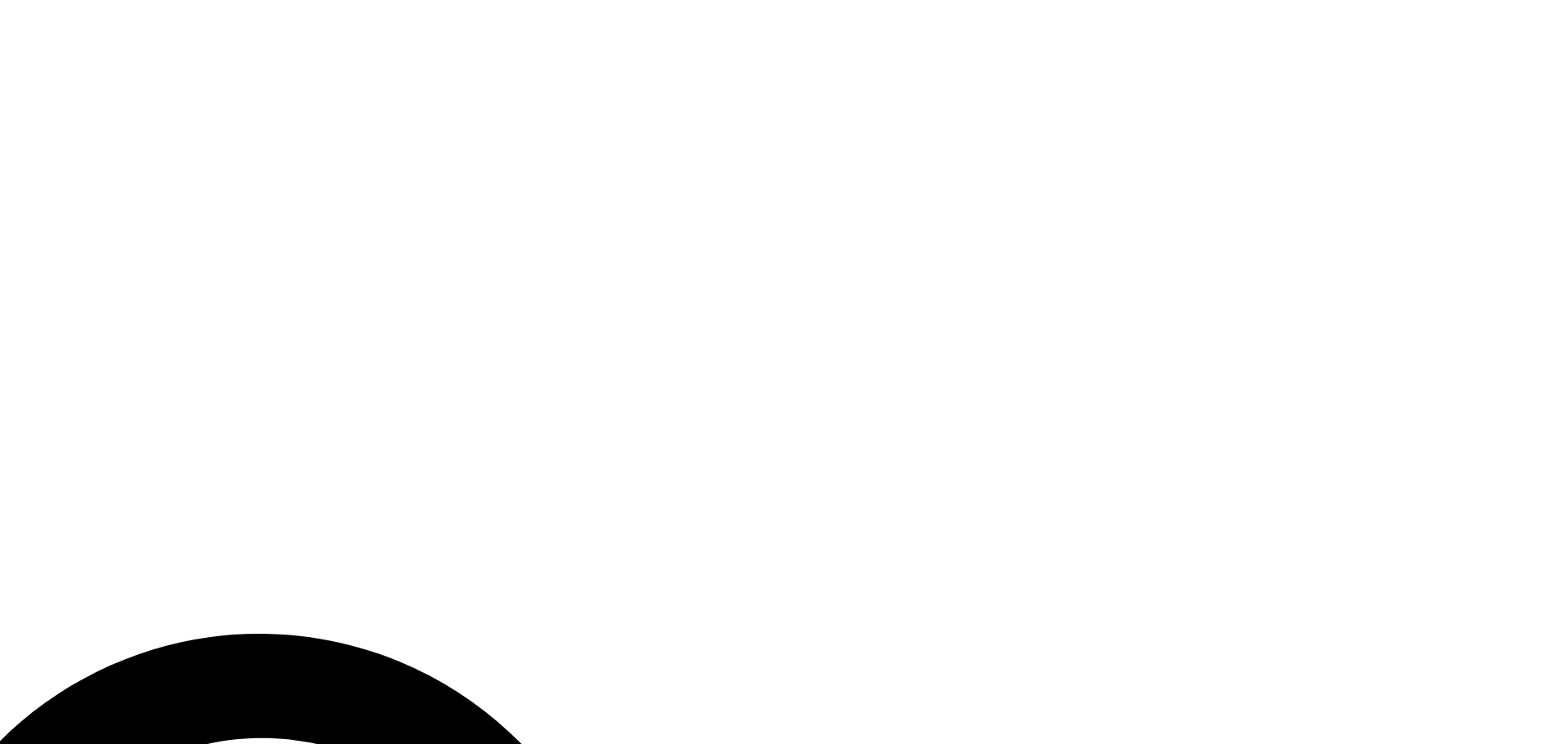
drag, startPoint x: 912, startPoint y: 120, endPoint x: 1113, endPoint y: 384, distance: 331.8
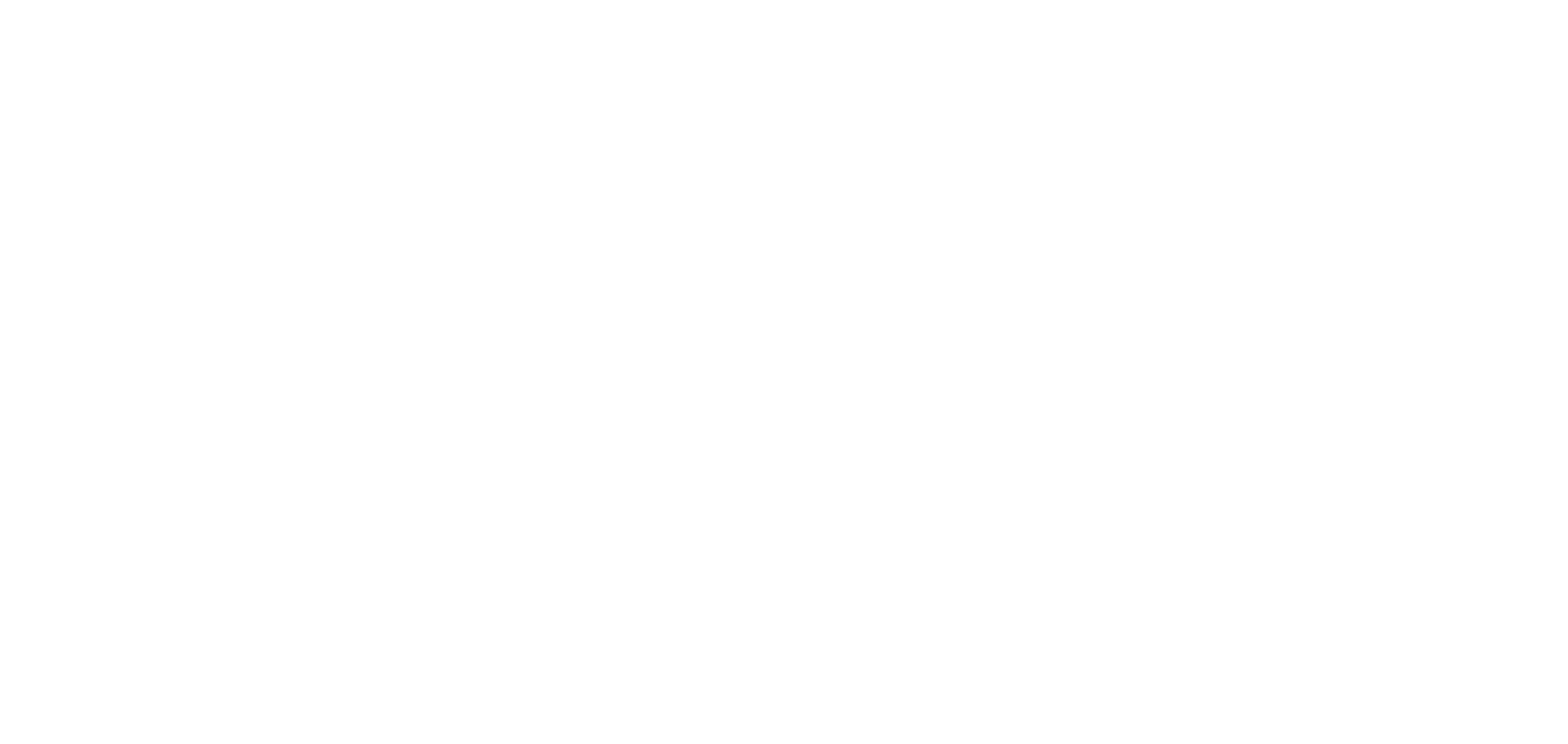
drag, startPoint x: 743, startPoint y: 370, endPoint x: 1080, endPoint y: 223, distance: 367.7
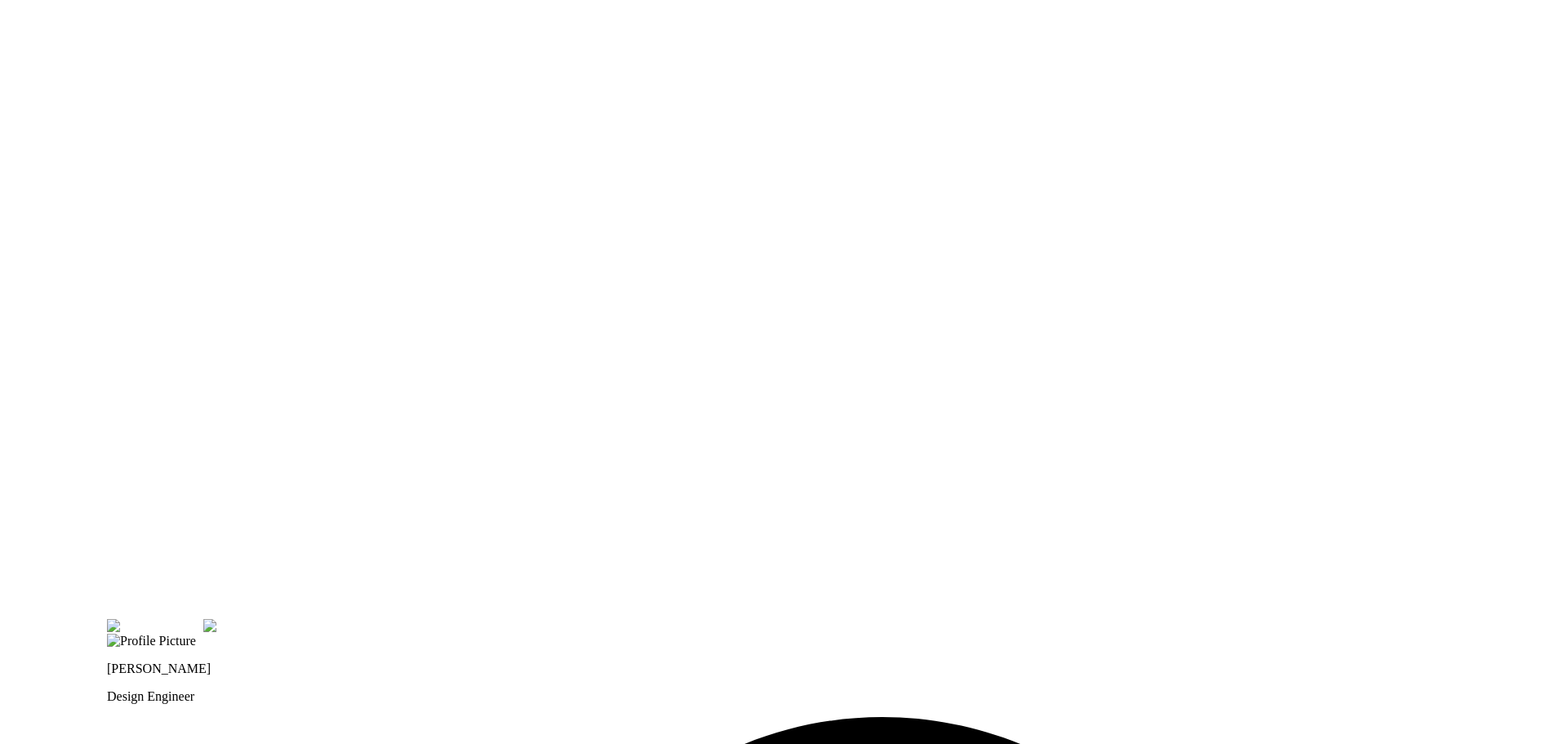
drag, startPoint x: 346, startPoint y: 305, endPoint x: 600, endPoint y: 357, distance: 259.3
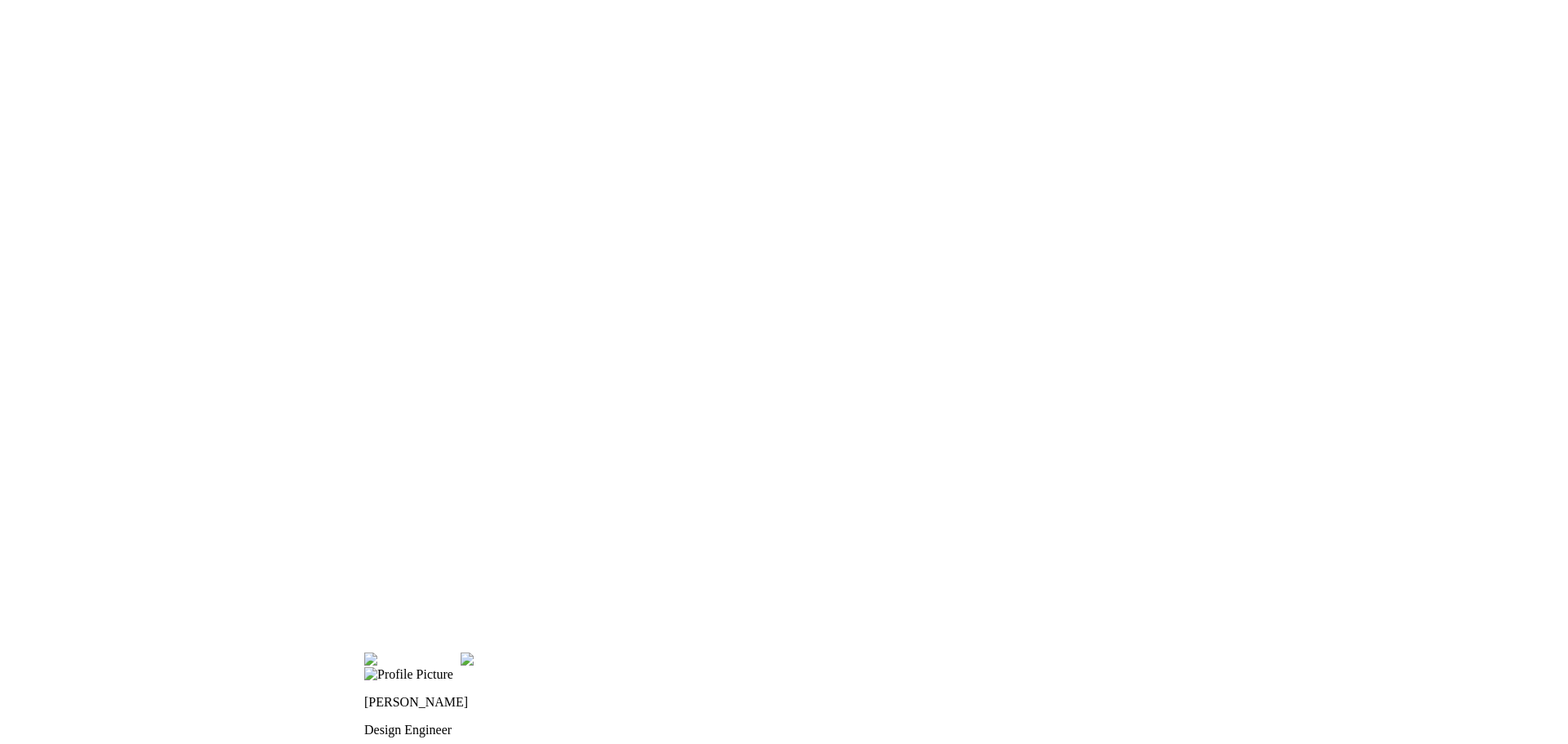
drag, startPoint x: 546, startPoint y: 251, endPoint x: 720, endPoint y: 212, distance: 178.3
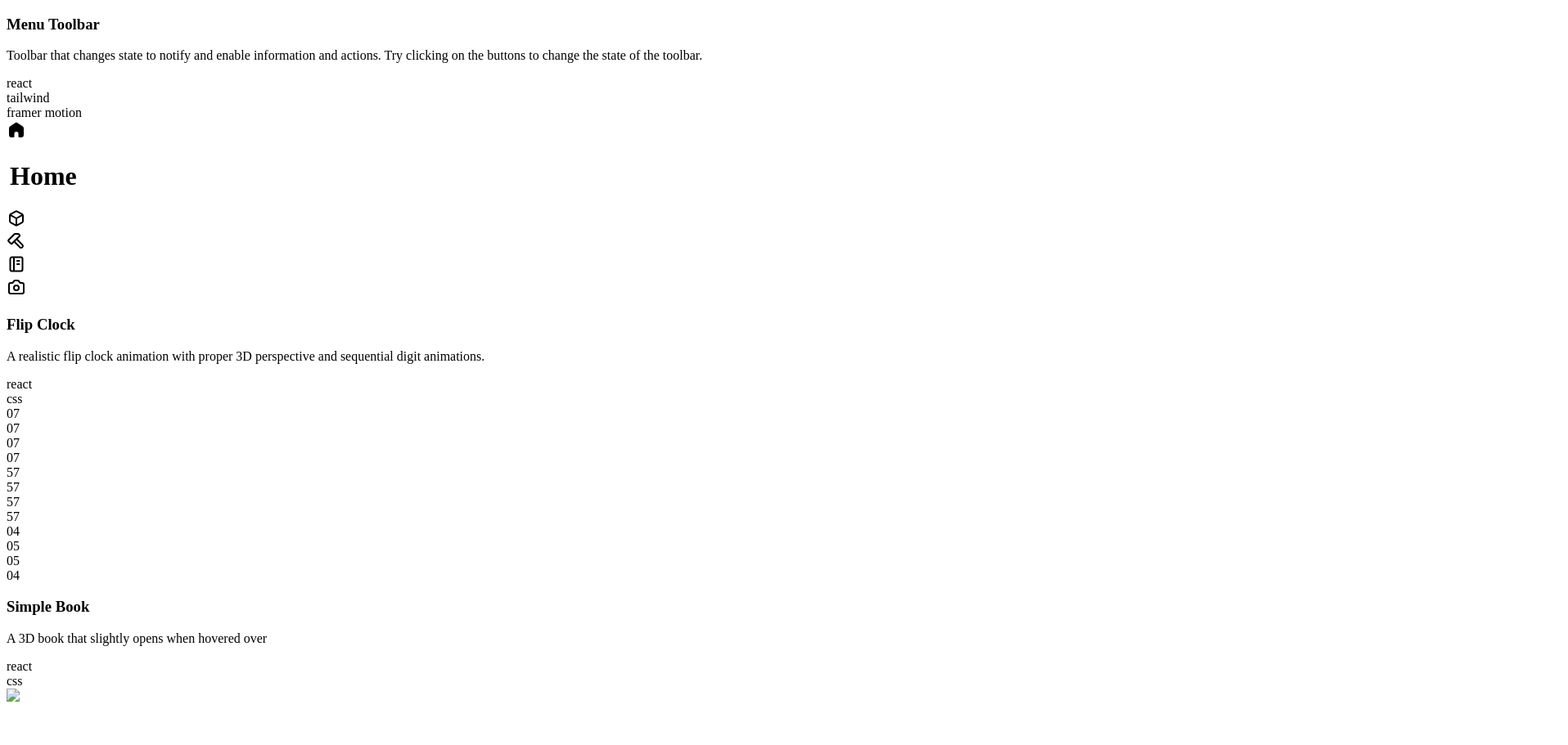
click at [914, 300] on div "Home" at bounding box center [784, 210] width 1555 height 180
click at [26, 228] on icon at bounding box center [17, 218] width 20 height 20
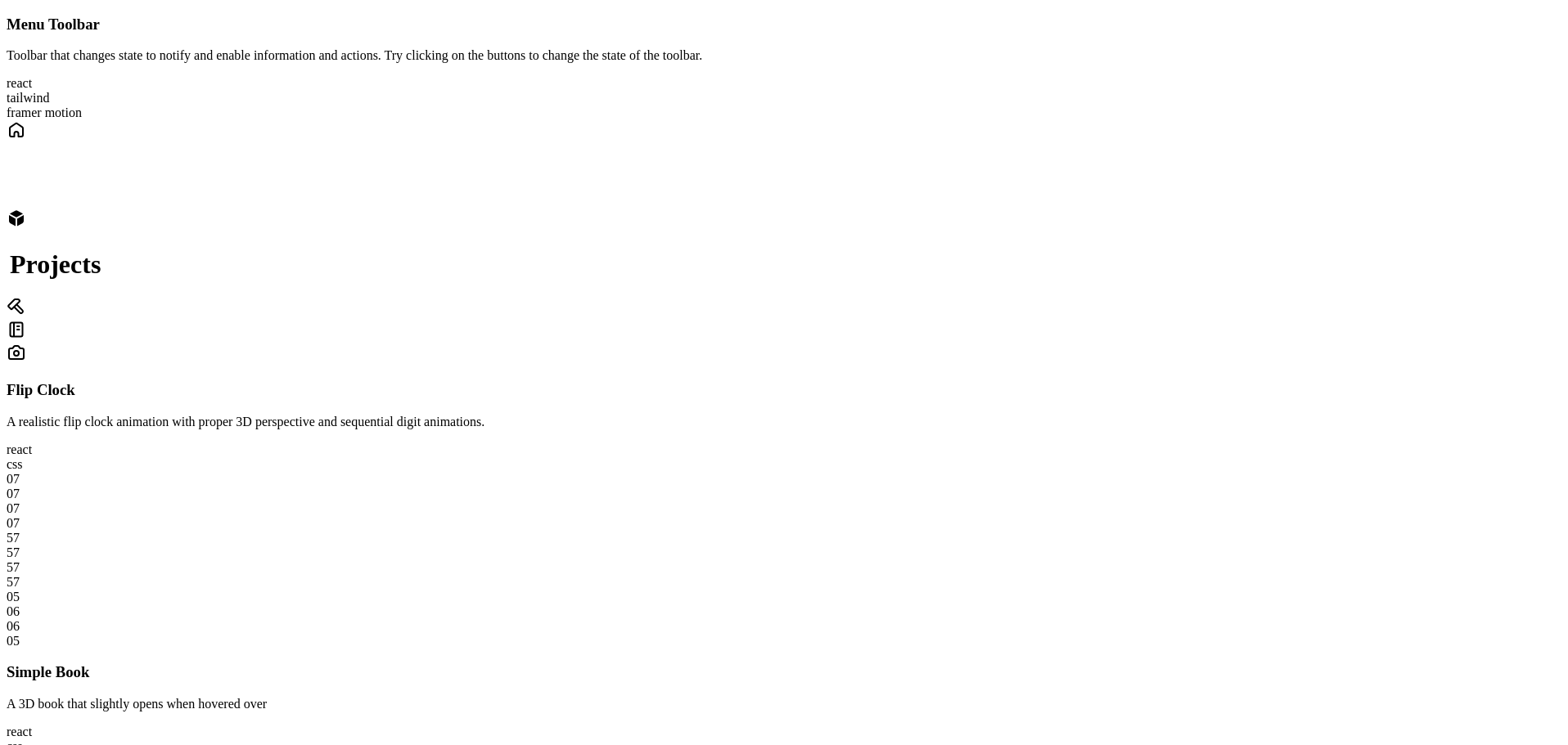
click at [869, 191] on div "Home" at bounding box center [784, 155] width 1555 height 70
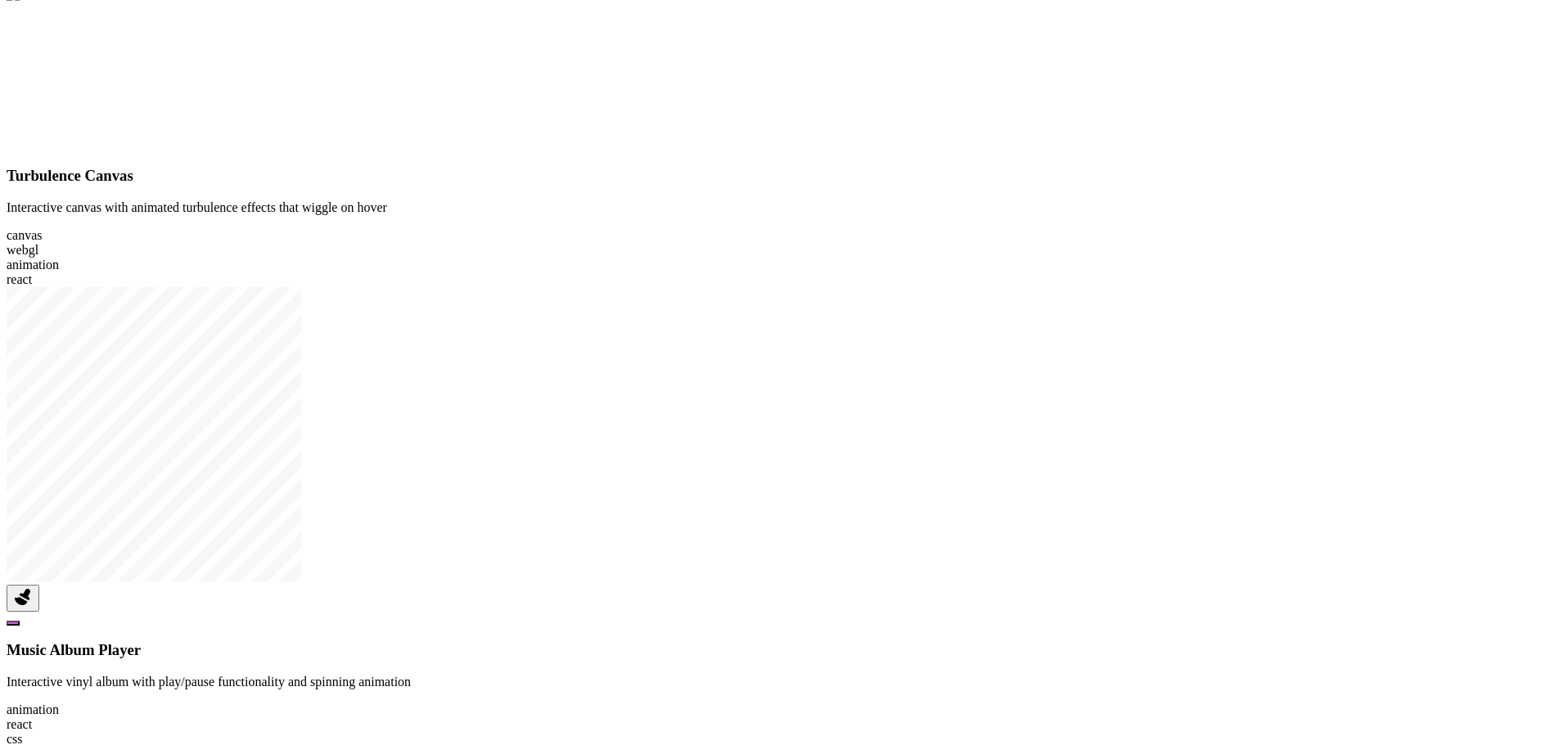
scroll to position [900, 0]
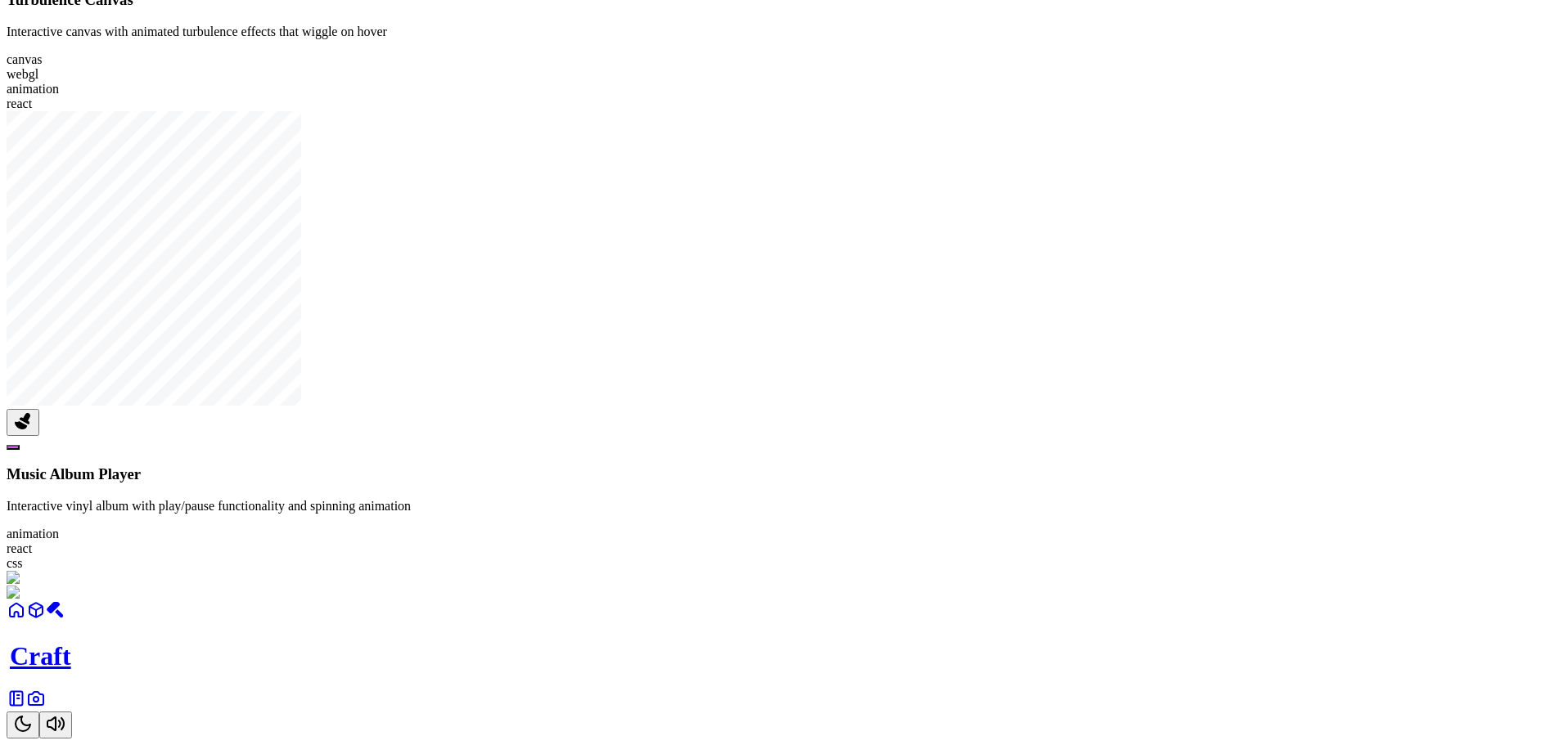
click at [33, 714] on icon "Toggle Theme" at bounding box center [23, 724] width 20 height 20
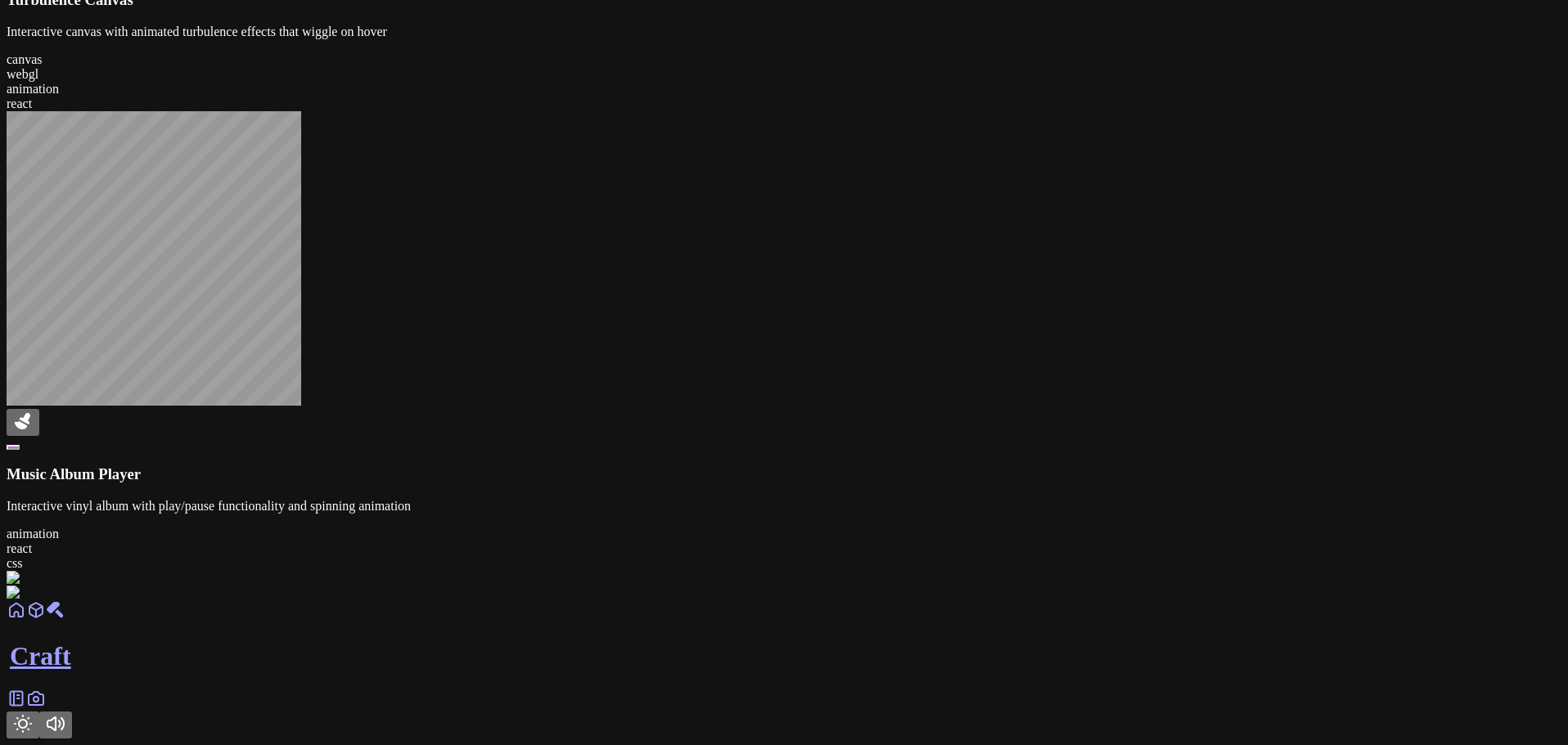
click at [33, 714] on icon "Toggle Theme" at bounding box center [23, 724] width 20 height 20
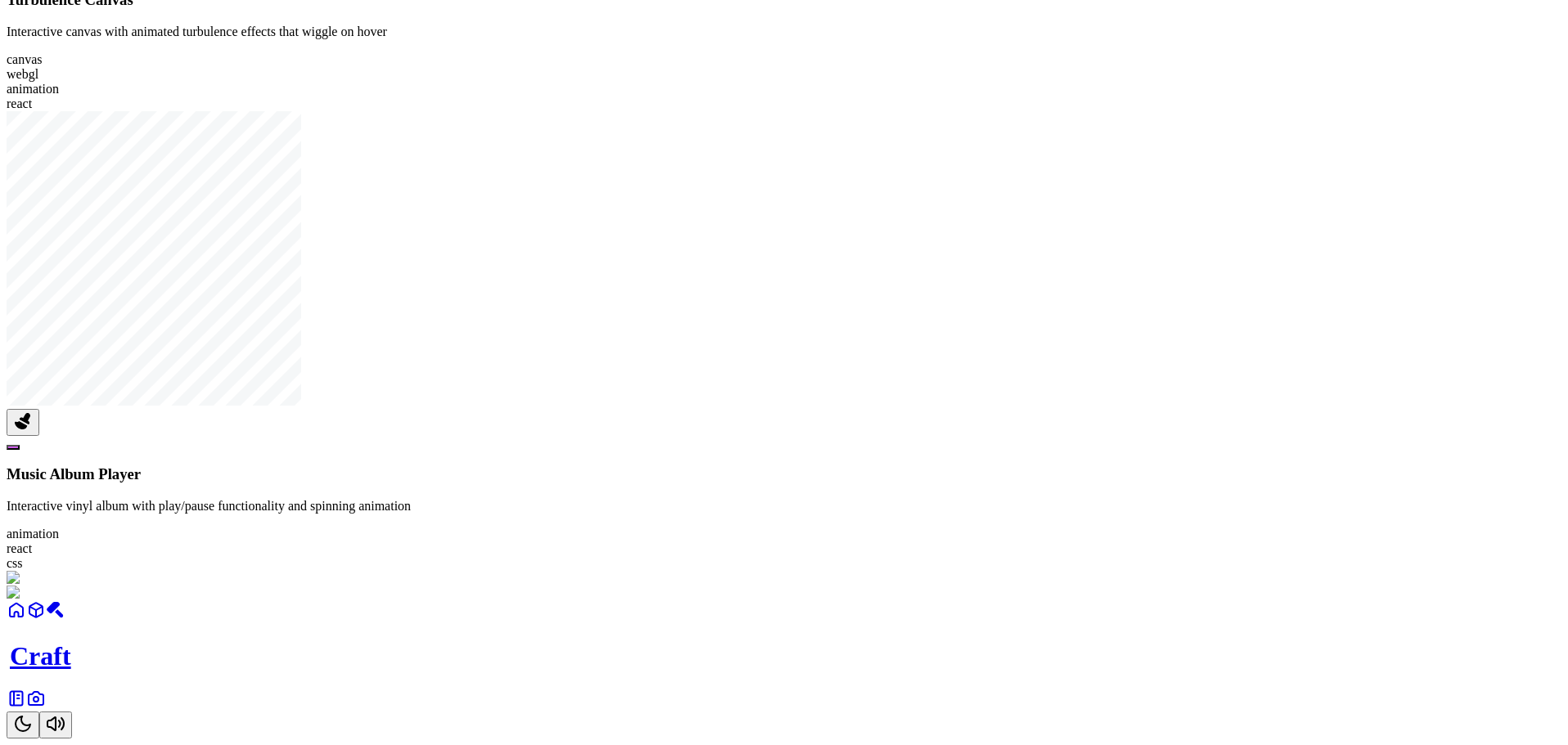
scroll to position [1227, 0]
click at [33, 714] on icon "Toggle Theme" at bounding box center [23, 724] width 20 height 20
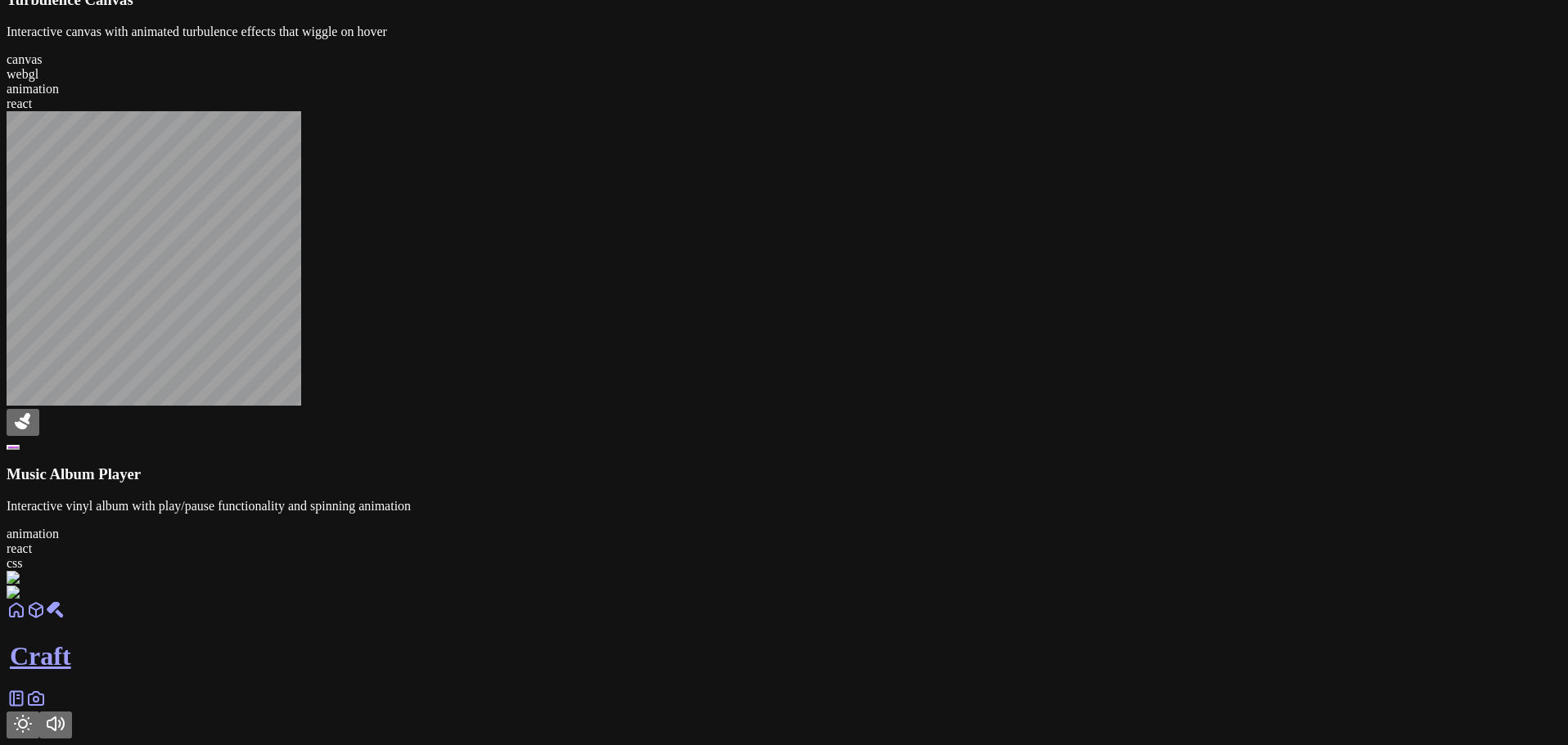
click at [33, 714] on icon "Toggle Theme" at bounding box center [23, 724] width 20 height 20
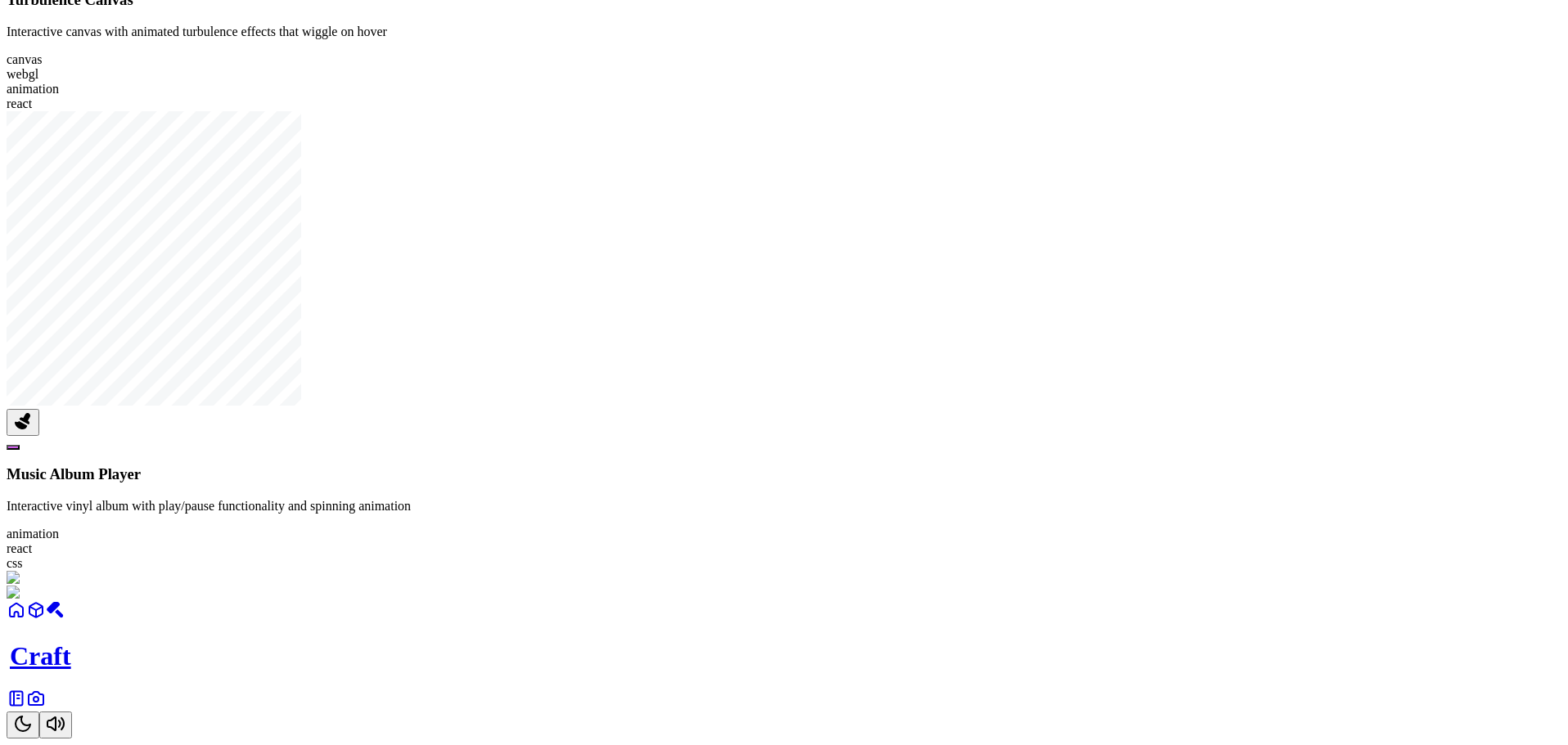
scroll to position [1882, 0]
click at [20, 445] on button at bounding box center [13, 448] width 13 height 5
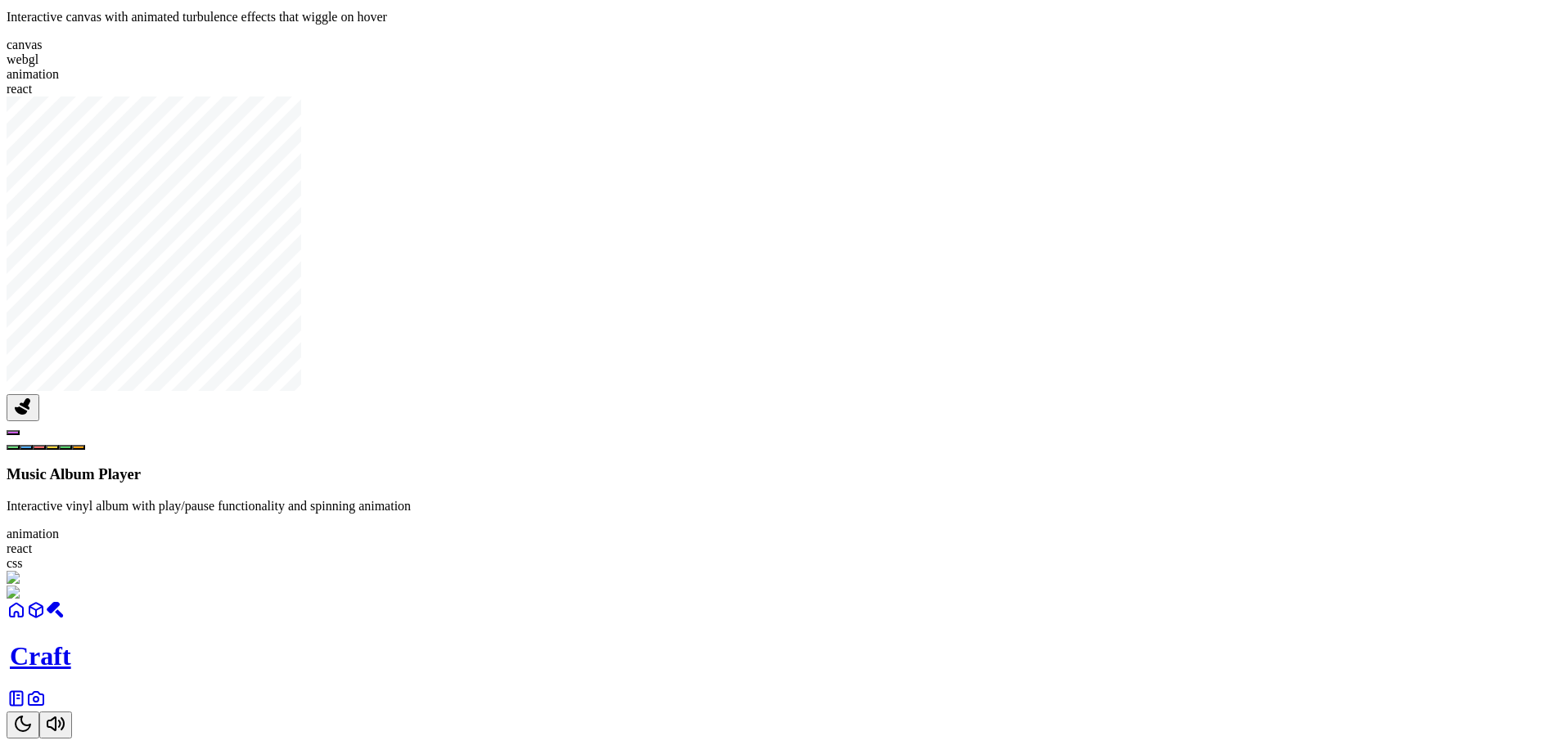
click at [959, 600] on div at bounding box center [784, 600] width 1555 height 0
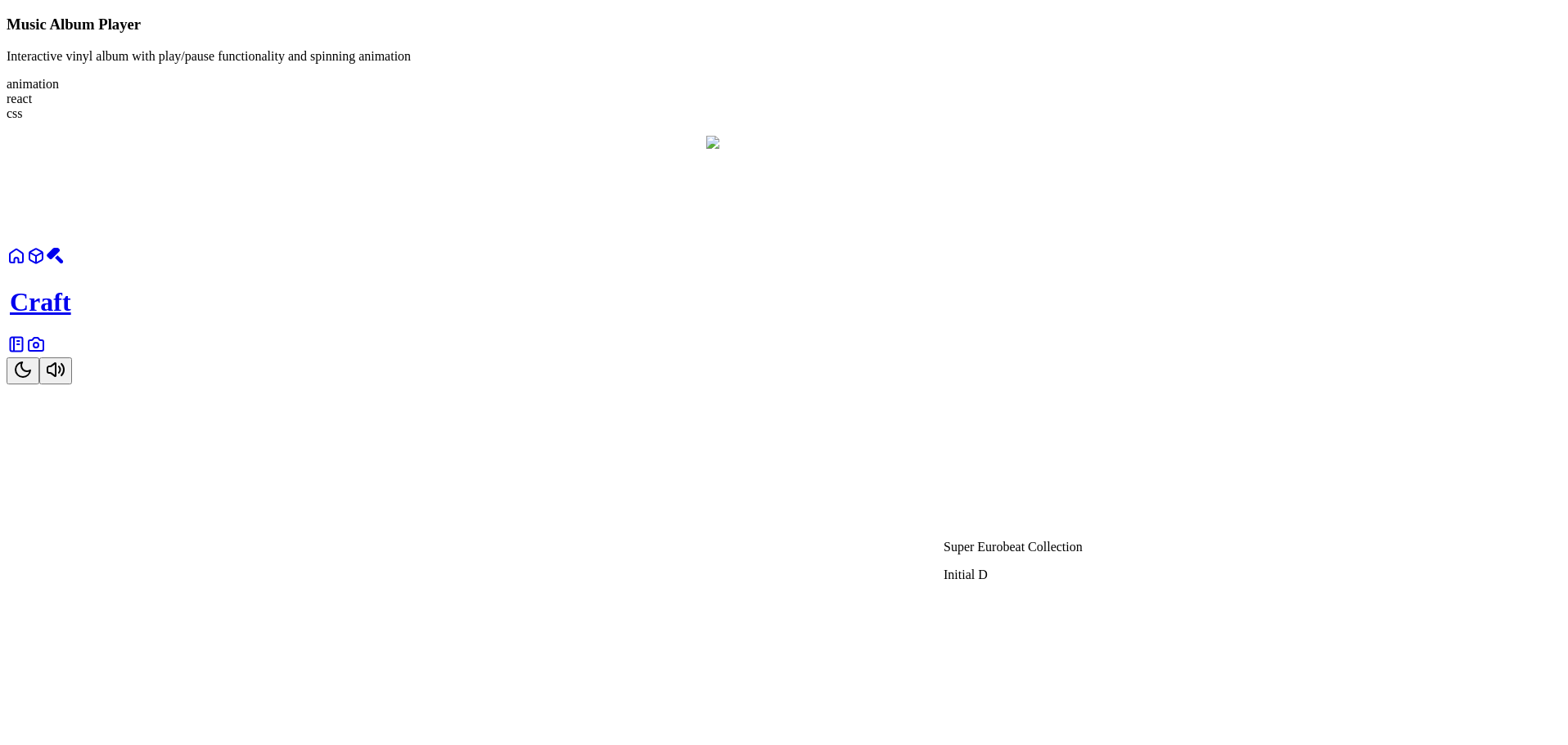
click at [963, 151] on div at bounding box center [1483, 151] width 1555 height 0
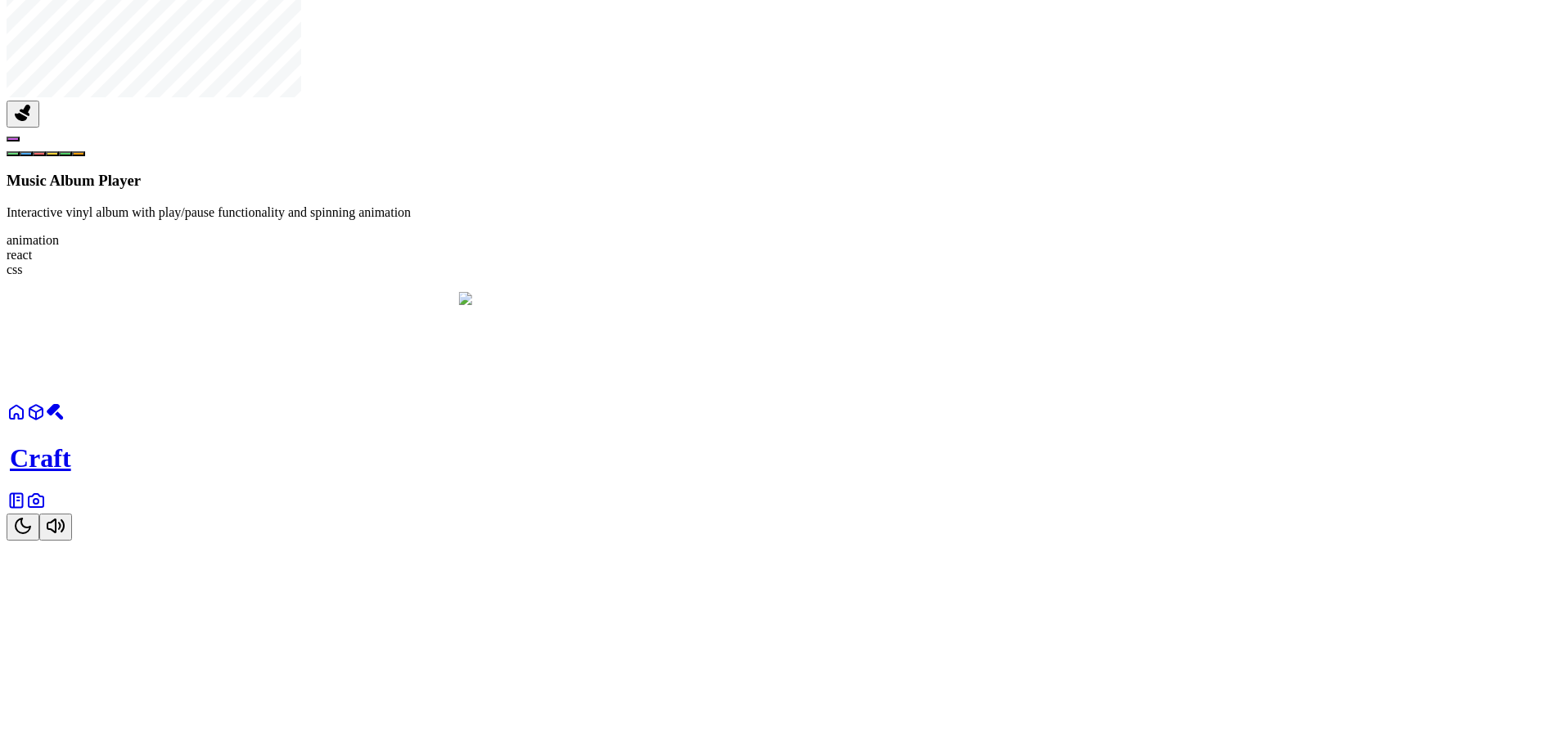
scroll to position [2461, 0]
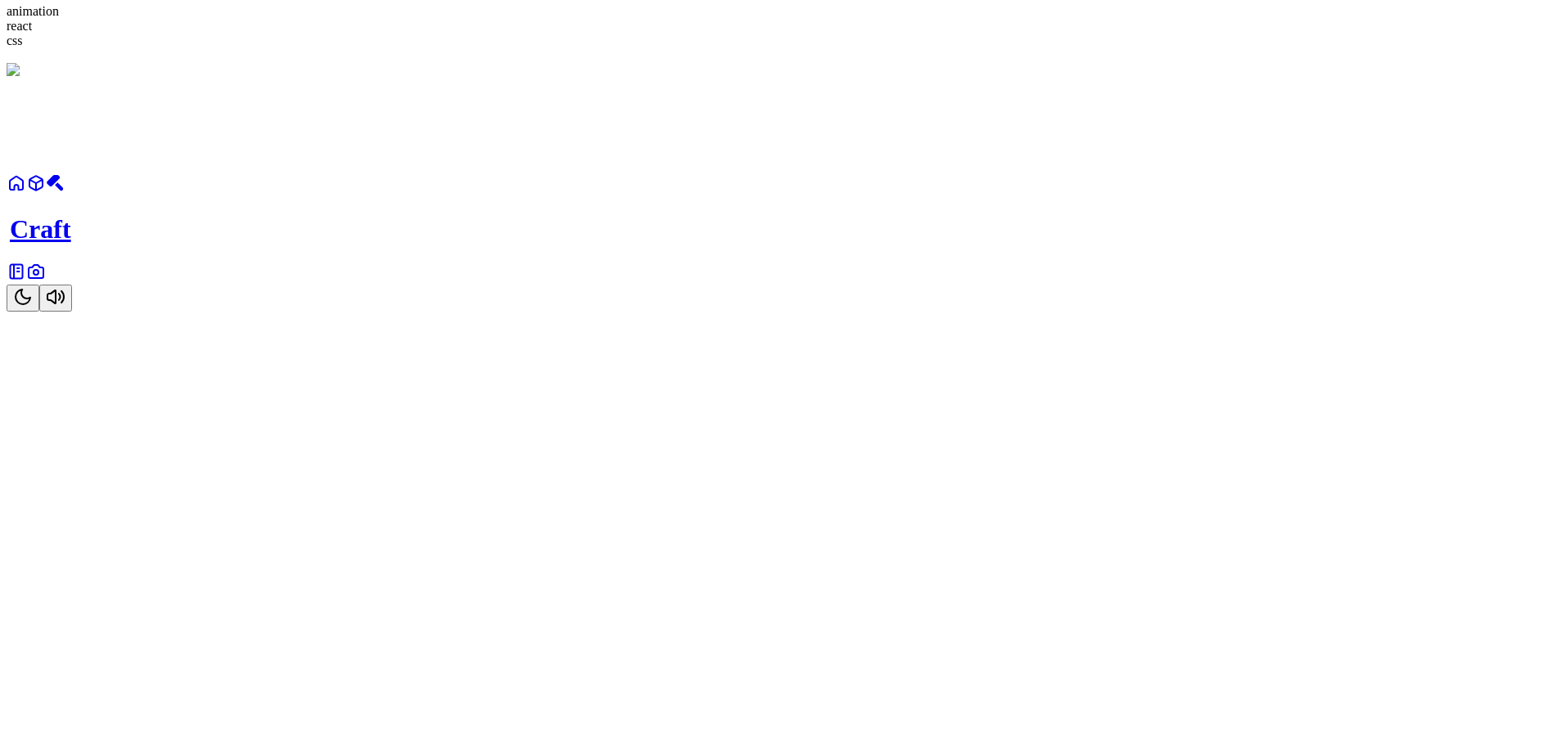
click at [26, 282] on icon at bounding box center [17, 272] width 20 height 20
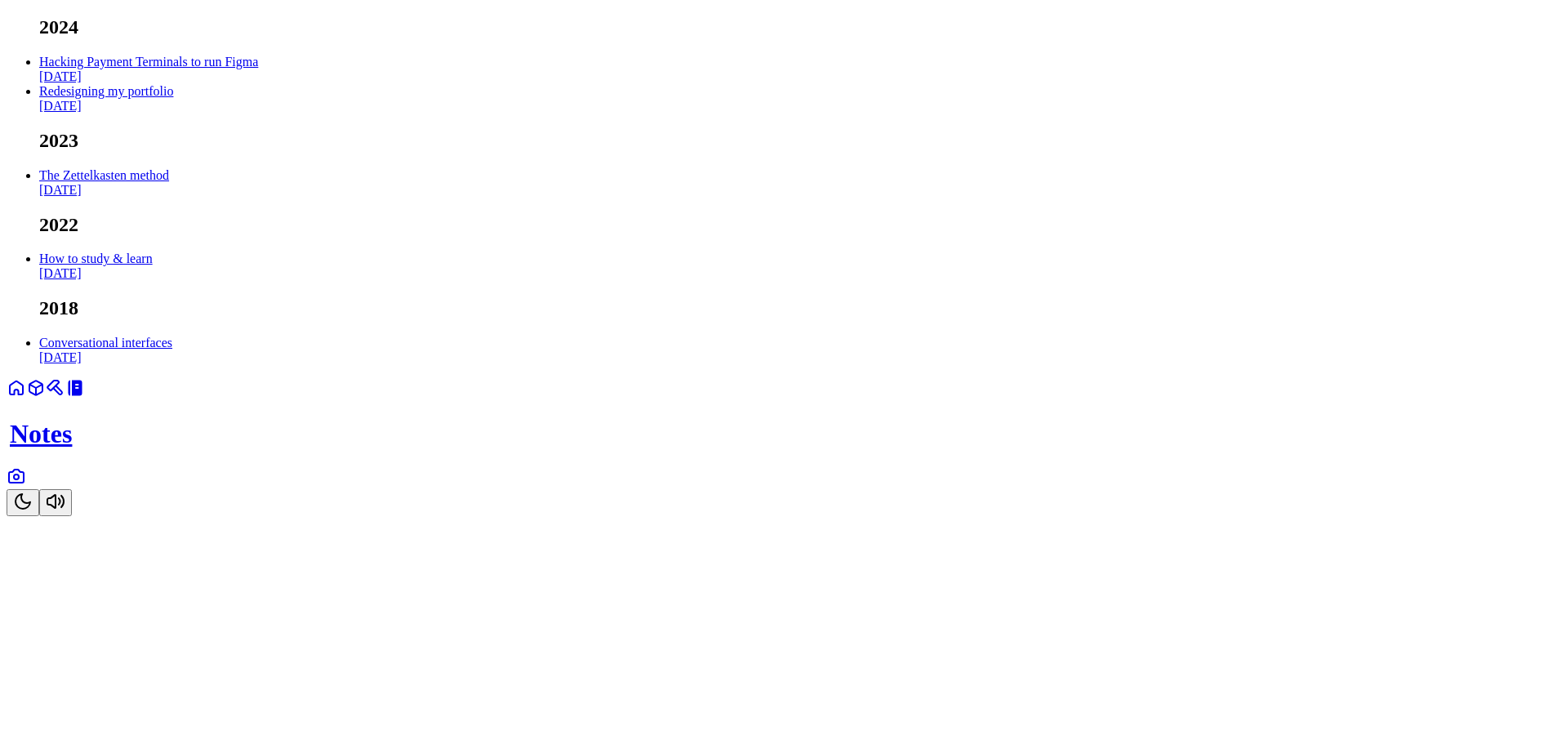
click at [258, 83] on link "Hacking Payment Terminals to run Figma Oct 2024" at bounding box center [148, 69] width 219 height 28
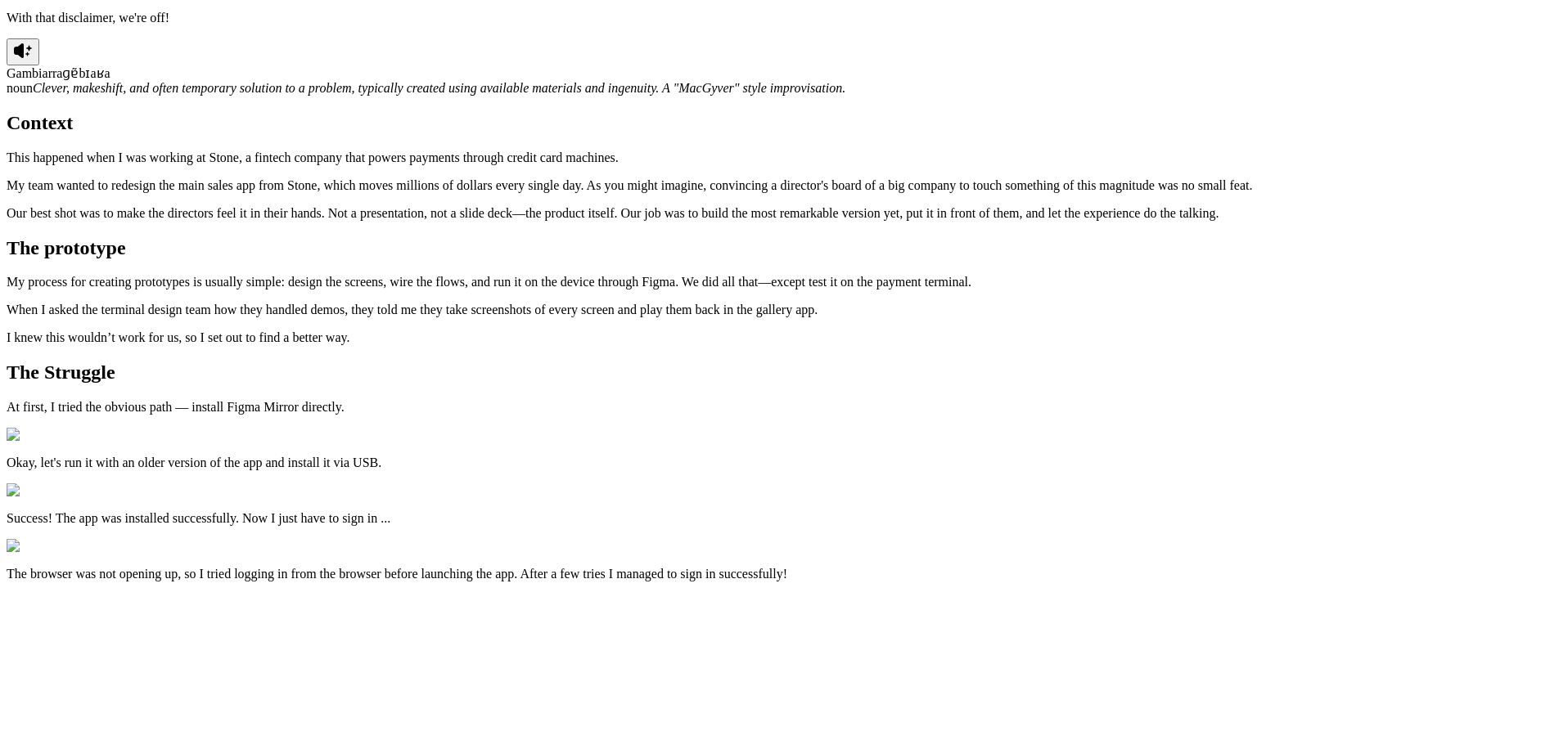
scroll to position [163, 0]
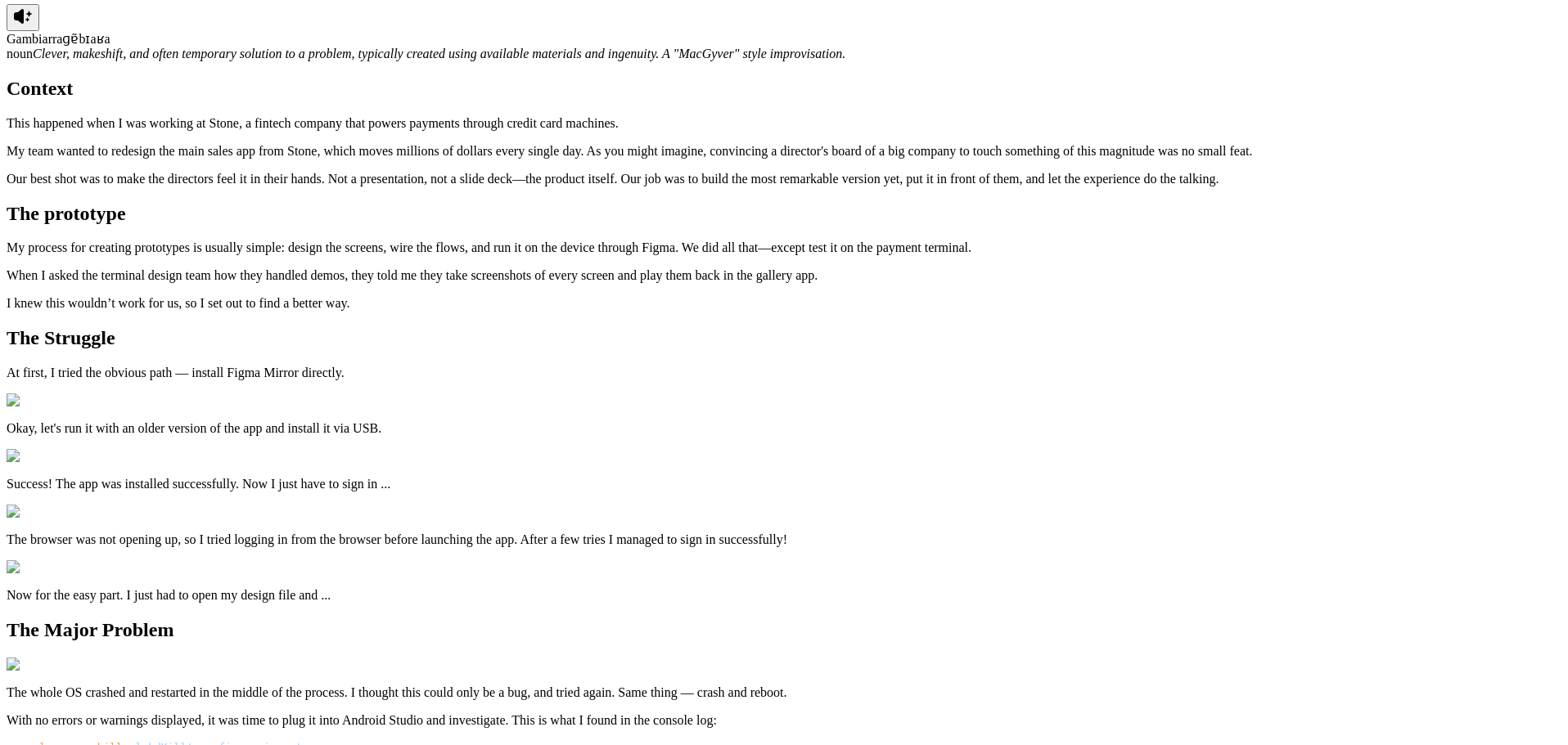
click at [23, 23] on icon at bounding box center [19, 17] width 10 height 15
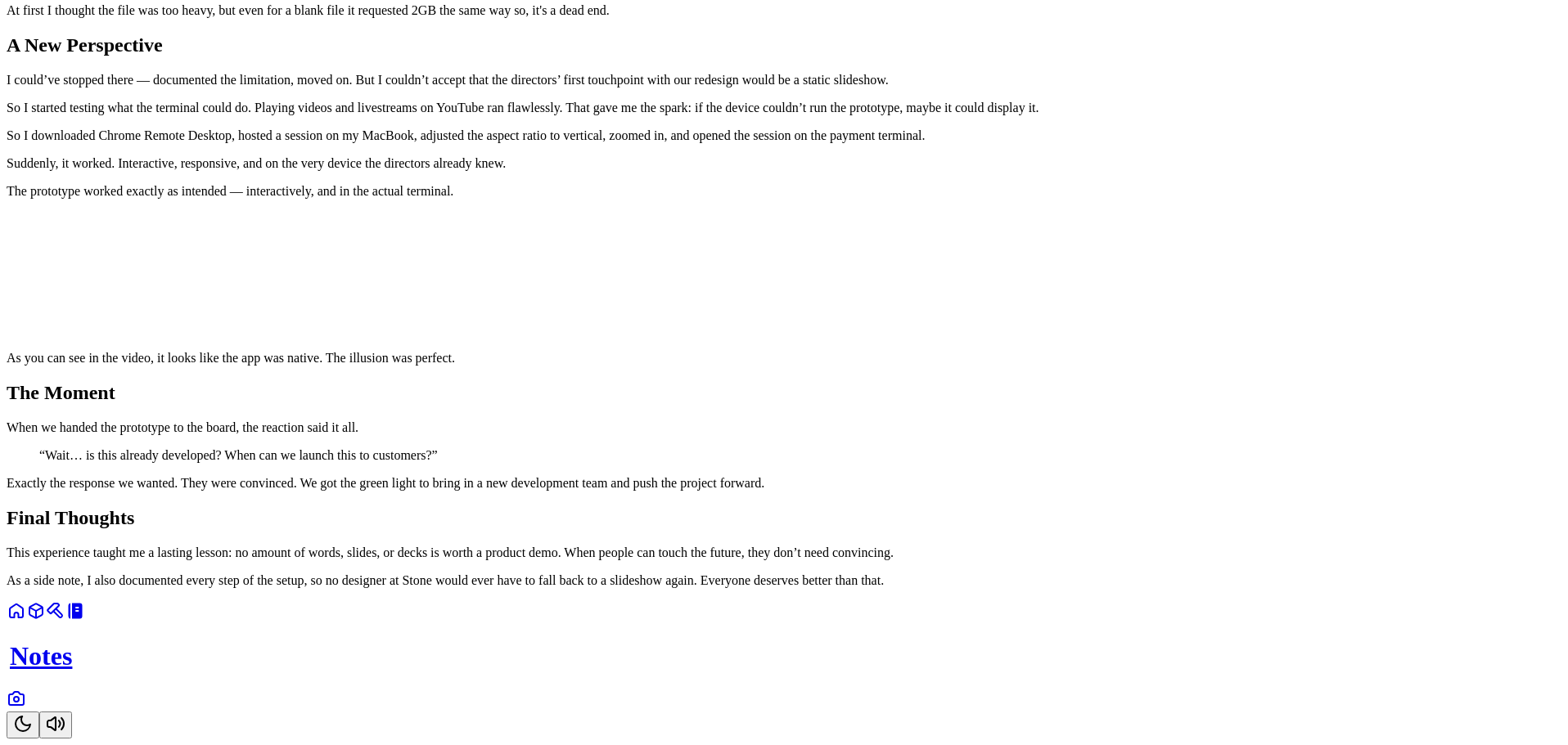
scroll to position [4716, 0]
click at [33, 714] on icon "Toggle Theme" at bounding box center [23, 724] width 20 height 20
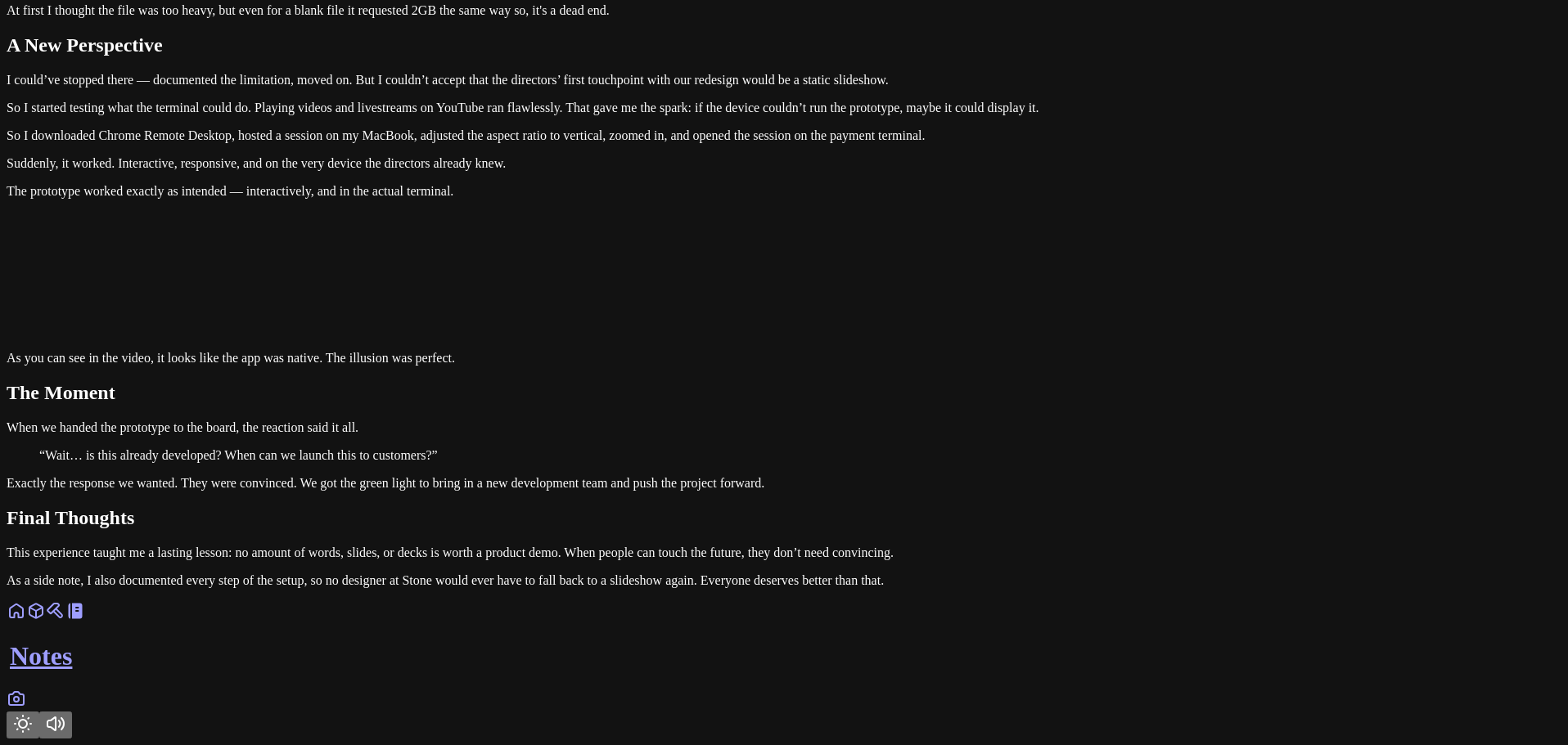
click at [33, 714] on icon "Toggle Theme" at bounding box center [23, 724] width 20 height 20
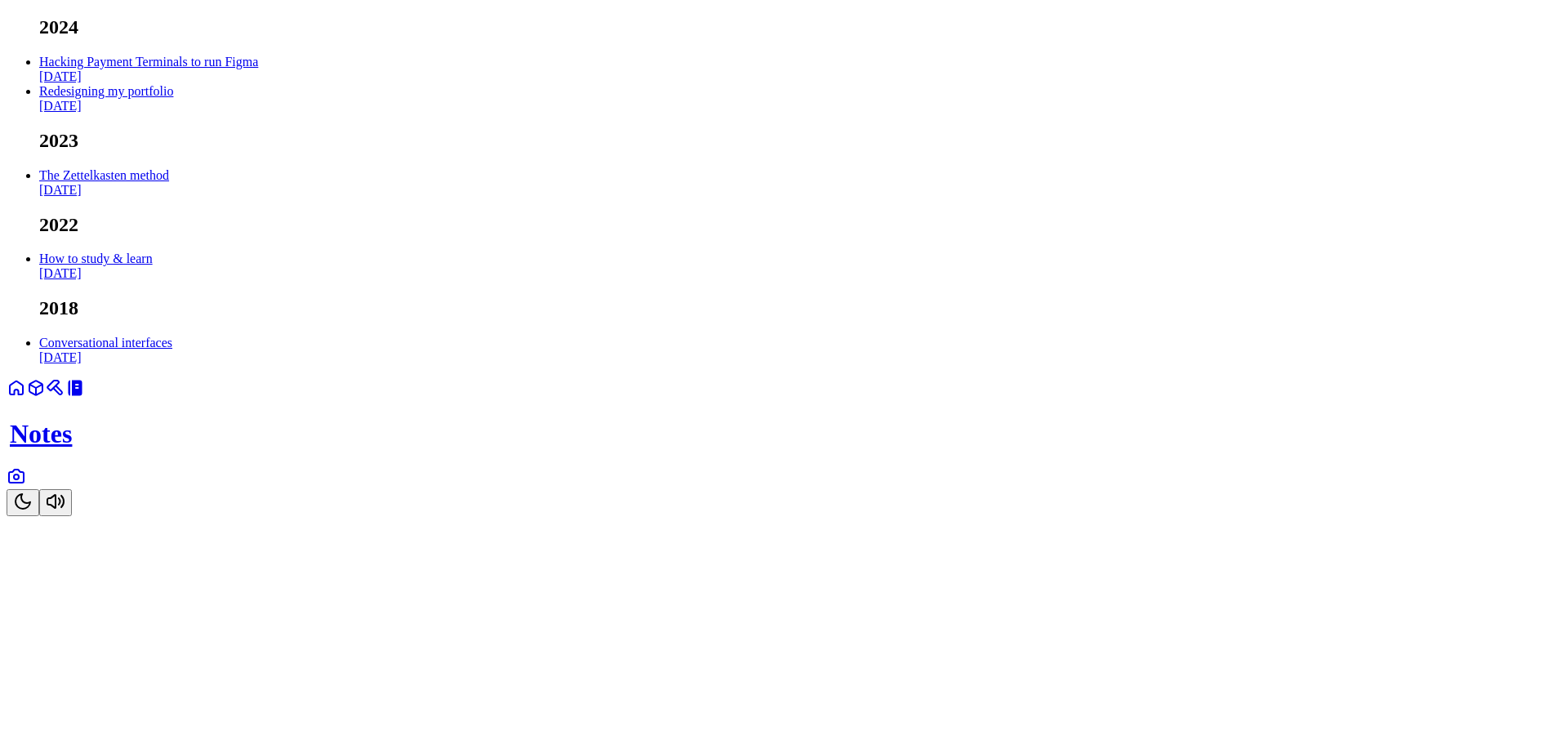
click at [173, 112] on link "Redesigning my portfolio Sep 2024" at bounding box center [106, 98] width 134 height 28
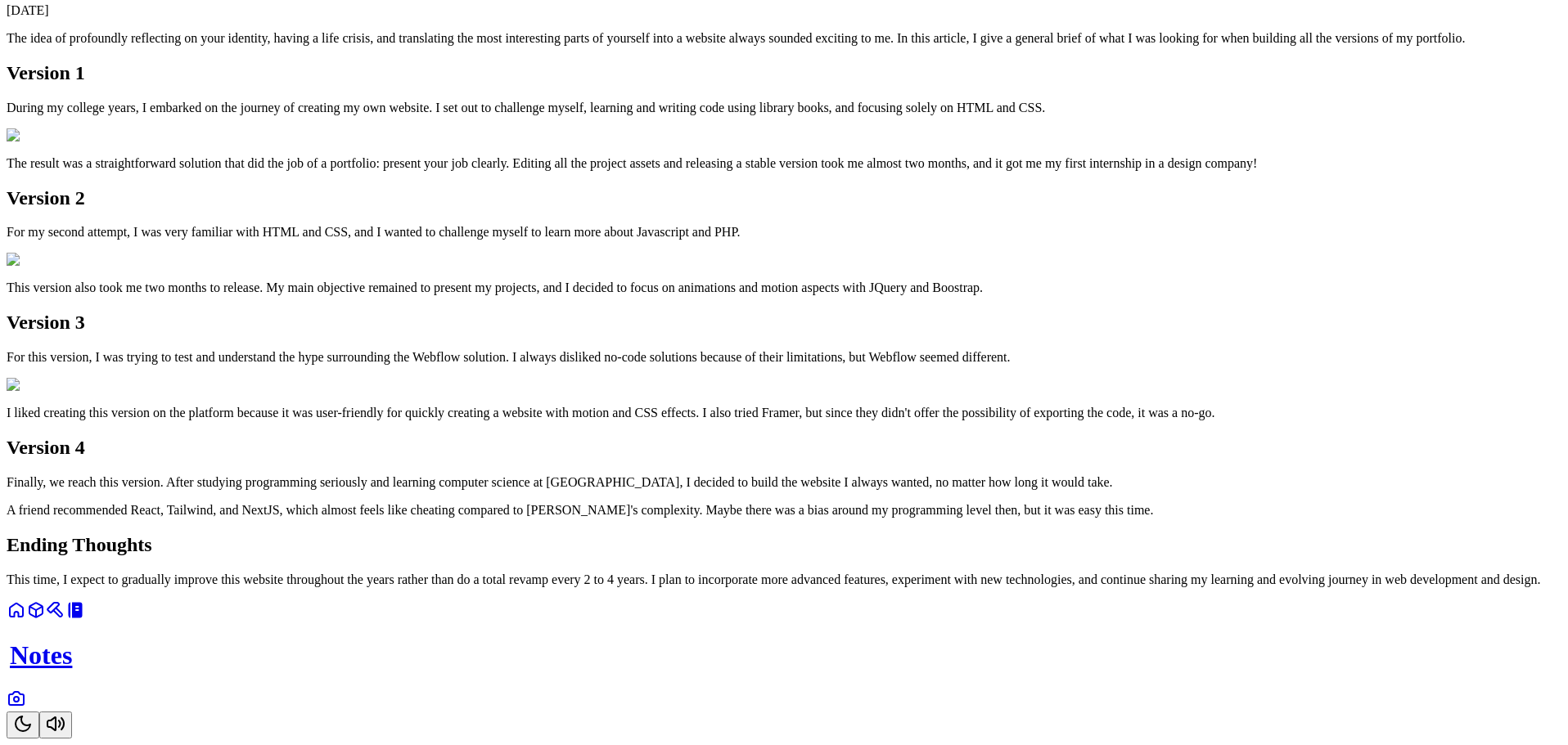
scroll to position [1962, 0]
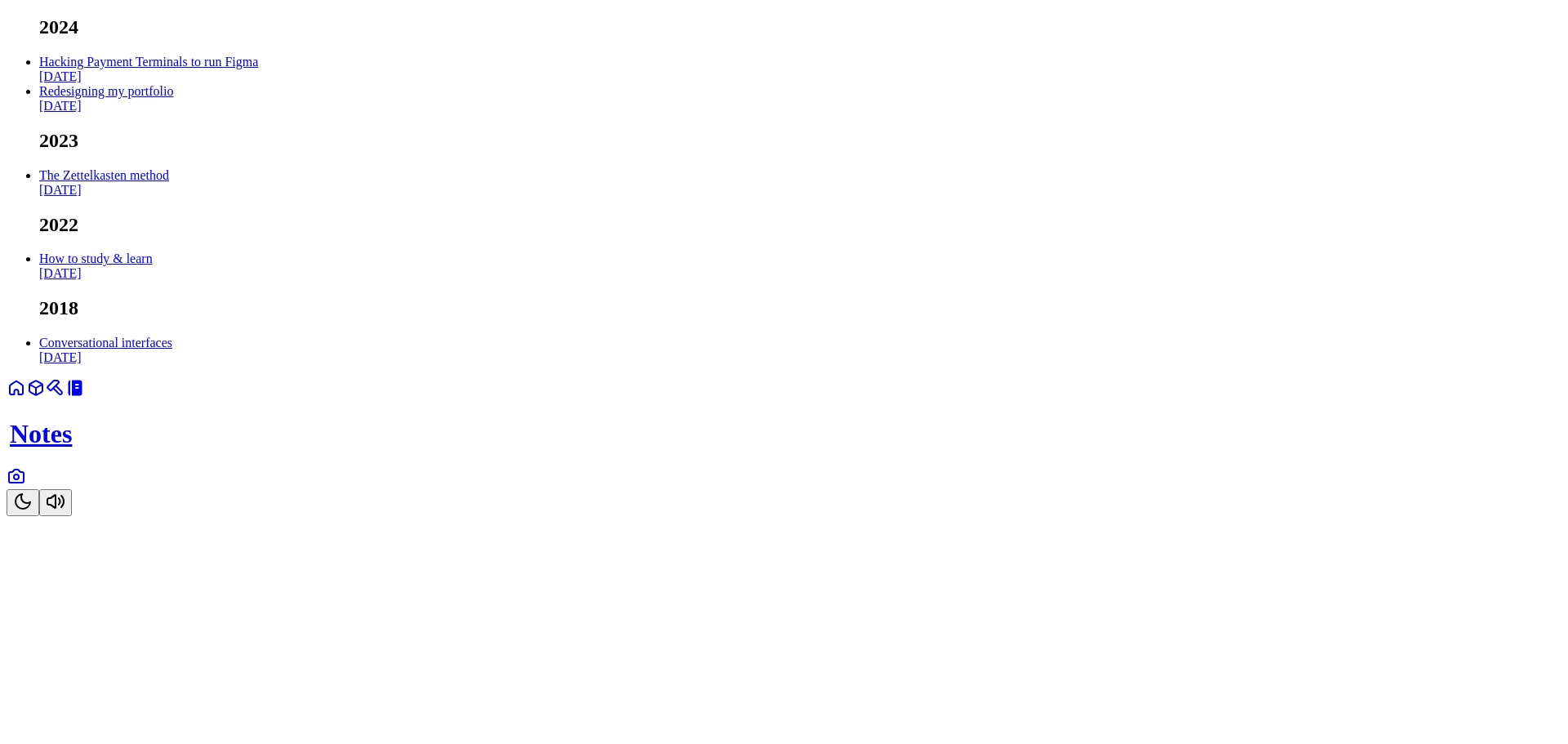
click at [26, 486] on icon at bounding box center [17, 476] width 20 height 20
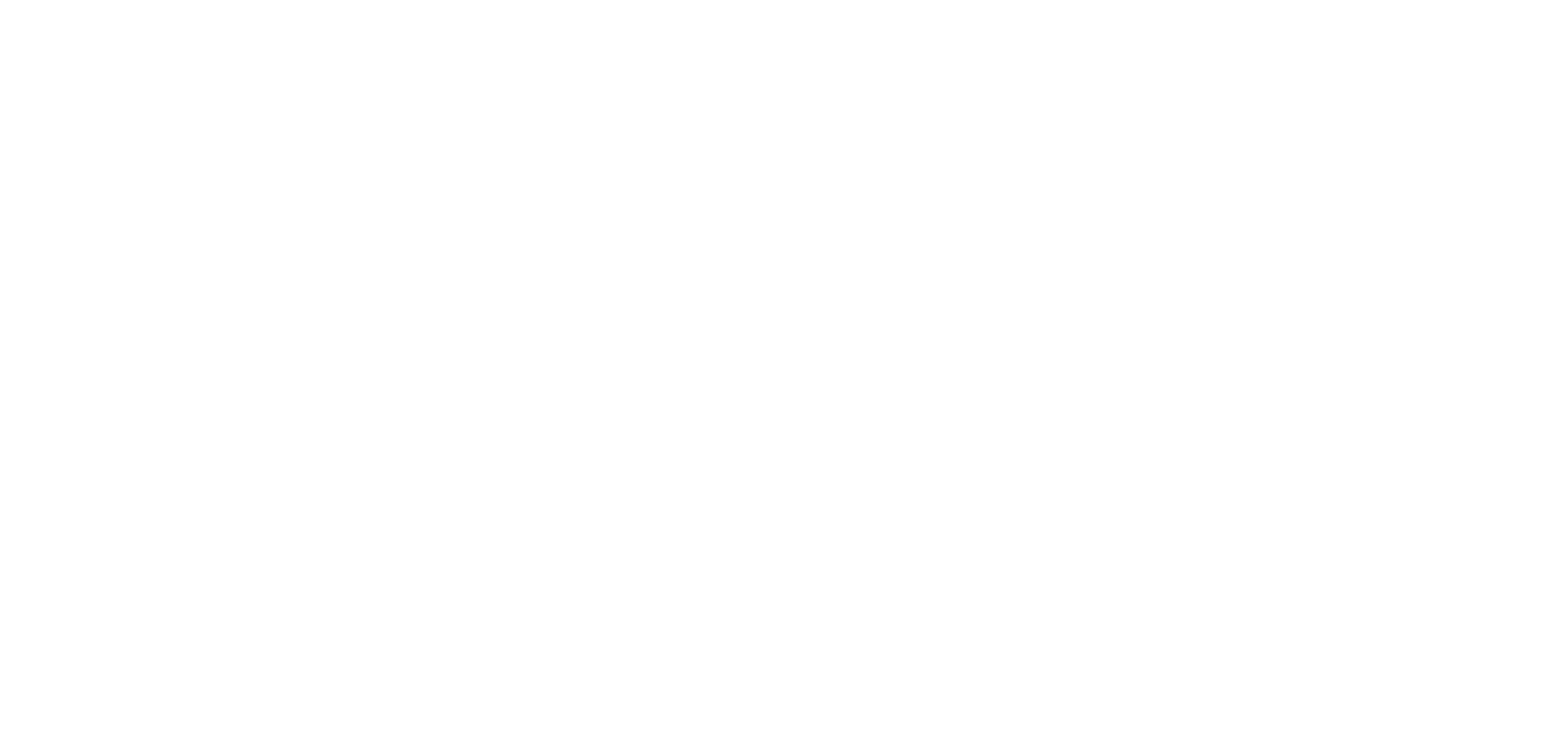
scroll to position [16383, 0]
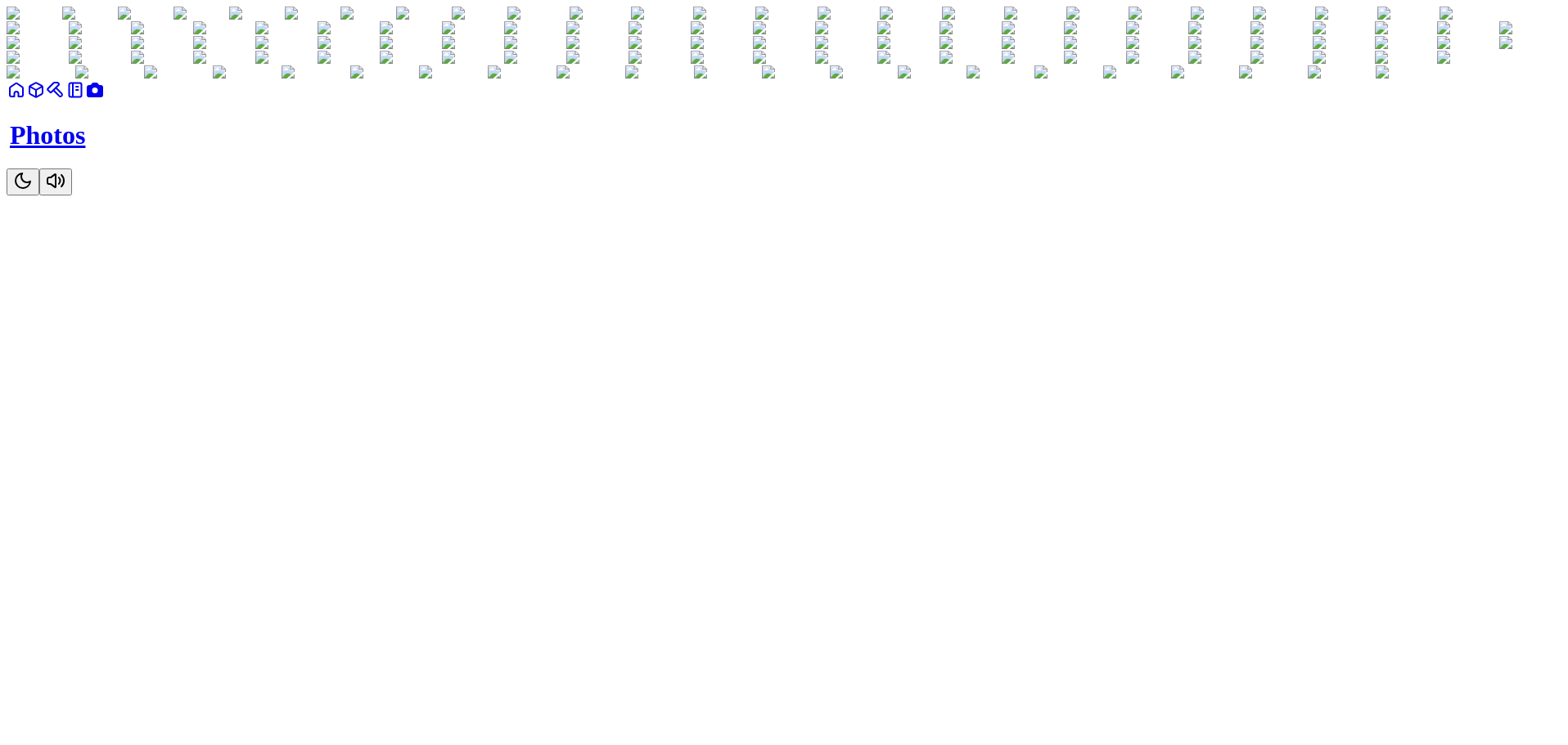
click at [46, 102] on link at bounding box center [36, 95] width 20 height 14
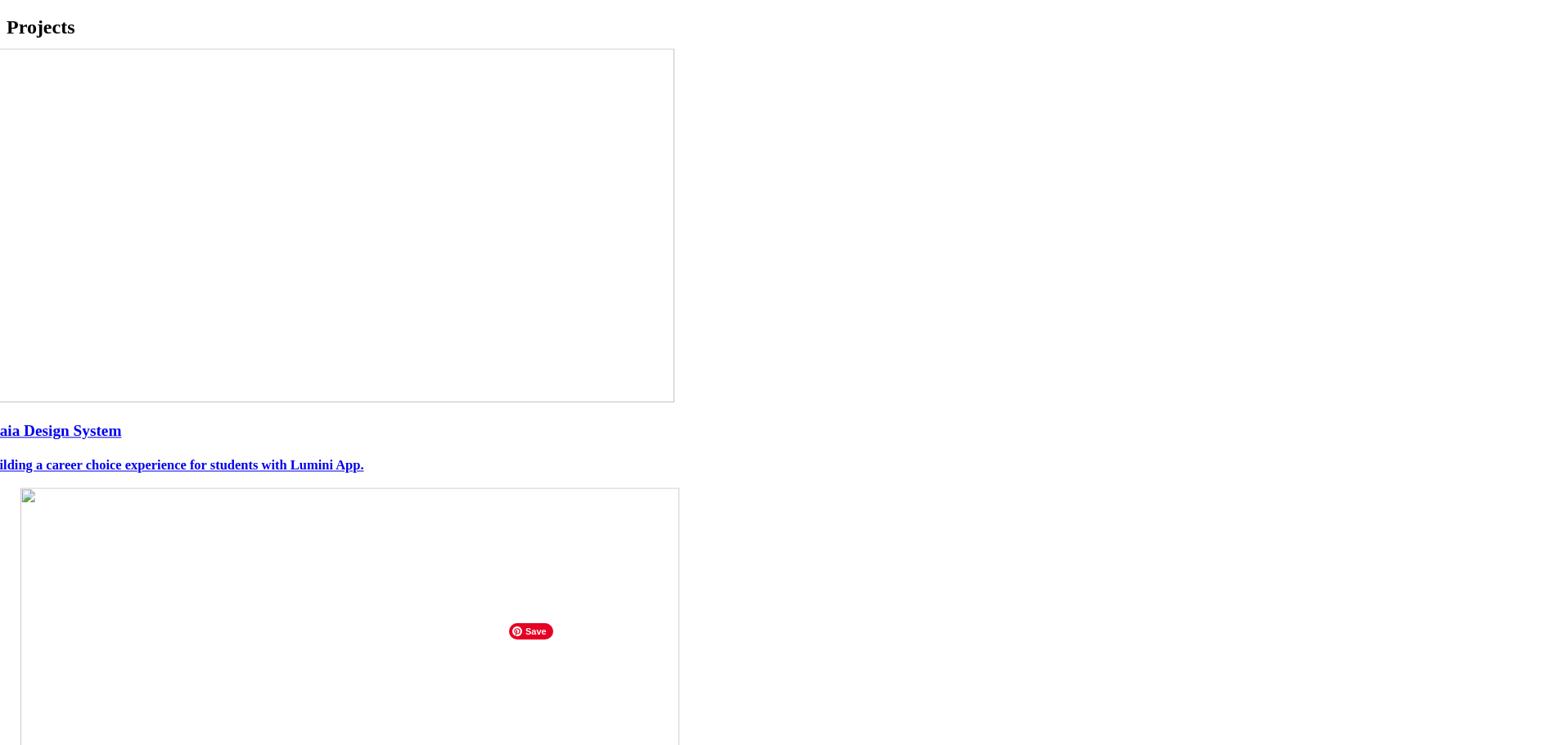
click at [716, 473] on h4 "Building a career choice experience for students with Lumini App." at bounding box center [783, 466] width 1601 height 16
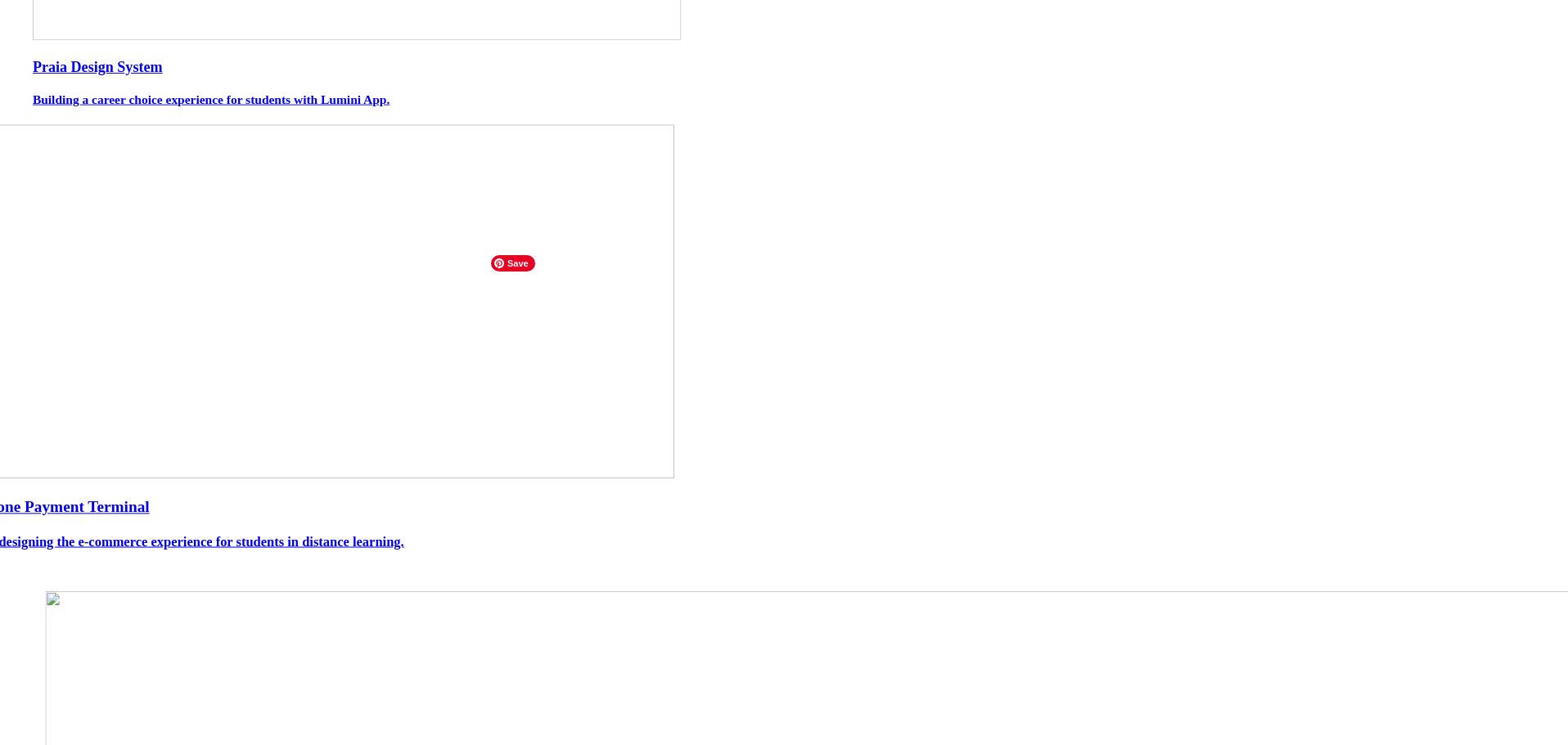
scroll to position [328, 0]
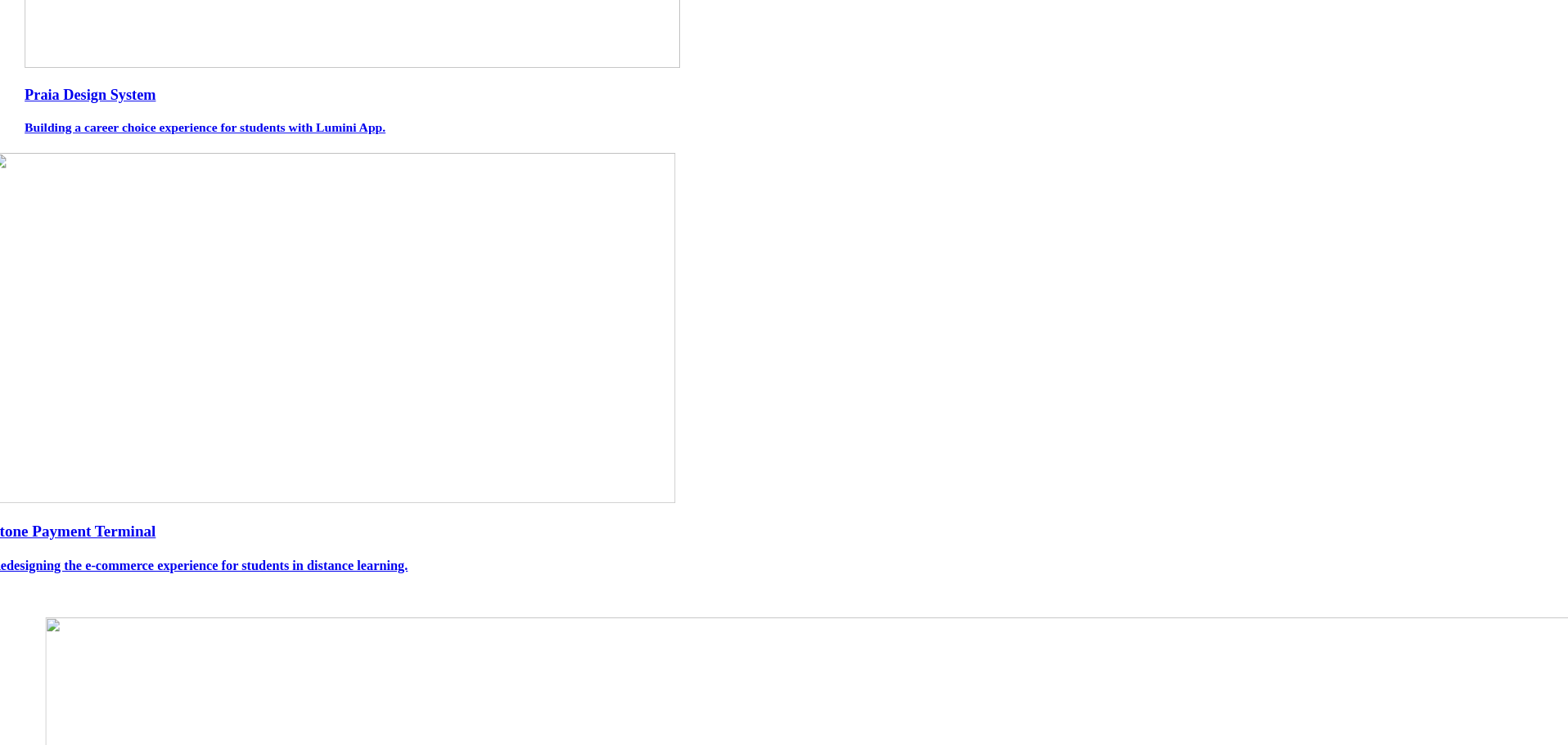
click at [578, 103] on h3 "Praia Design System" at bounding box center [784, 94] width 1519 height 18
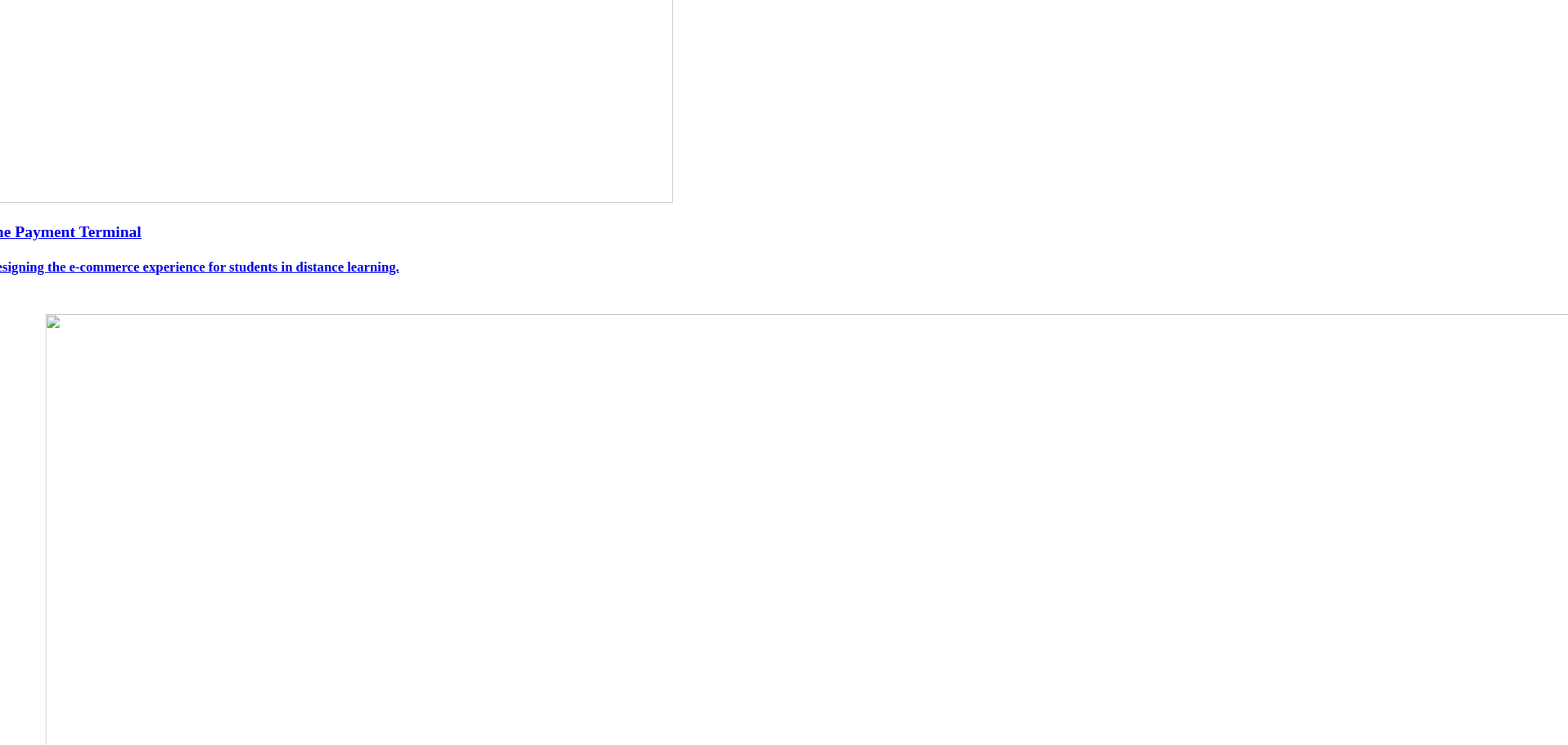
scroll to position [736, 0]
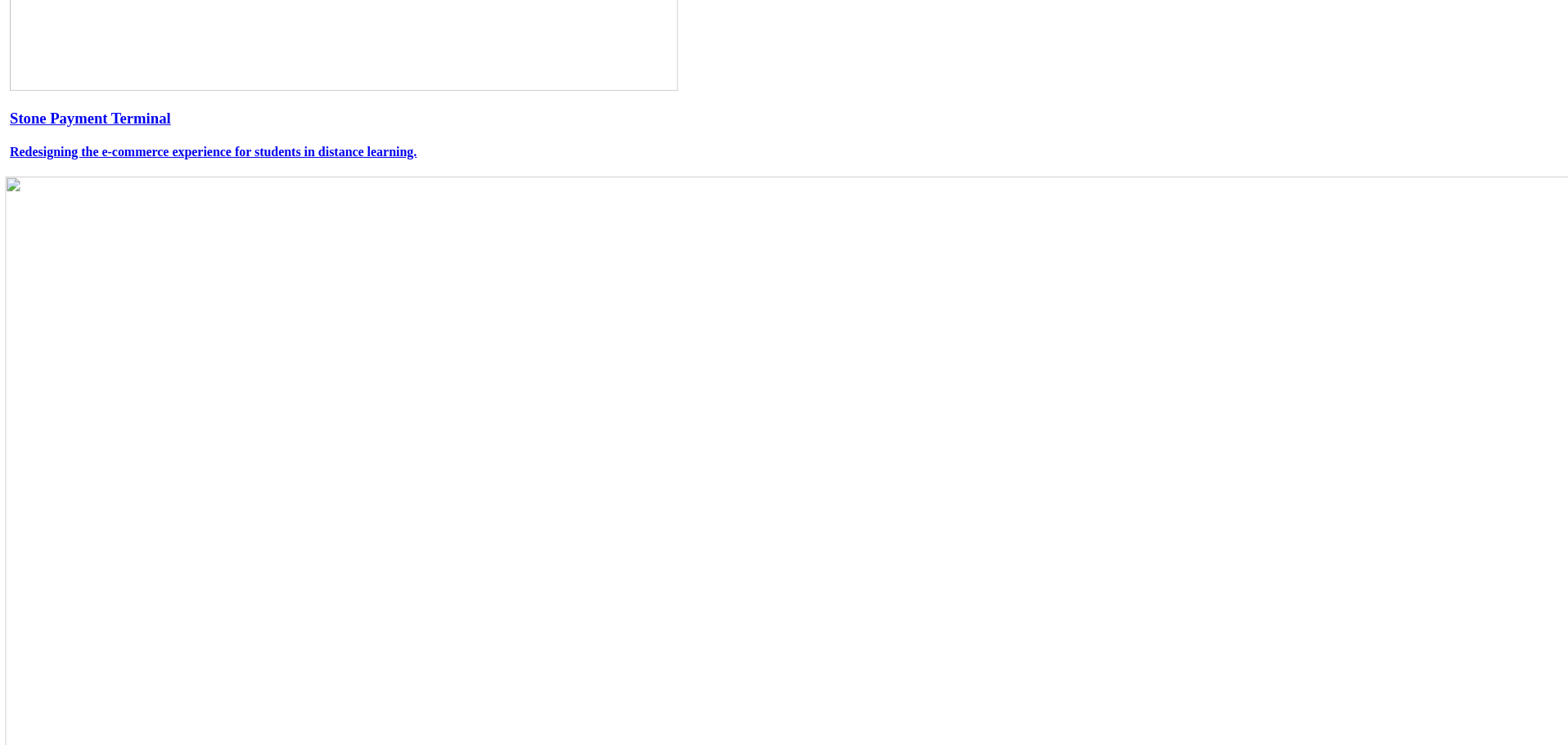
click at [617, 128] on h3 "Stone Payment Terminal" at bounding box center [784, 119] width 1548 height 18
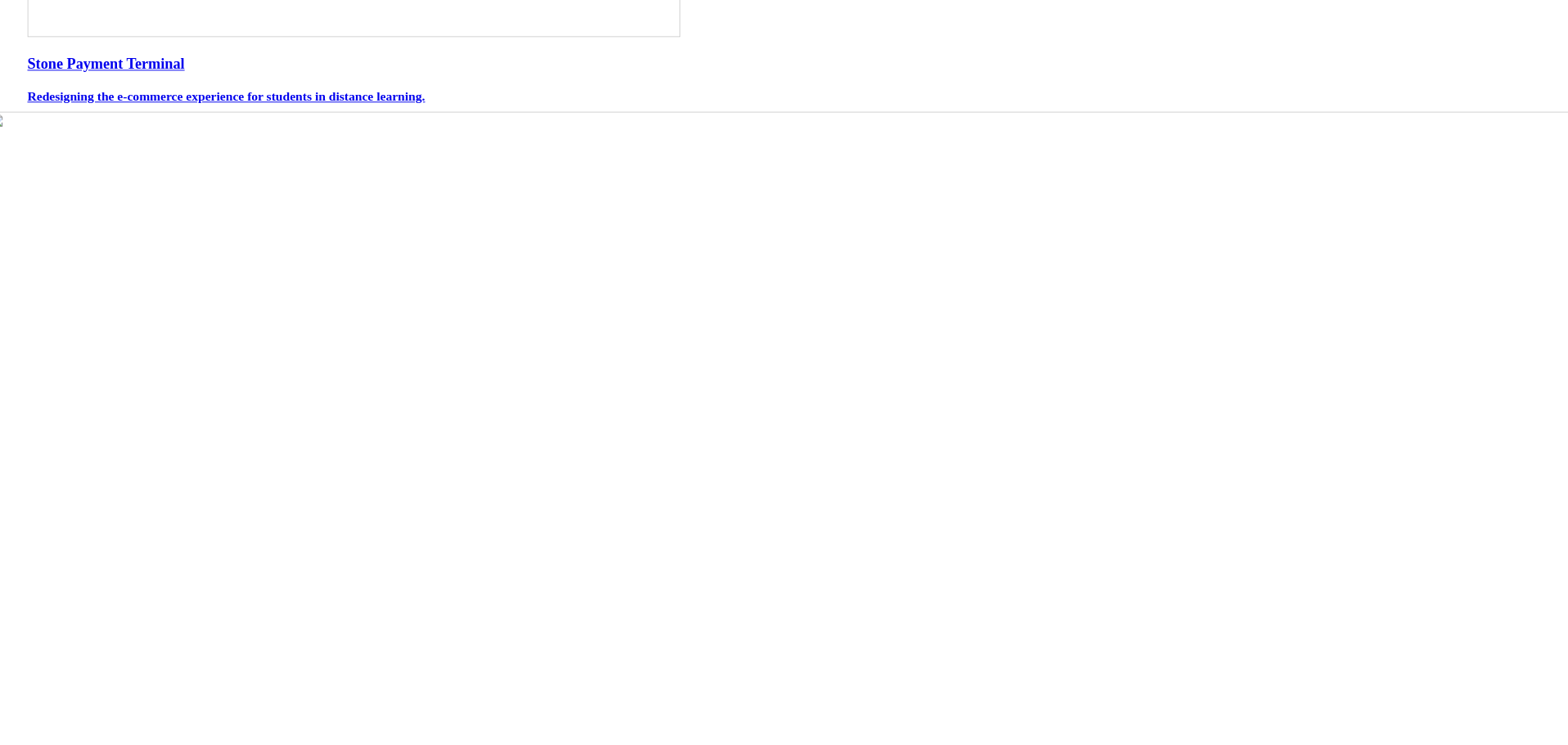
scroll to position [916, 0]
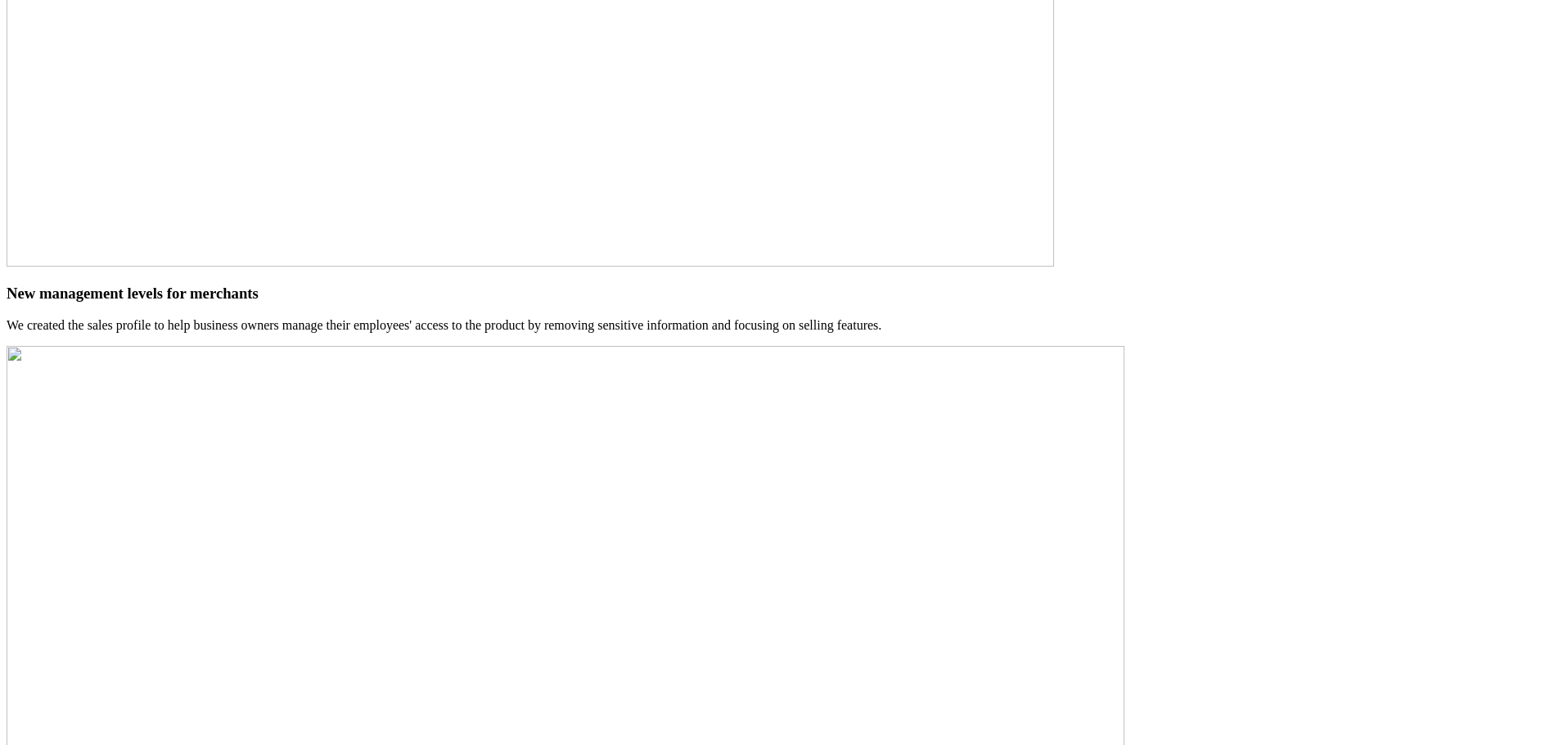
scroll to position [6692, 0]
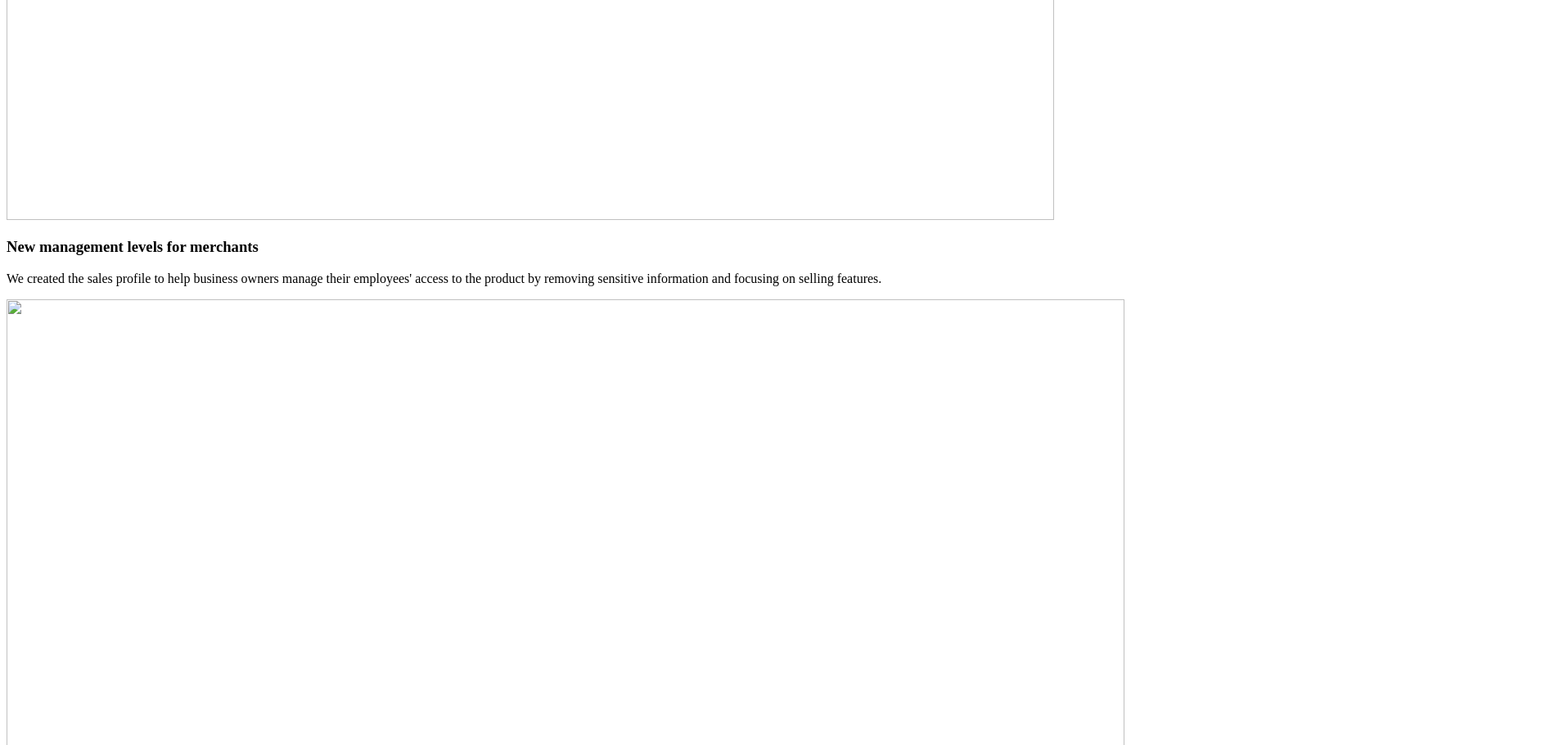
drag, startPoint x: 589, startPoint y: 643, endPoint x: 464, endPoint y: 638, distance: 125.1
drag, startPoint x: 529, startPoint y: 612, endPoint x: 613, endPoint y: 662, distance: 97.8
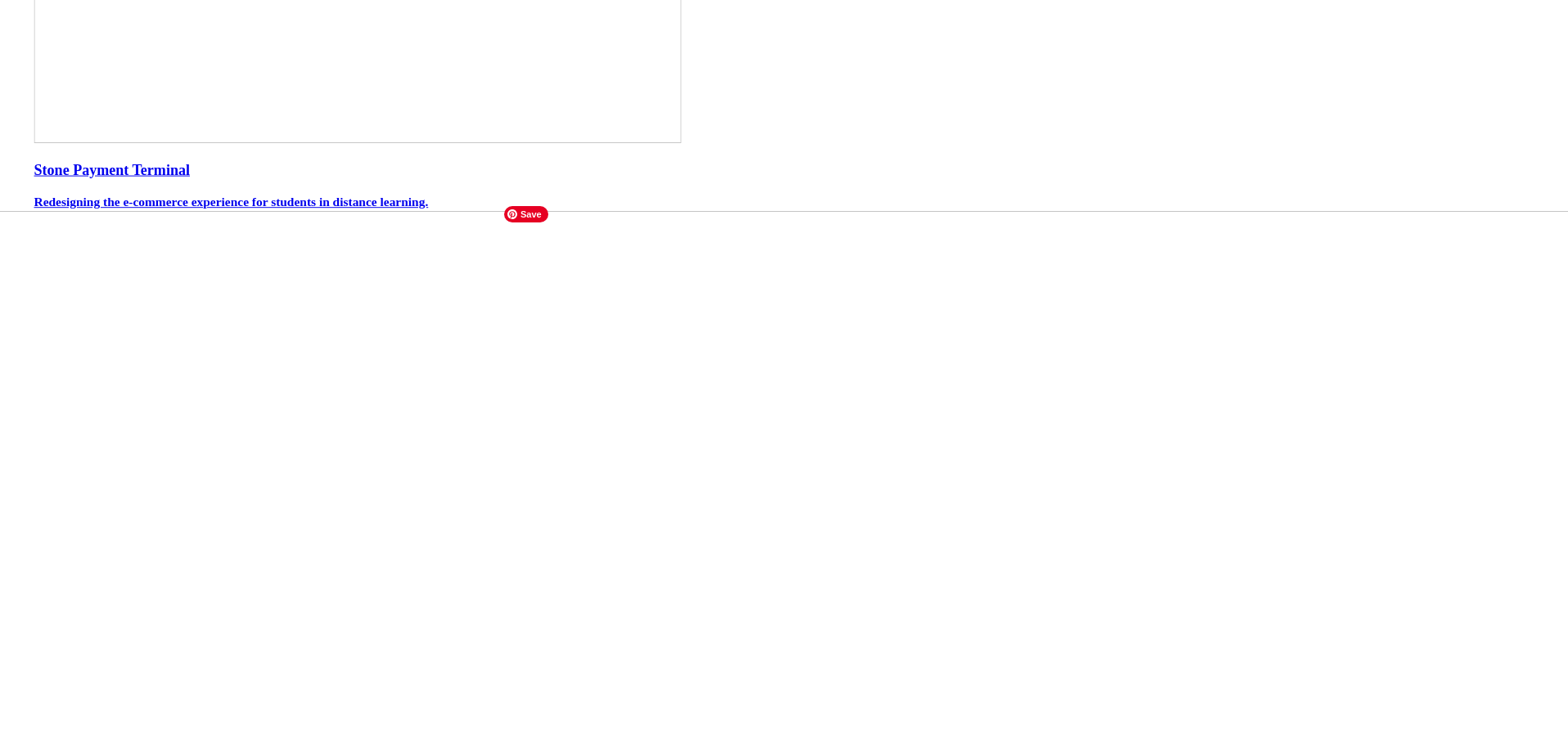
scroll to position [682, 0]
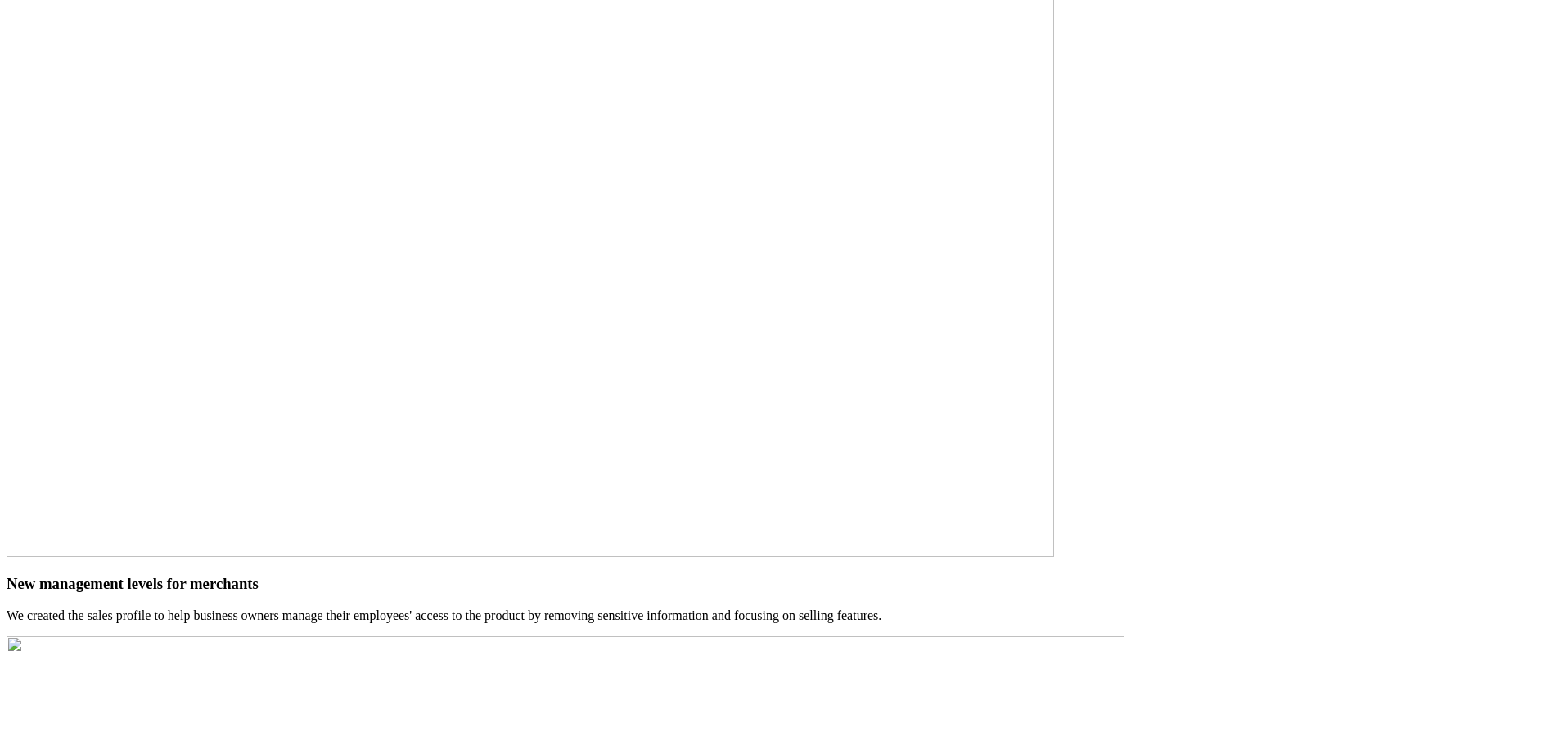
scroll to position [6692, 0]
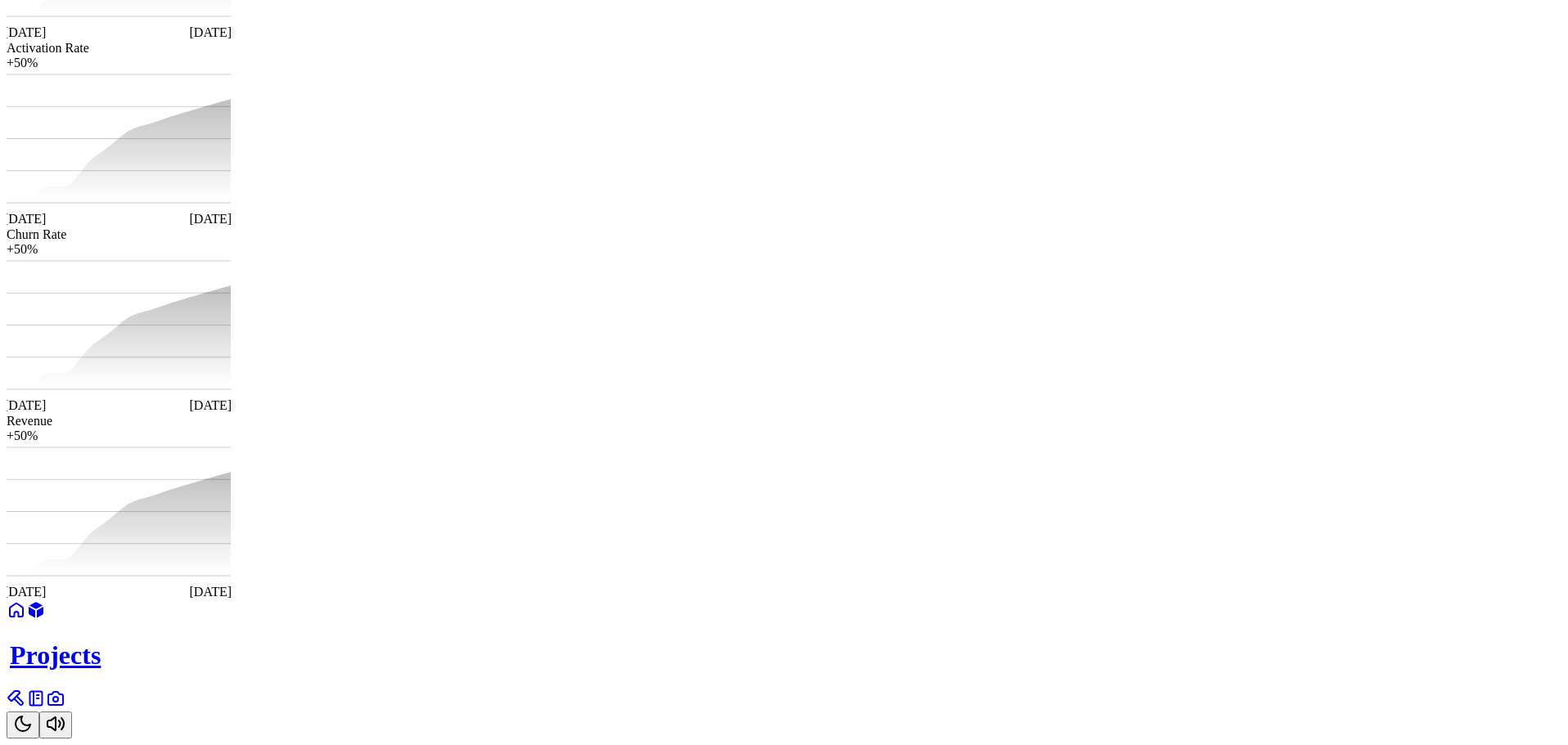
scroll to position [3190, 0]
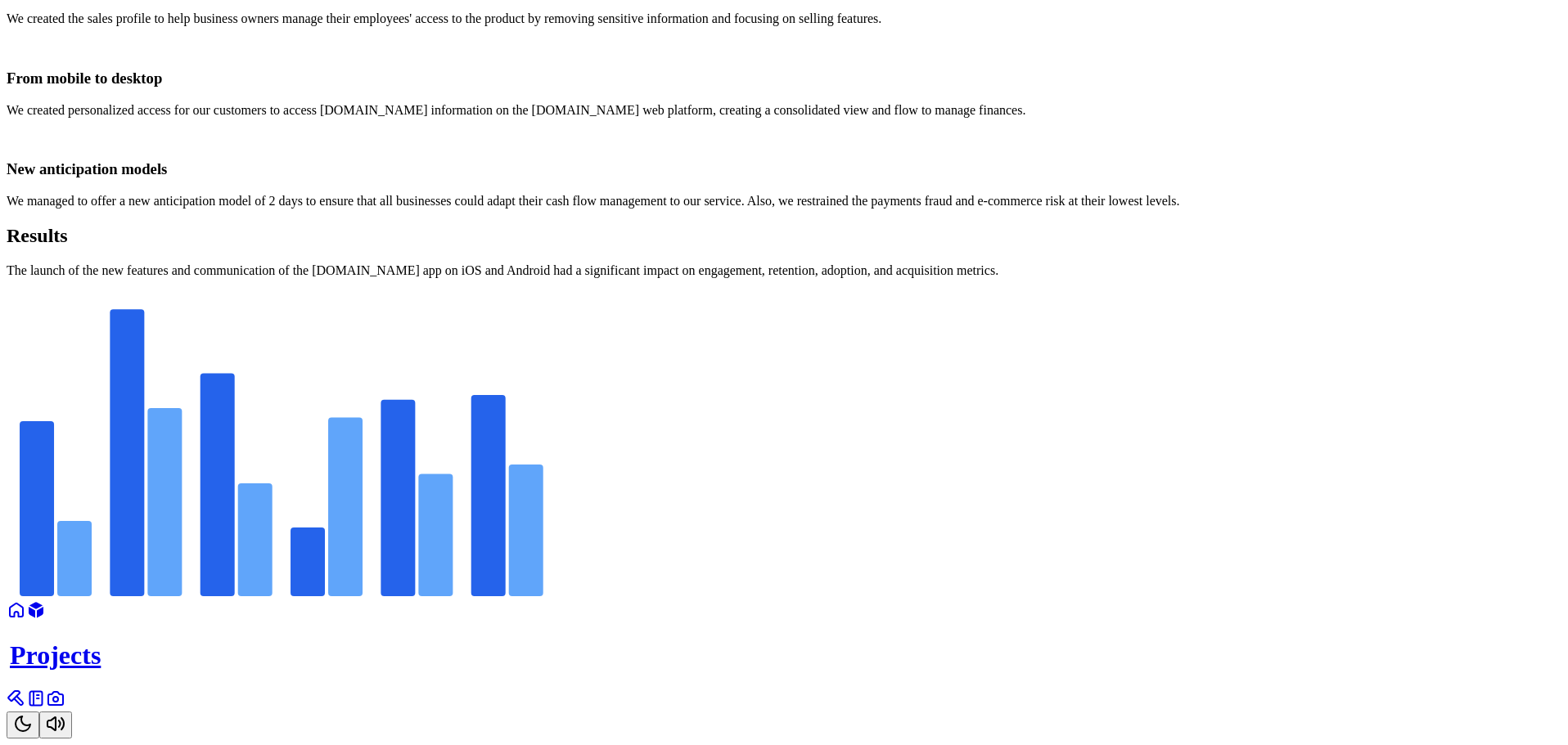
scroll to position [2820, 0]
click at [363, 511] on icon at bounding box center [345, 507] width 34 height 179
click at [506, 488] on icon at bounding box center [488, 495] width 34 height 201
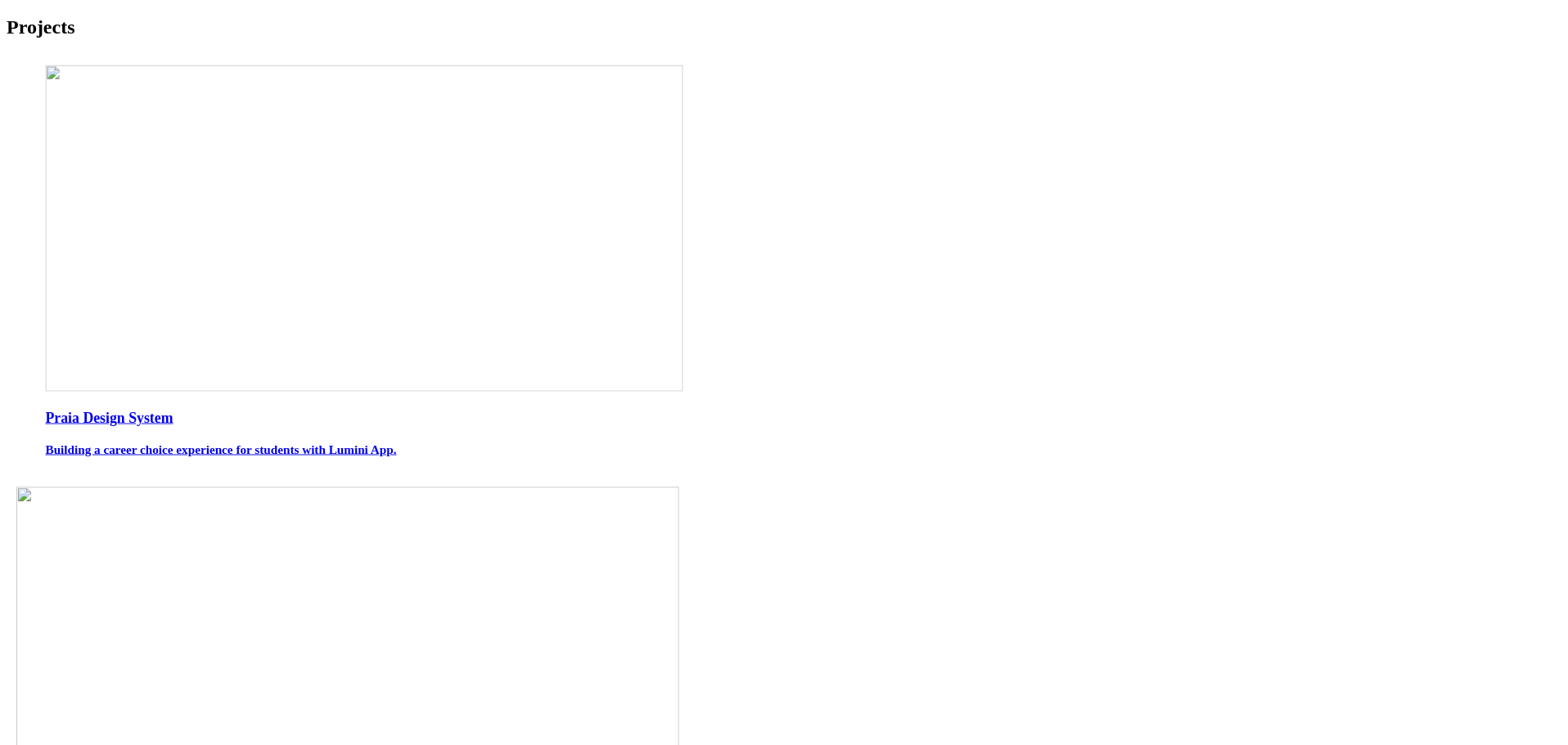
scroll to position [572, 0]
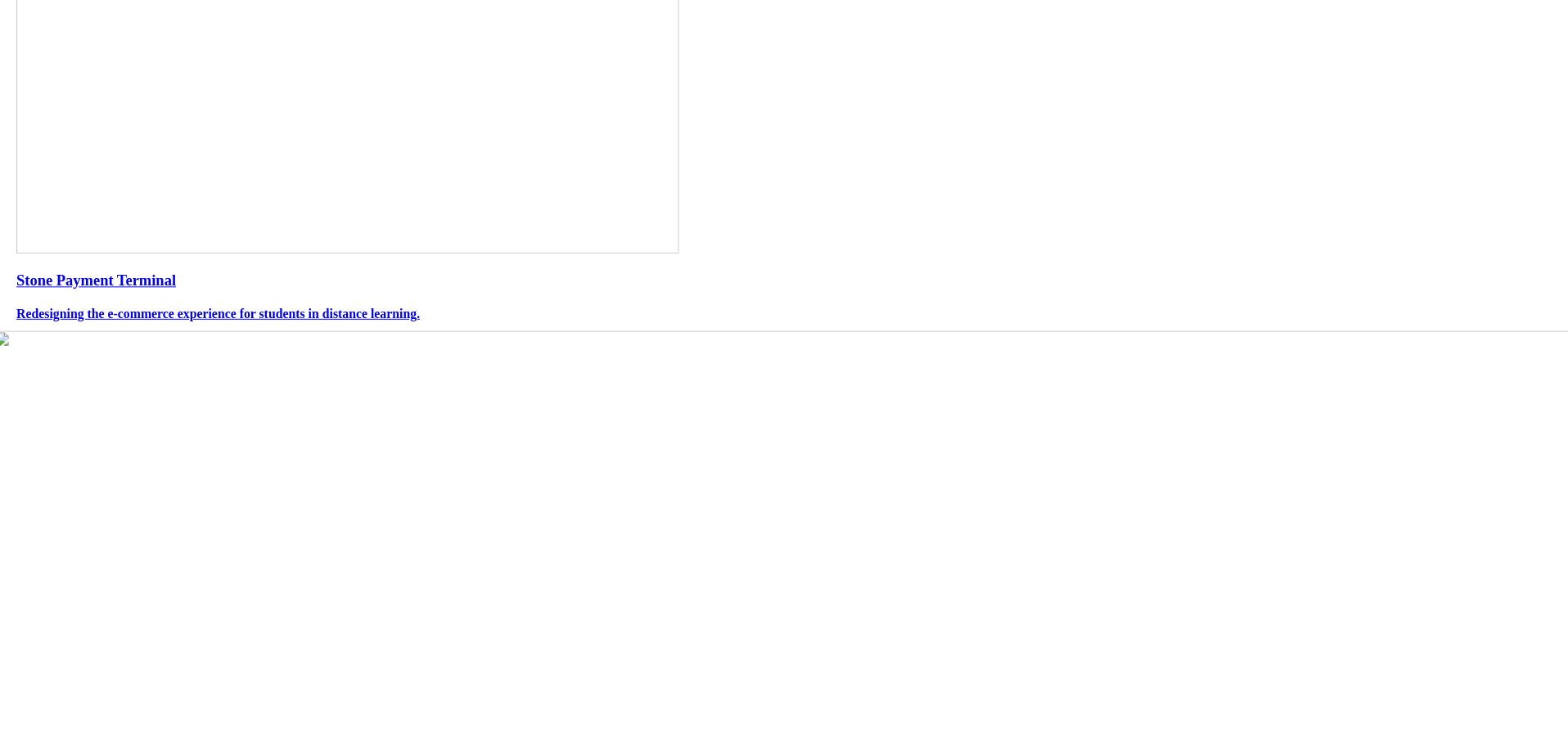
click at [603, 272] on h3 "Stone Payment Terminal" at bounding box center [784, 281] width 1535 height 18
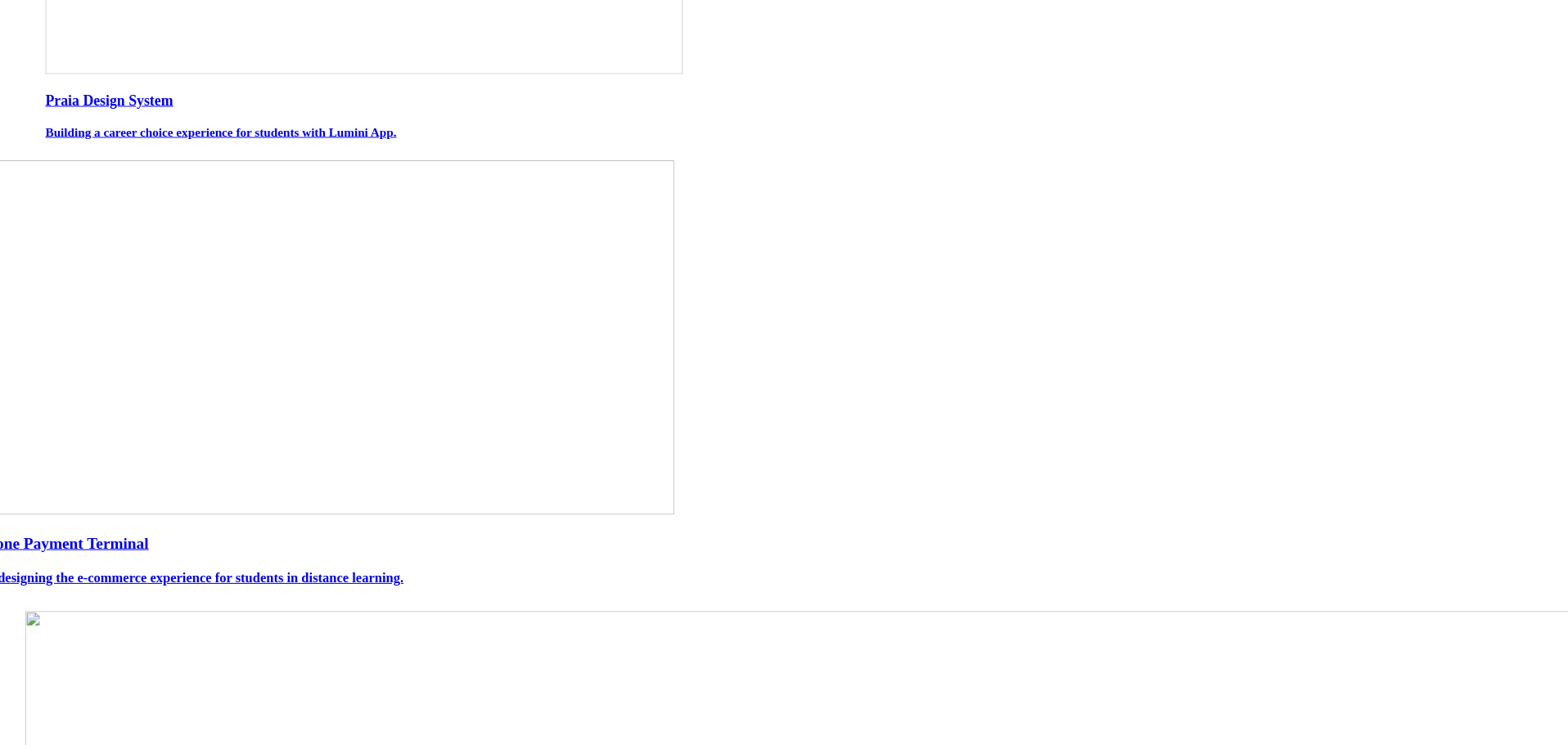
scroll to position [245, 0]
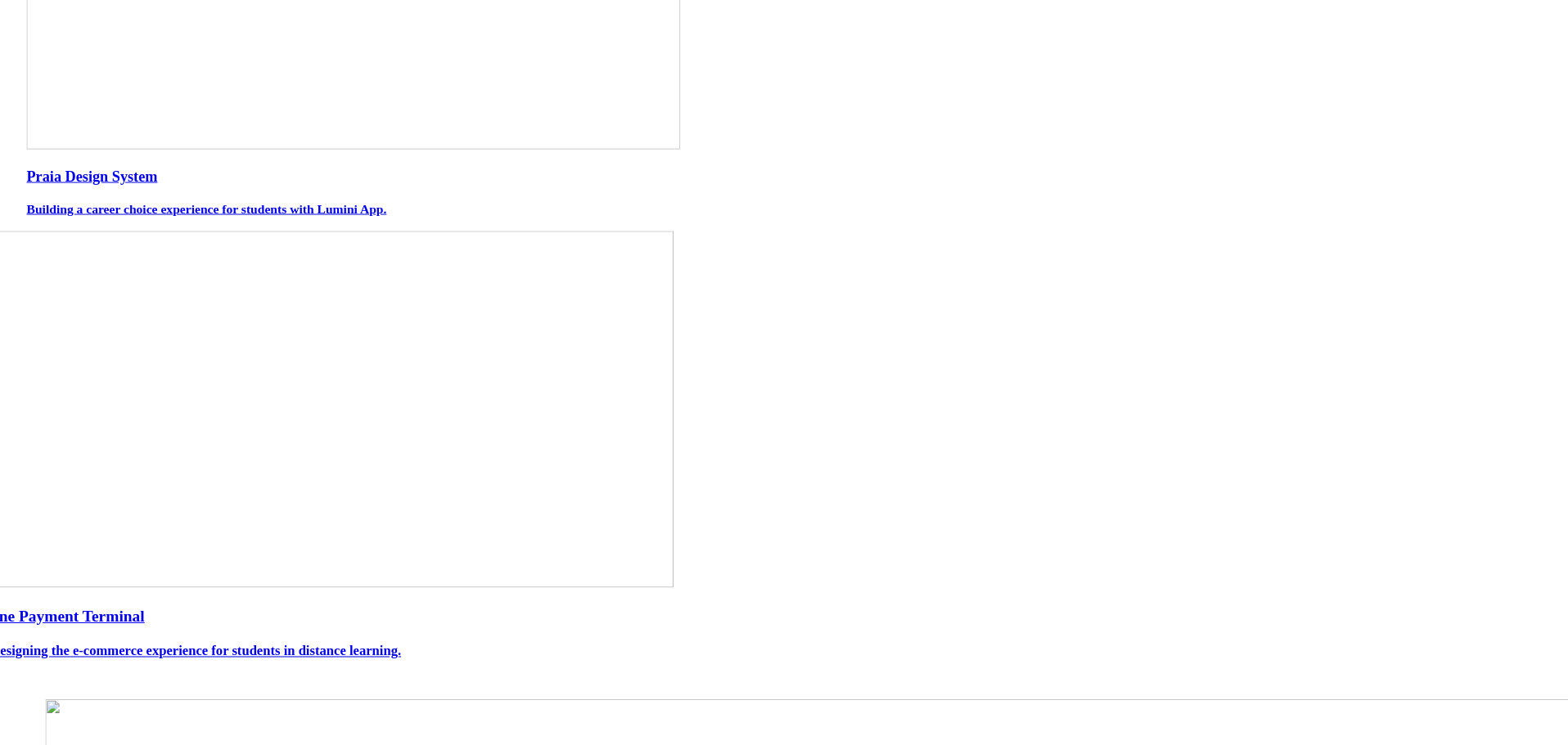
click at [609, 607] on link "Stone Payment Terminal Redesigning the e-commerce experience for students in di…" at bounding box center [784, 632] width 1615 height 52
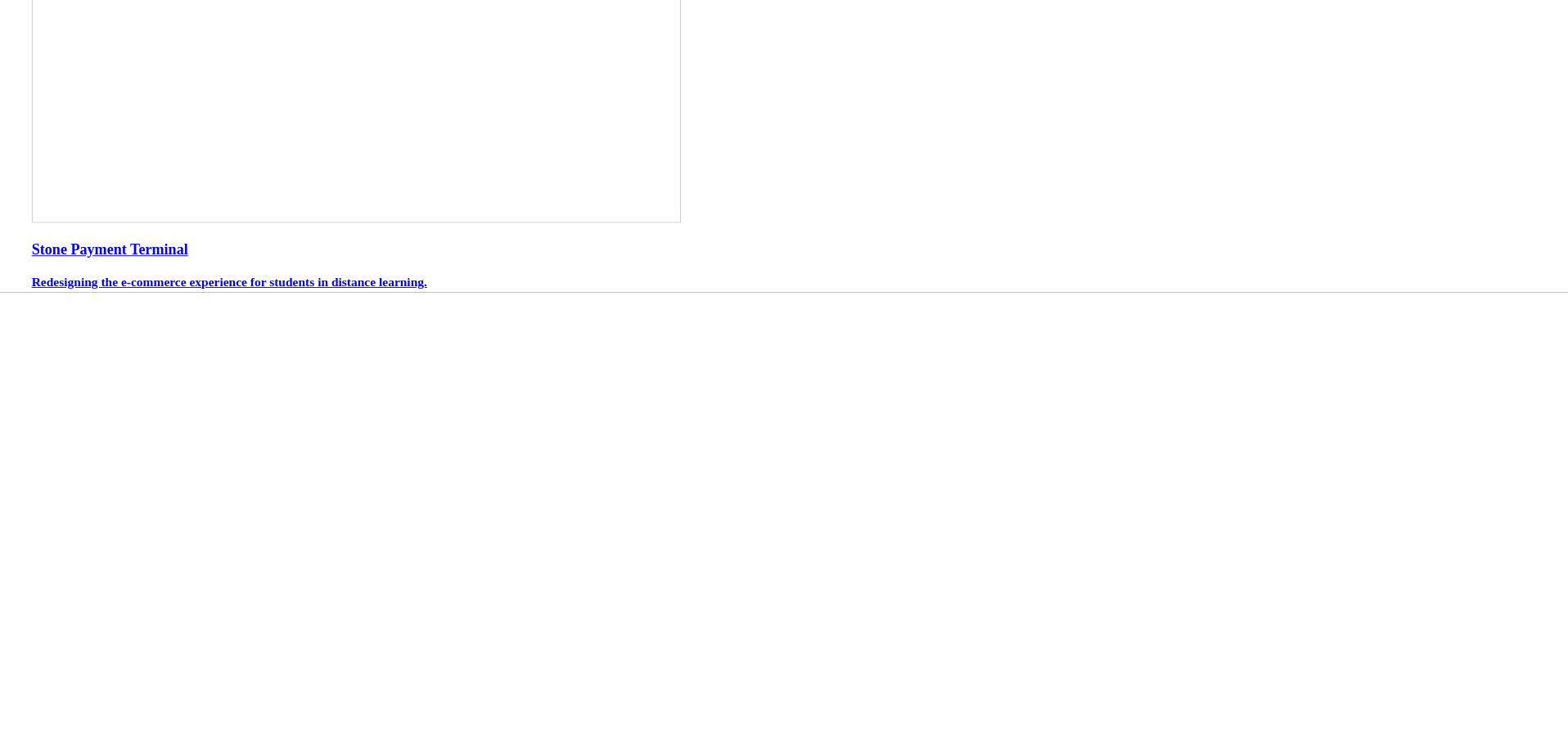
scroll to position [682, 0]
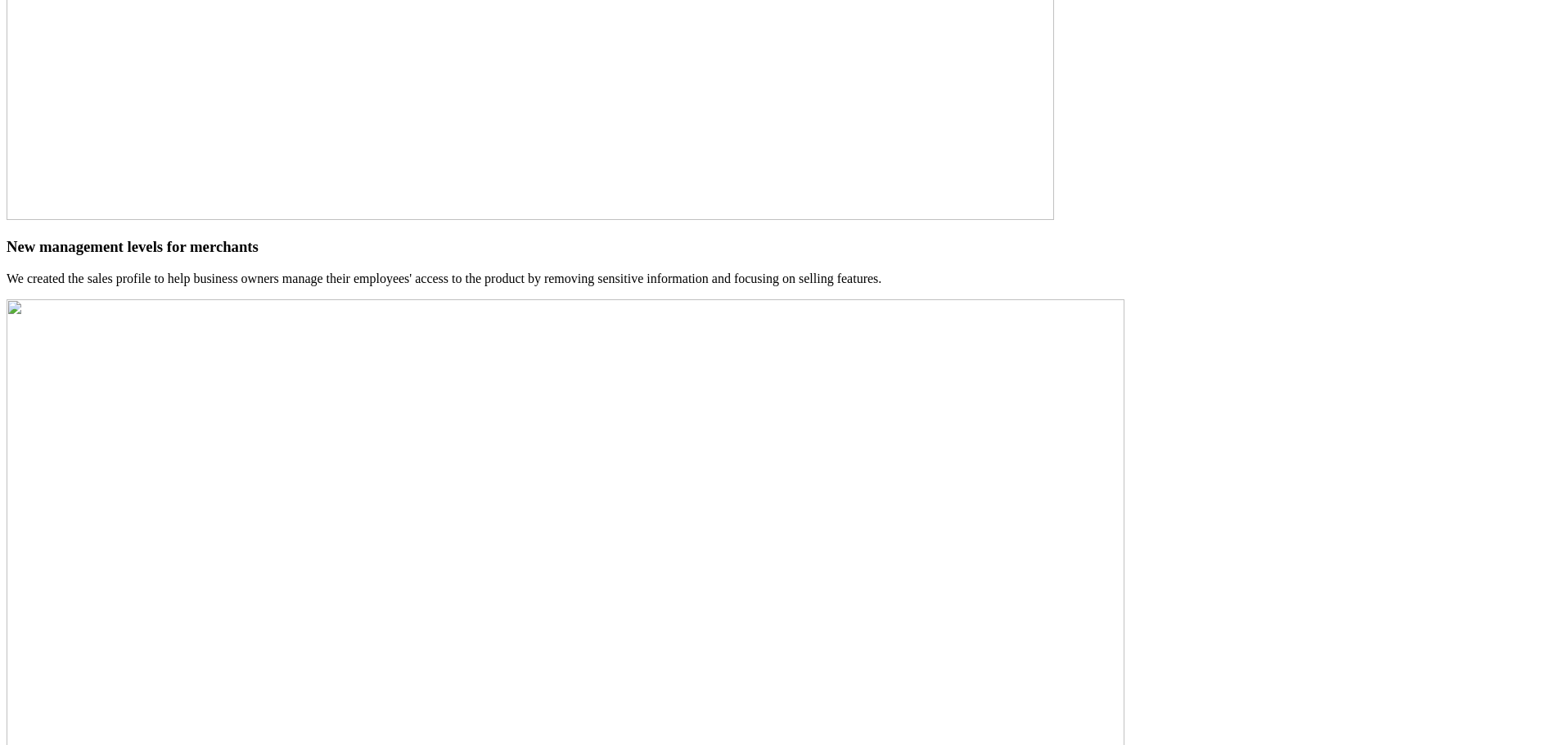
scroll to position [682, 0]
